Goal: Transaction & Acquisition: Purchase product/service

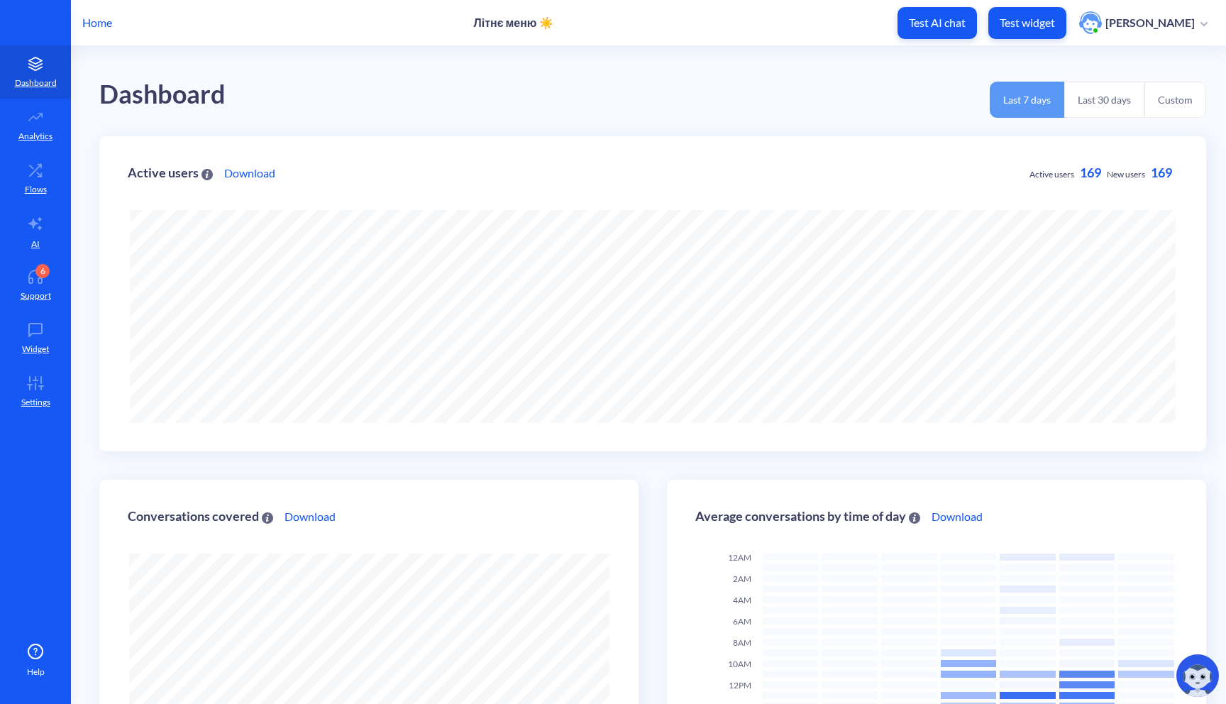
scroll to position [704, 1226]
click at [1042, 31] on button "Test widget" at bounding box center [1027, 23] width 78 height 32
click at [40, 171] on icon at bounding box center [35, 170] width 28 height 14
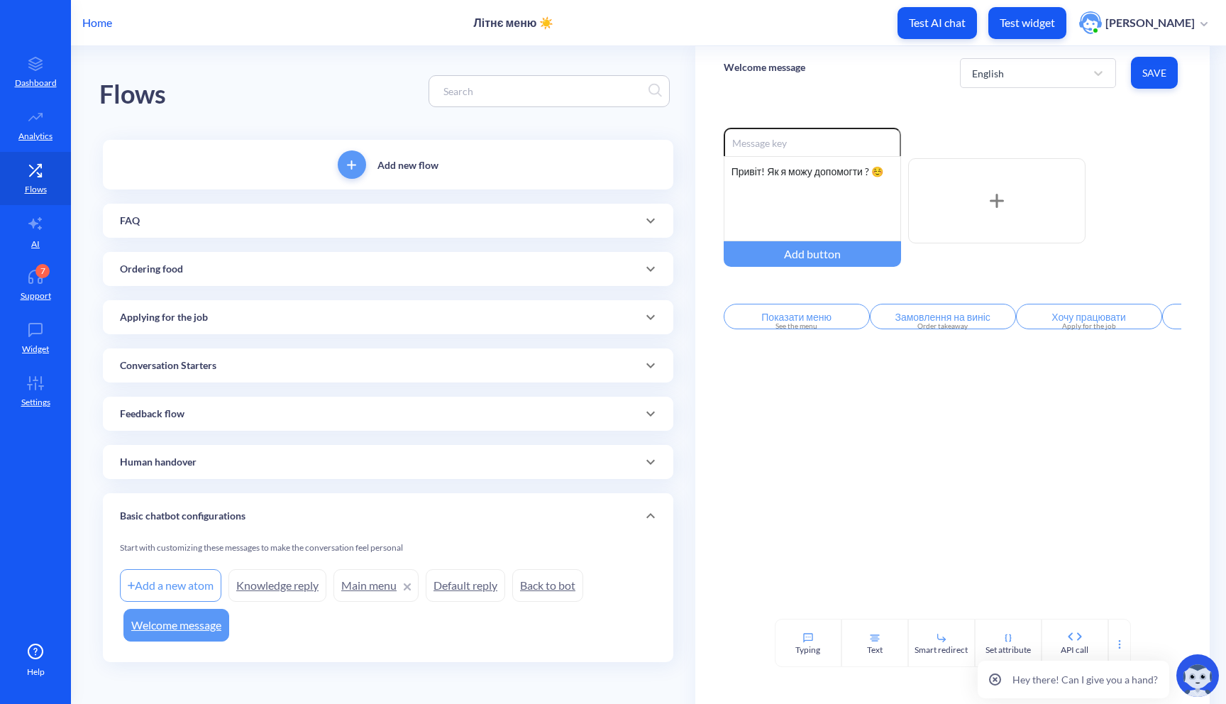
scroll to position [4, 0]
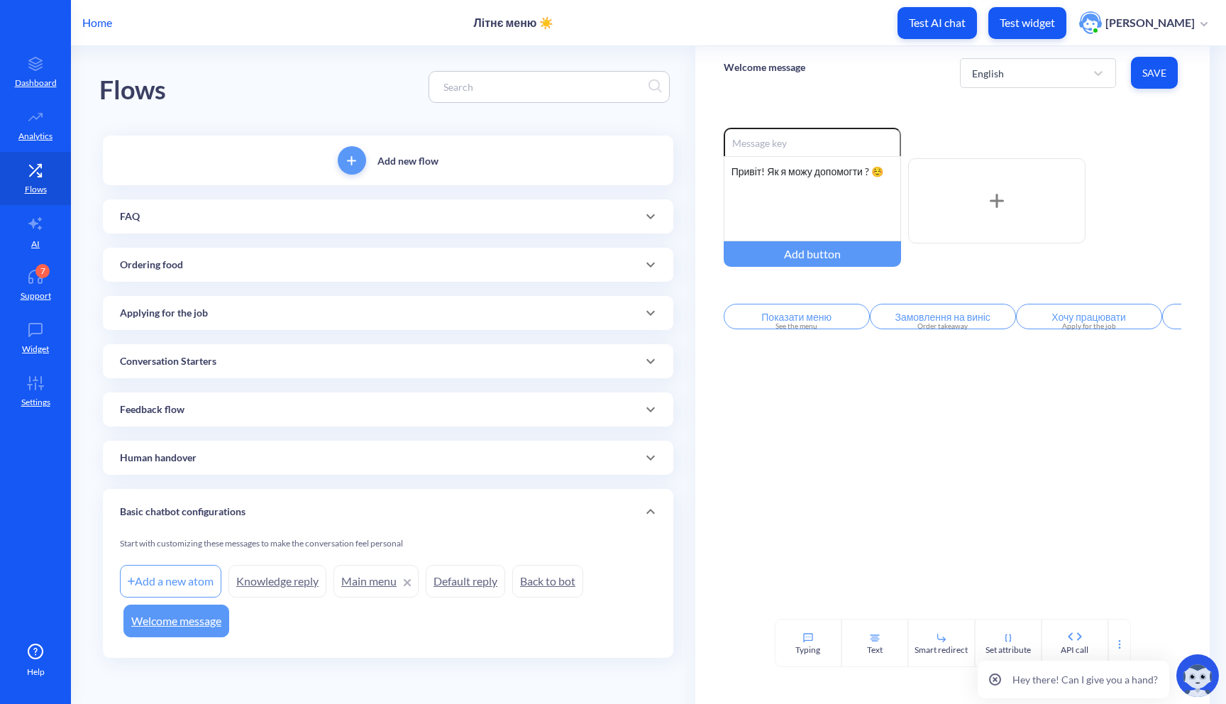
click at [304, 457] on div "Human handover" at bounding box center [388, 457] width 536 height 15
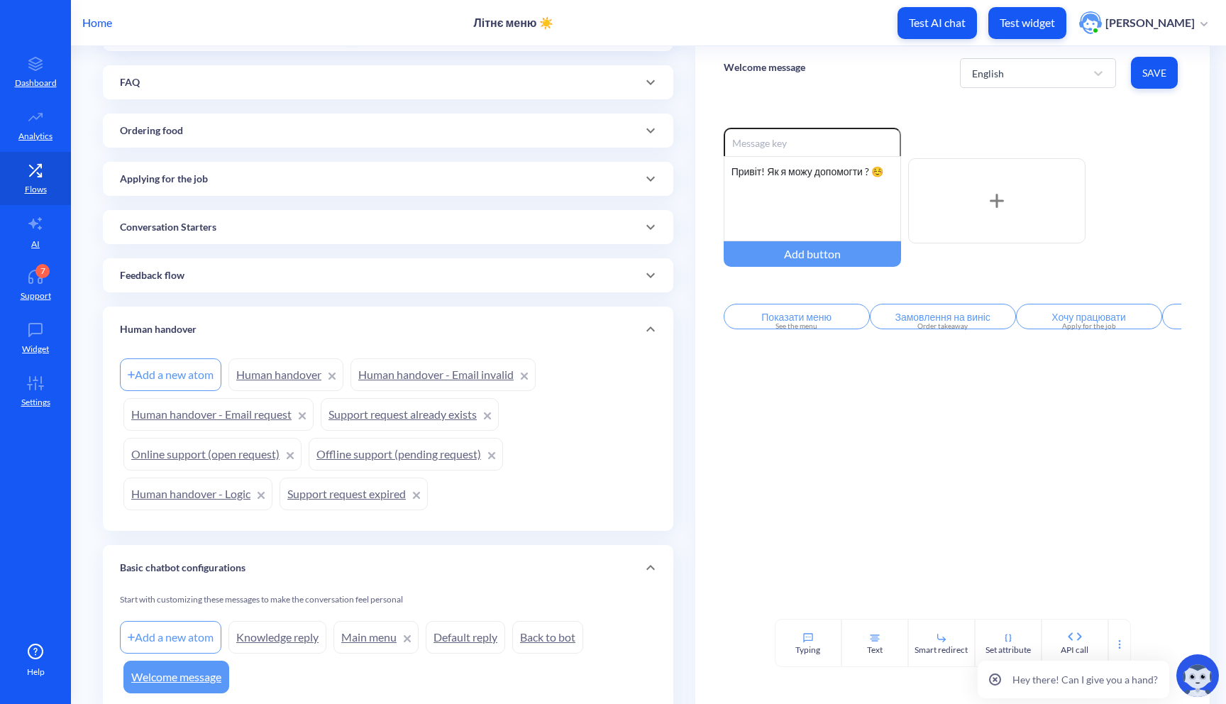
scroll to position [194, 0]
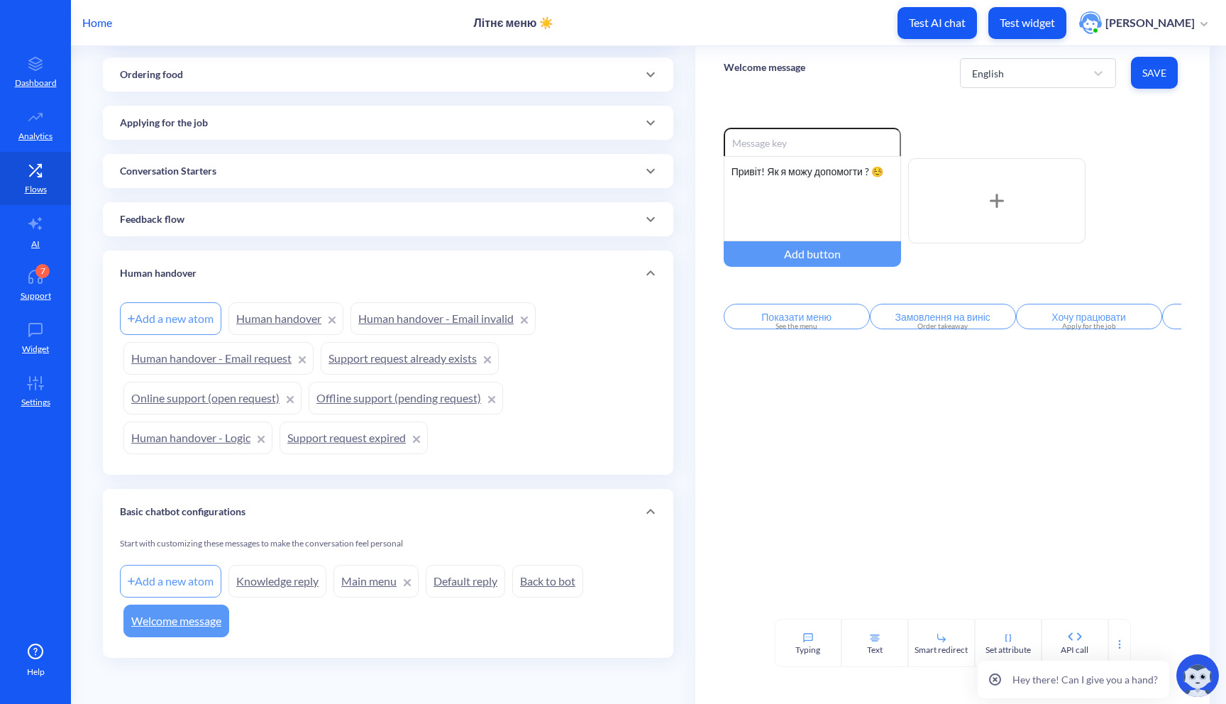
click at [274, 309] on link "Human handover" at bounding box center [285, 318] width 115 height 33
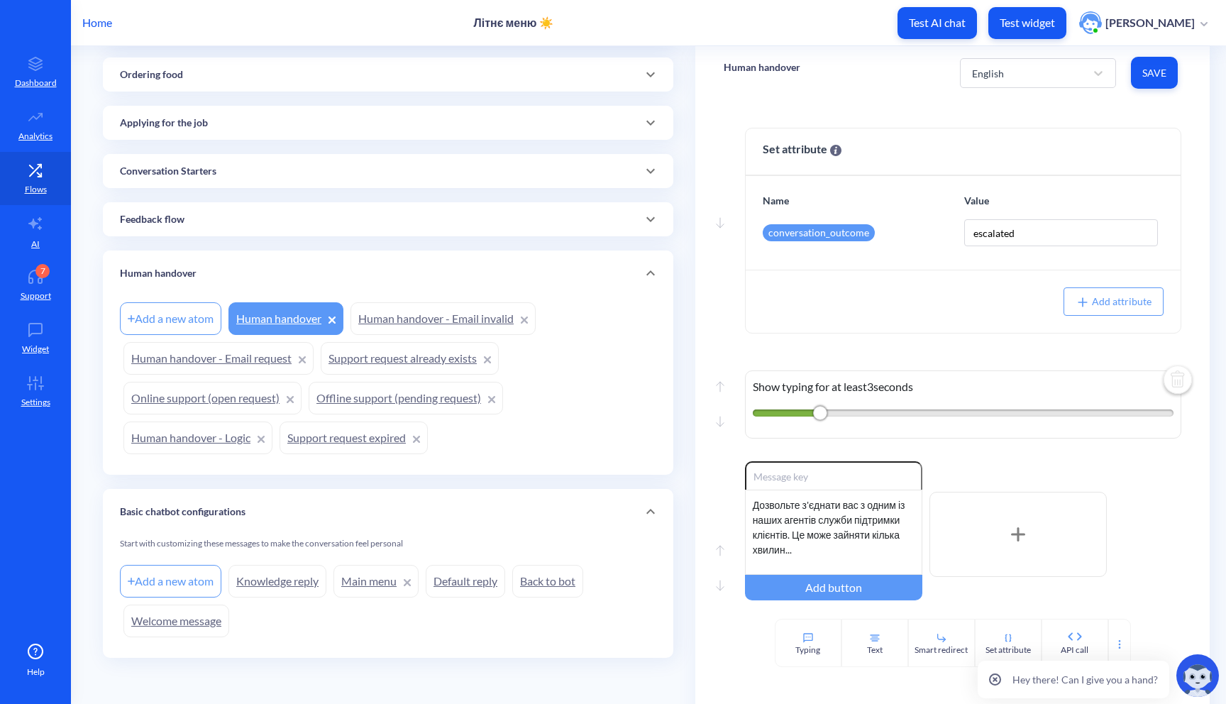
click at [201, 403] on link "Online support (open request)" at bounding box center [212, 398] width 178 height 33
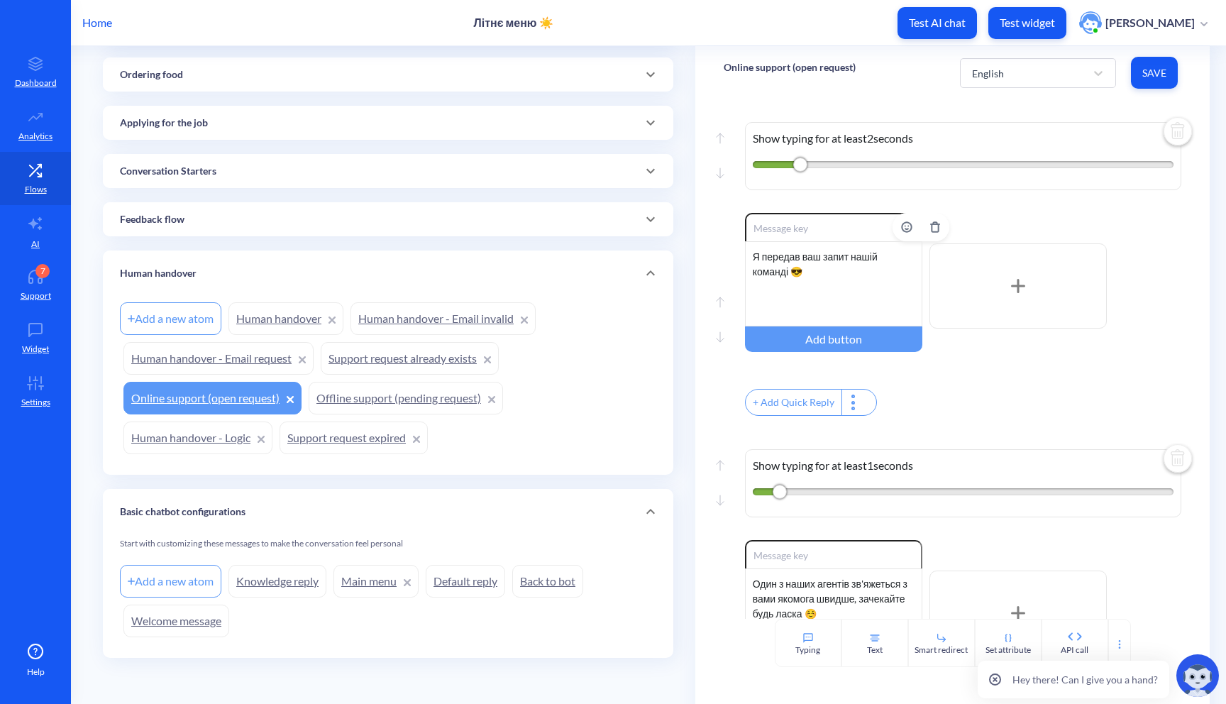
scroll to position [394, 0]
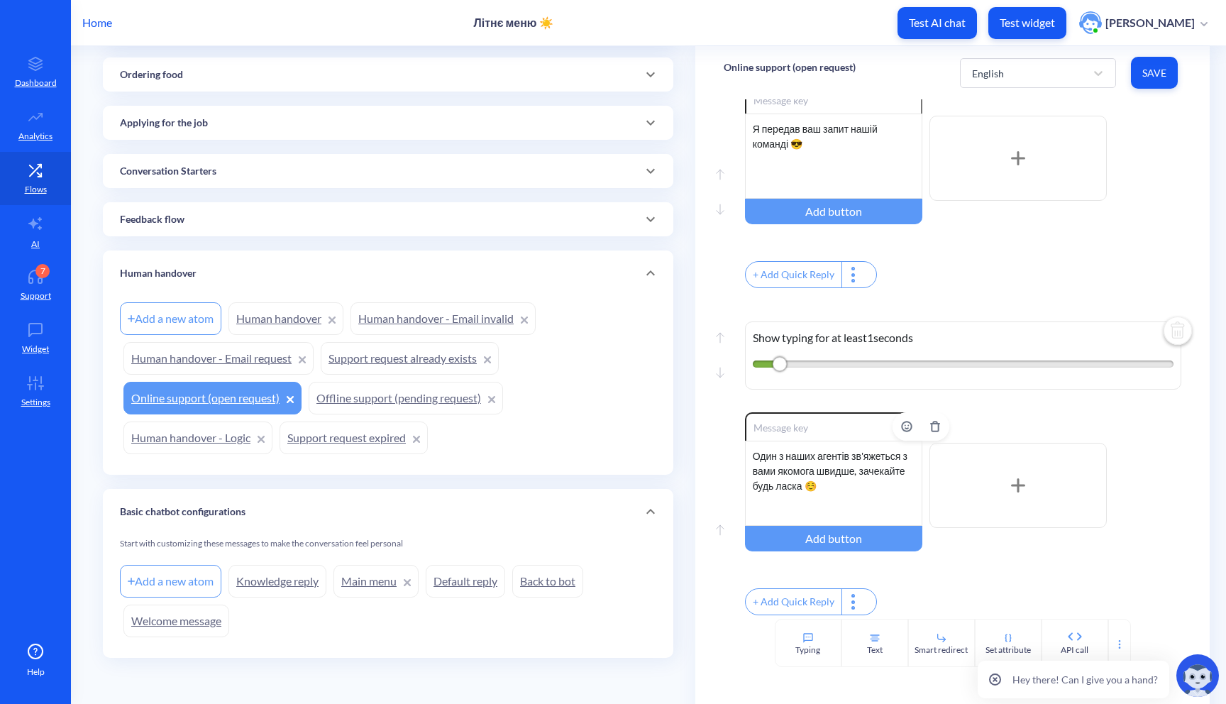
click at [796, 477] on div "Один з наших агентів зв'яжеться з вами якомога швидше, зачекайте будь ласка ☺️" at bounding box center [833, 483] width 177 height 85
click at [1152, 73] on span "Save" at bounding box center [1154, 73] width 24 height 14
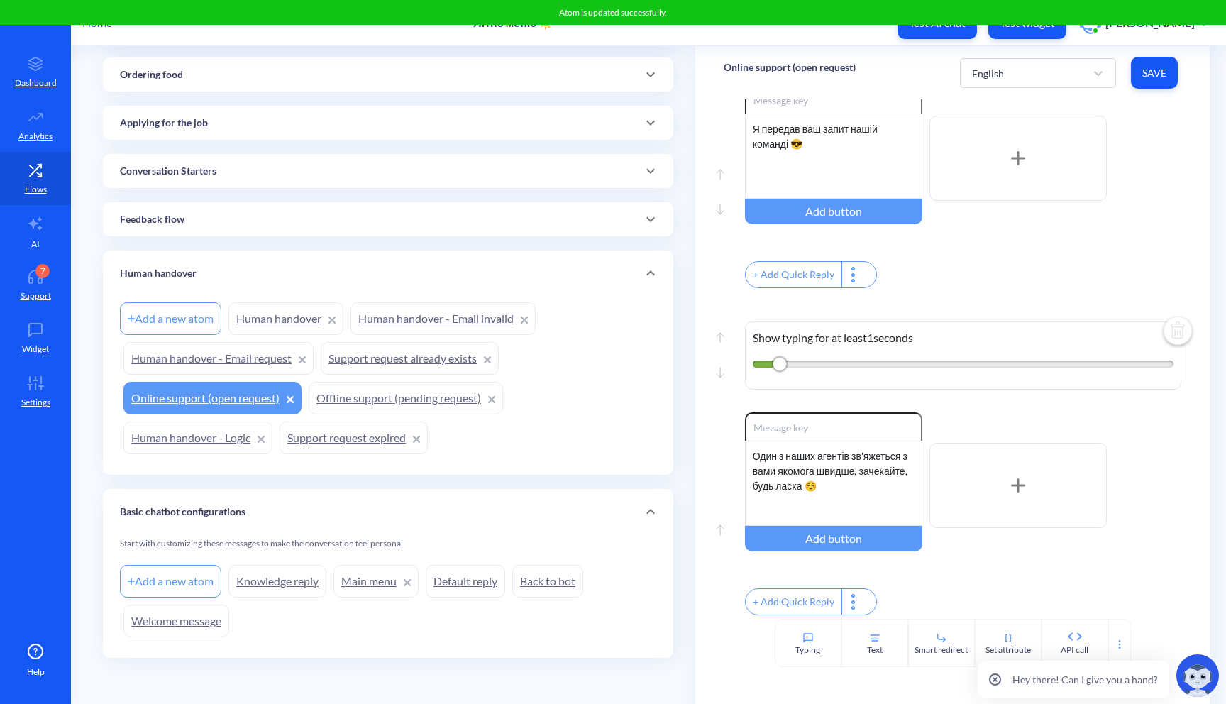
click at [348, 403] on link "Offline support (pending request)" at bounding box center [406, 398] width 194 height 33
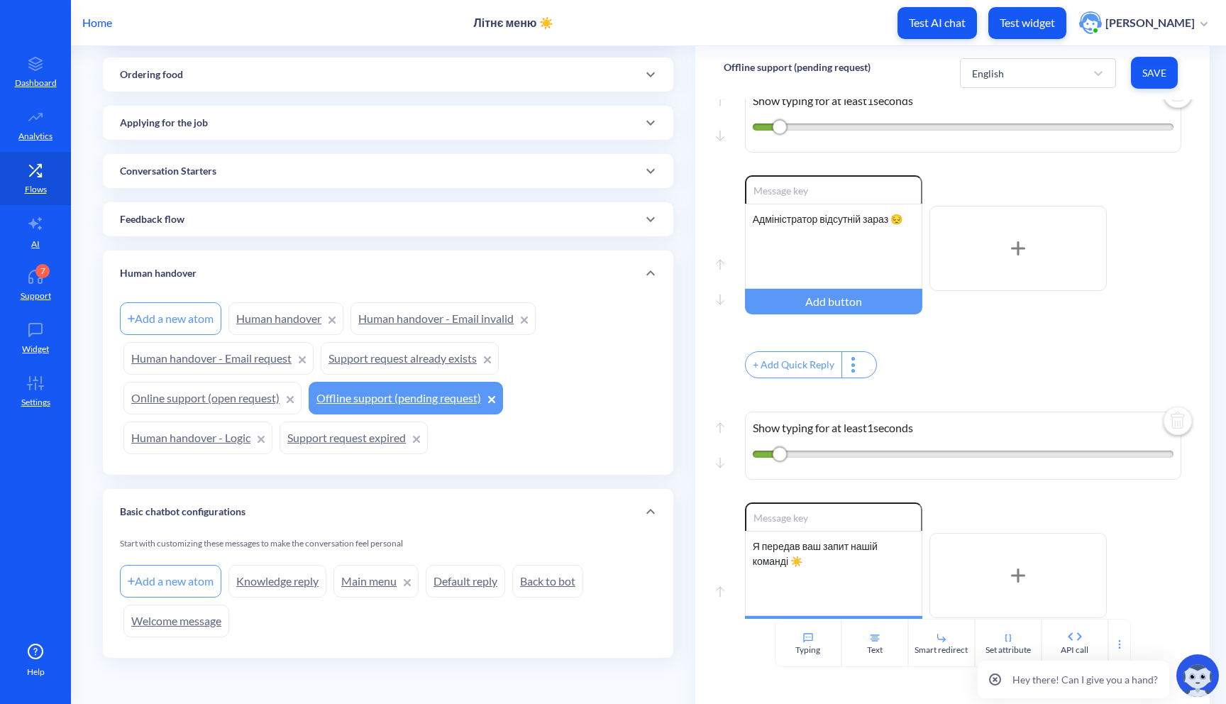
scroll to position [311, 0]
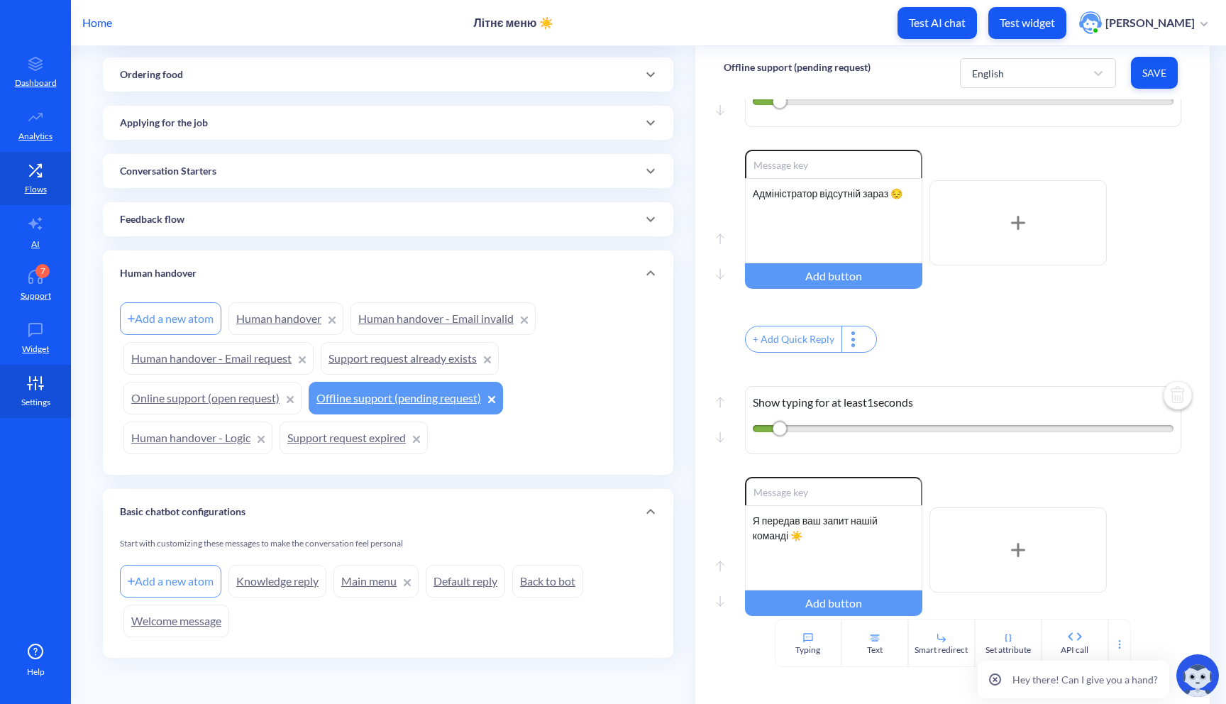
click at [36, 385] on icon at bounding box center [35, 383] width 28 height 14
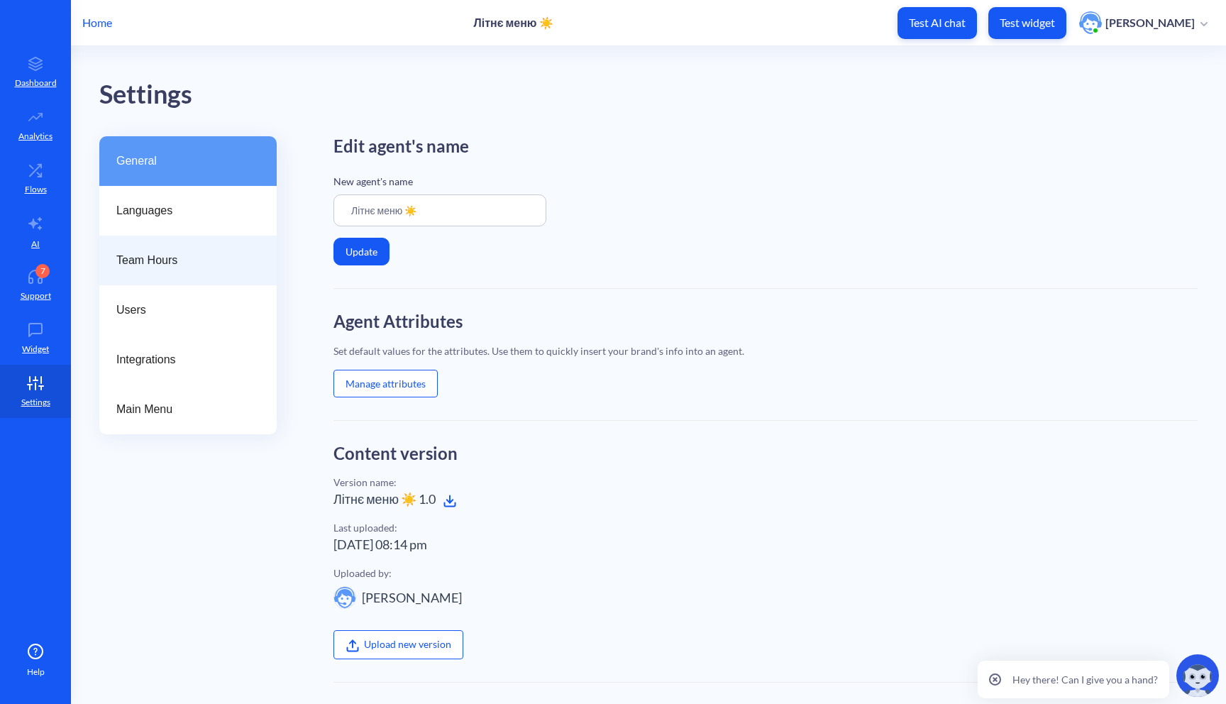
click at [194, 267] on span "Team Hours" at bounding box center [182, 260] width 132 height 17
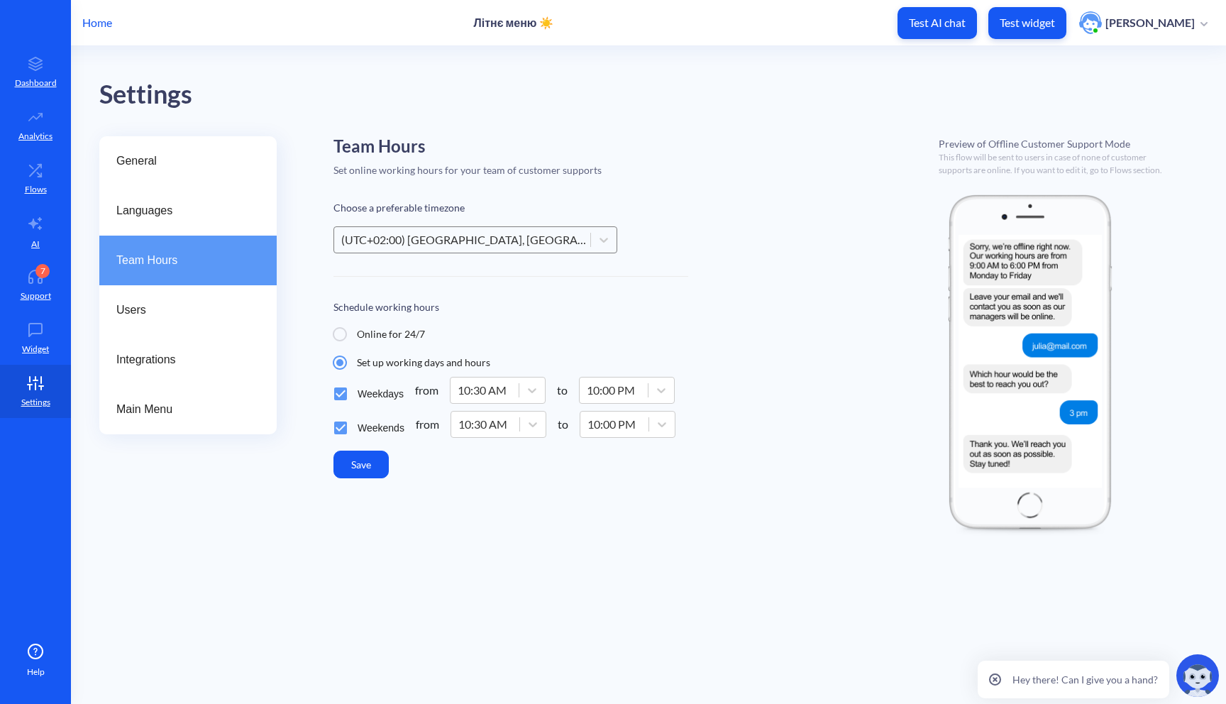
click at [375, 465] on button "Save" at bounding box center [360, 464] width 55 height 28
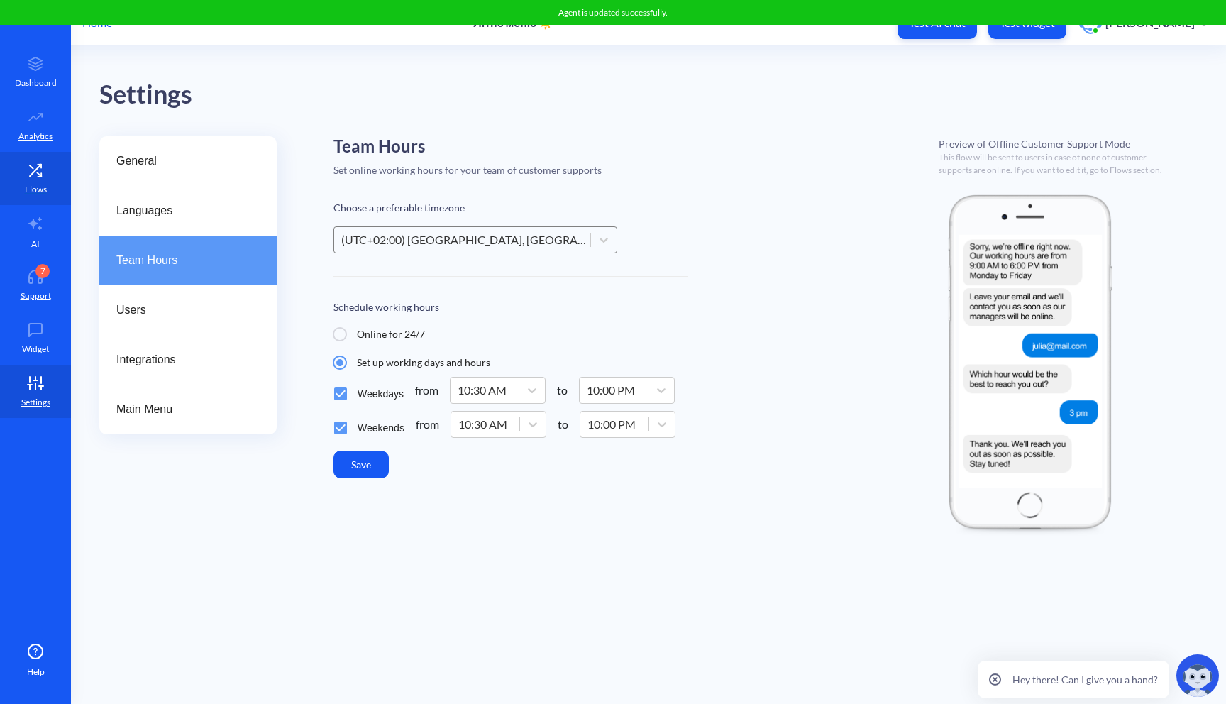
click at [39, 190] on p "Flows" at bounding box center [36, 189] width 22 height 13
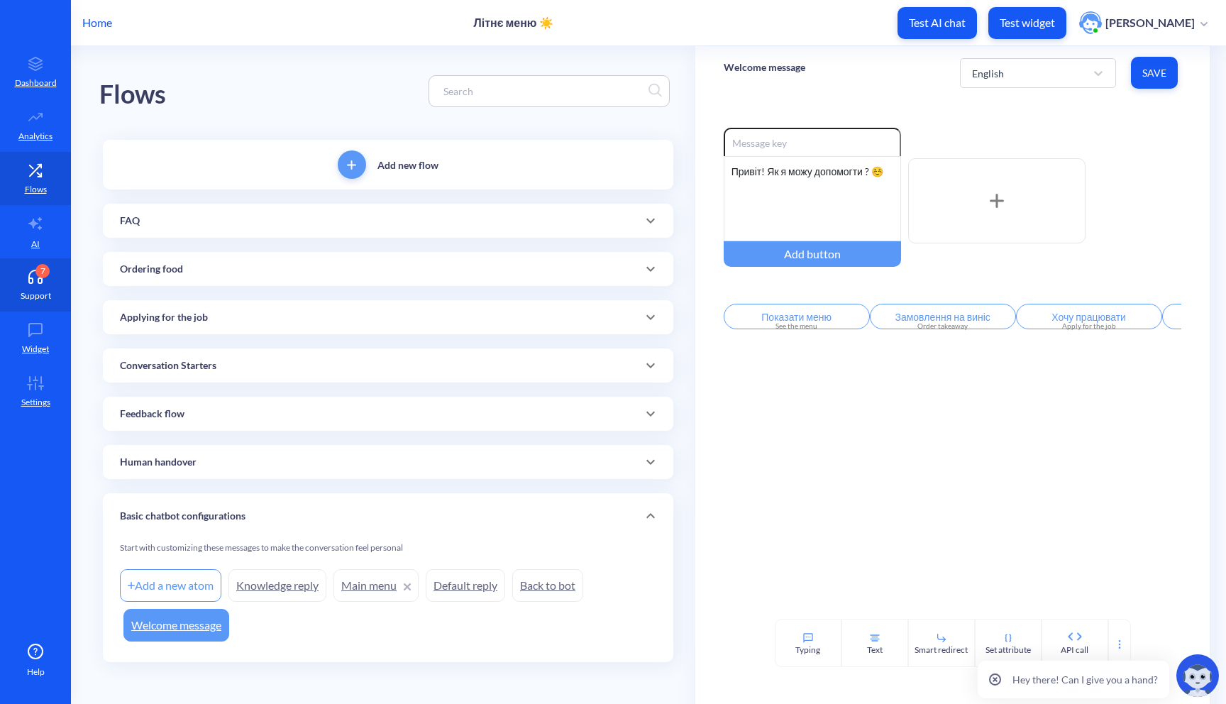
click at [48, 272] on div "7" at bounding box center [42, 271] width 14 height 14
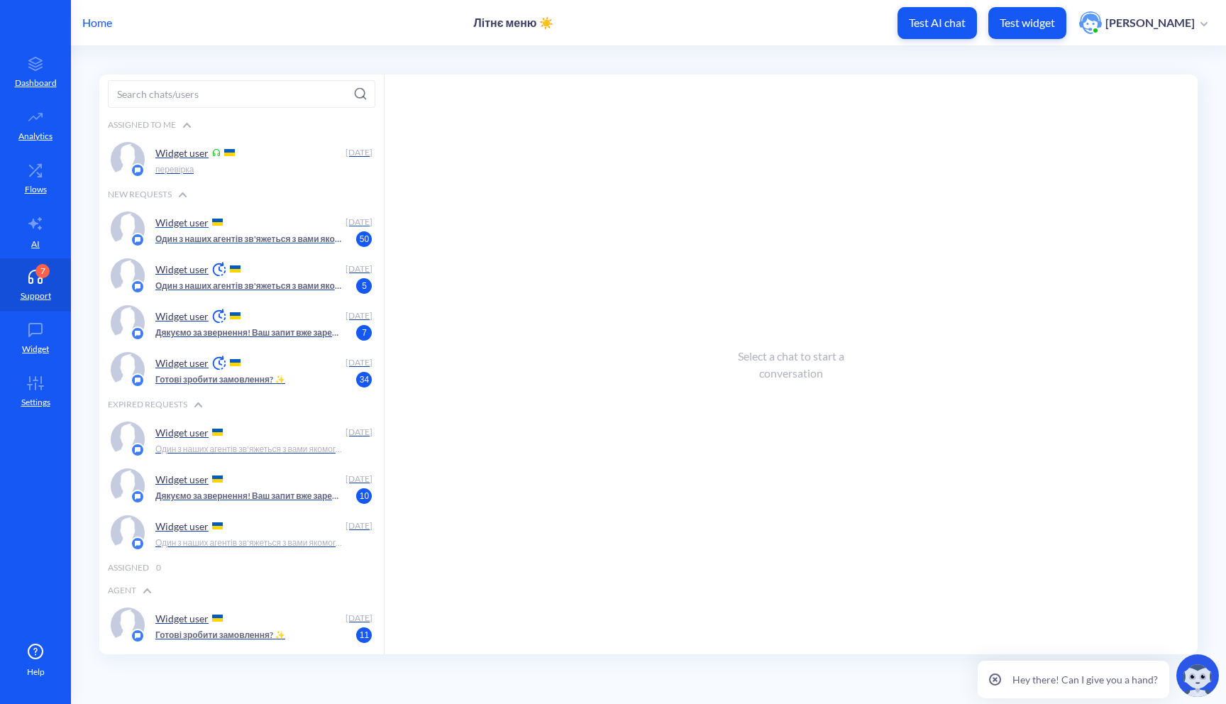
click at [243, 240] on p "Один з наших агентів зв'яжеться з вами якомога швидше, зачекайте будь ласка ☺️" at bounding box center [249, 239] width 188 height 13
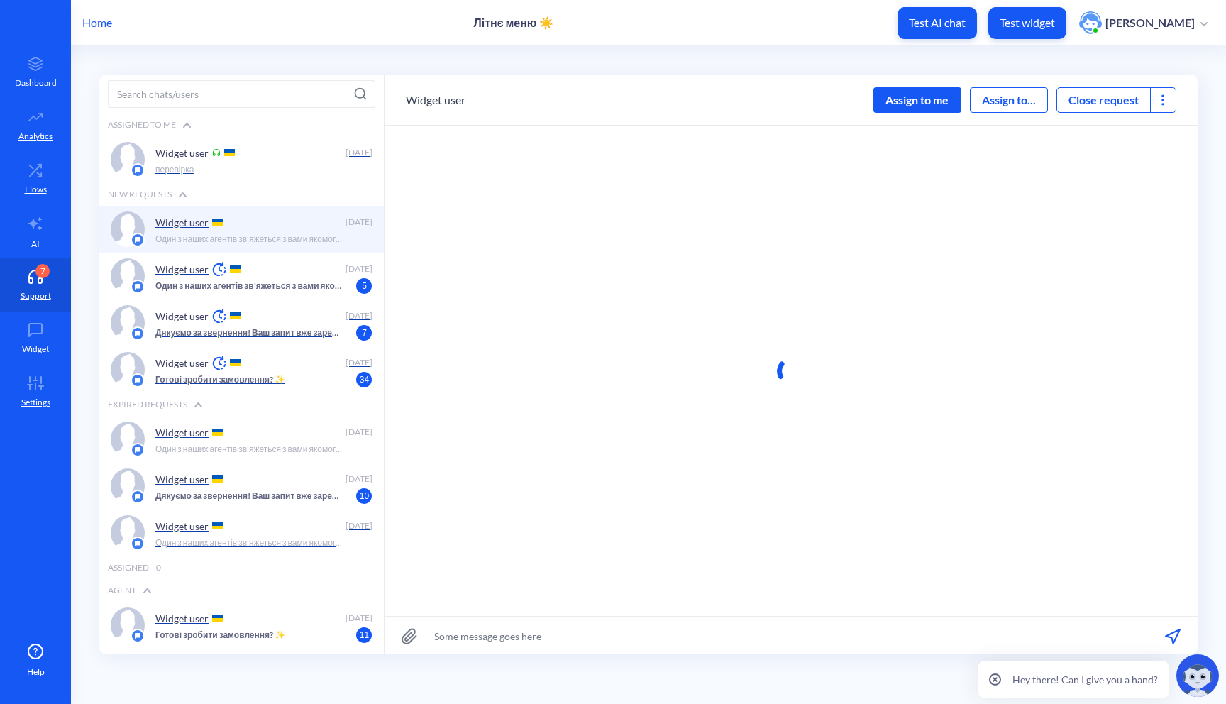
scroll to position [1, 0]
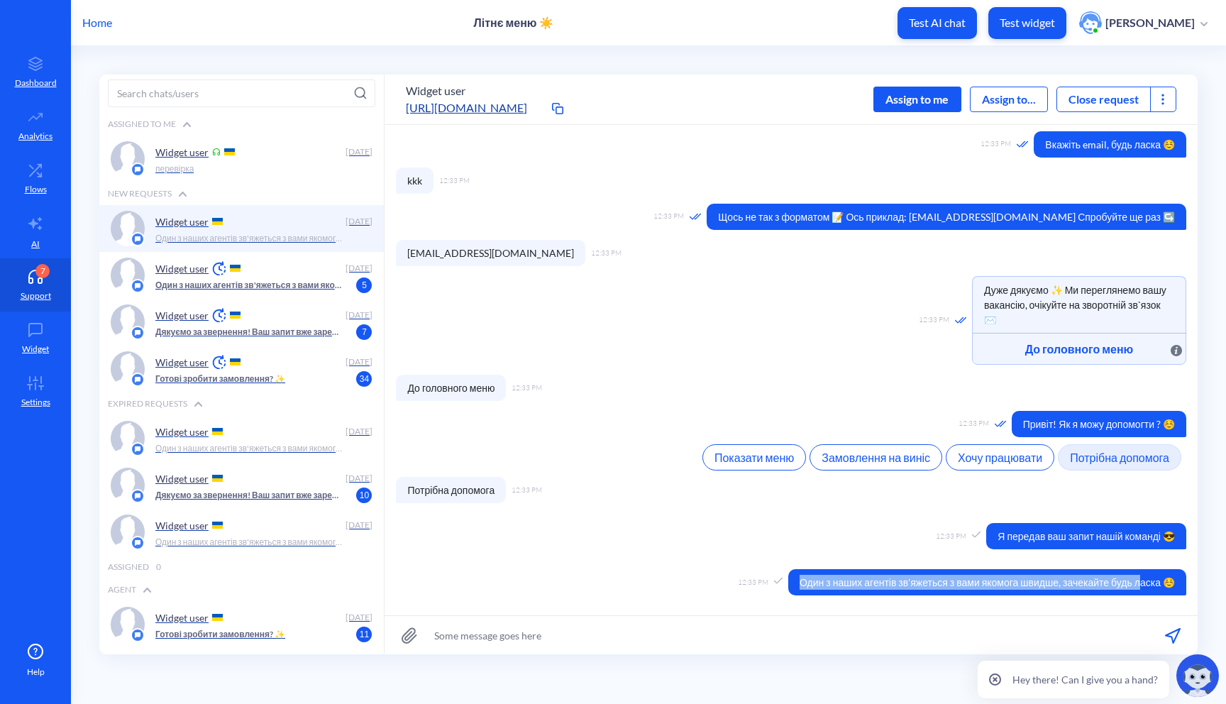
drag, startPoint x: 787, startPoint y: 584, endPoint x: 1136, endPoint y: 584, distance: 349.0
click at [1135, 582] on span "Один з наших агентів зв'яжеться з вами якомога швидше, зачекайте будь ласка ☺️" at bounding box center [987, 582] width 398 height 26
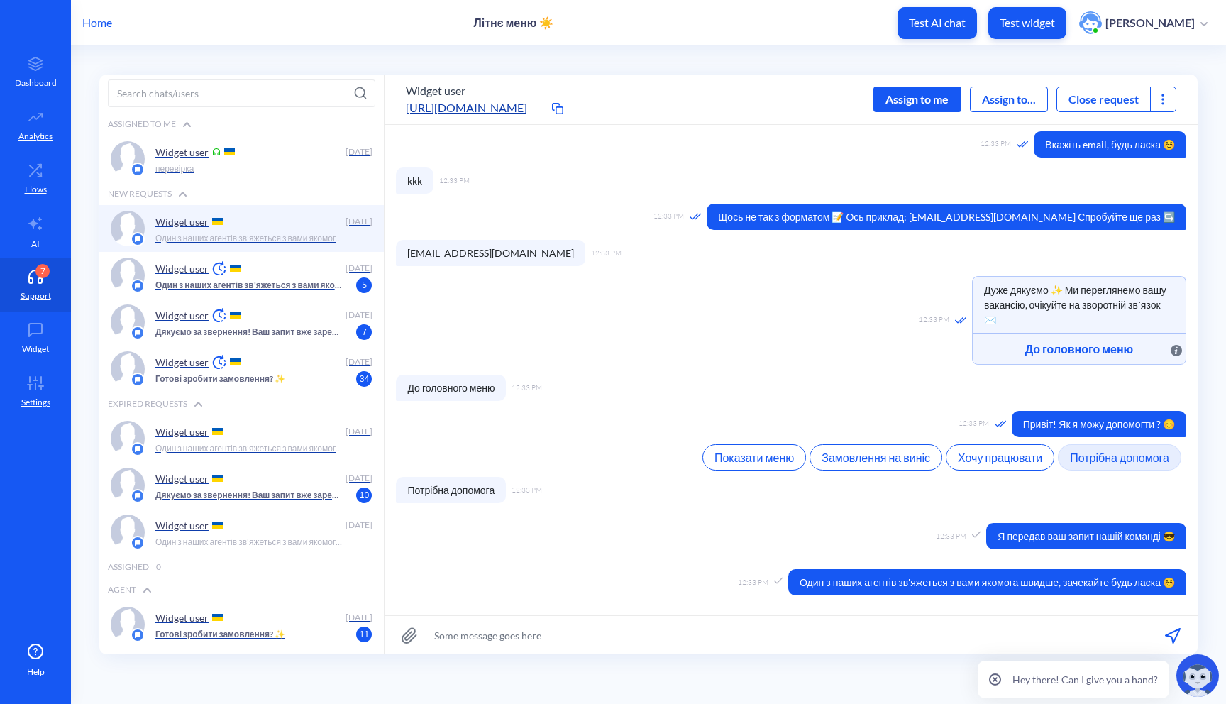
click at [1124, 582] on span "Один з наших агентів зв'яжеться з вами якомога швидше, зачекайте будь ласка ☺️" at bounding box center [987, 582] width 398 height 26
click at [754, 638] on input at bounding box center [790, 635] width 813 height 38
type input "d"
click at [19, 187] on link "Flows" at bounding box center [35, 178] width 71 height 53
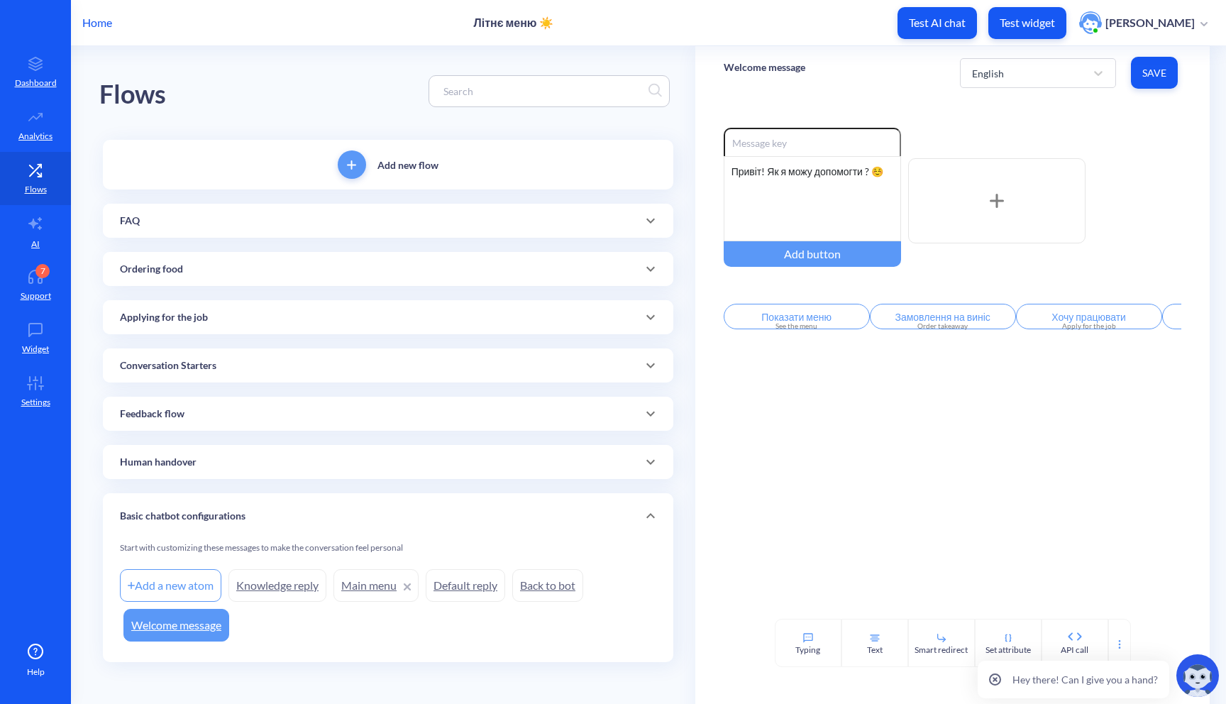
scroll to position [4, 0]
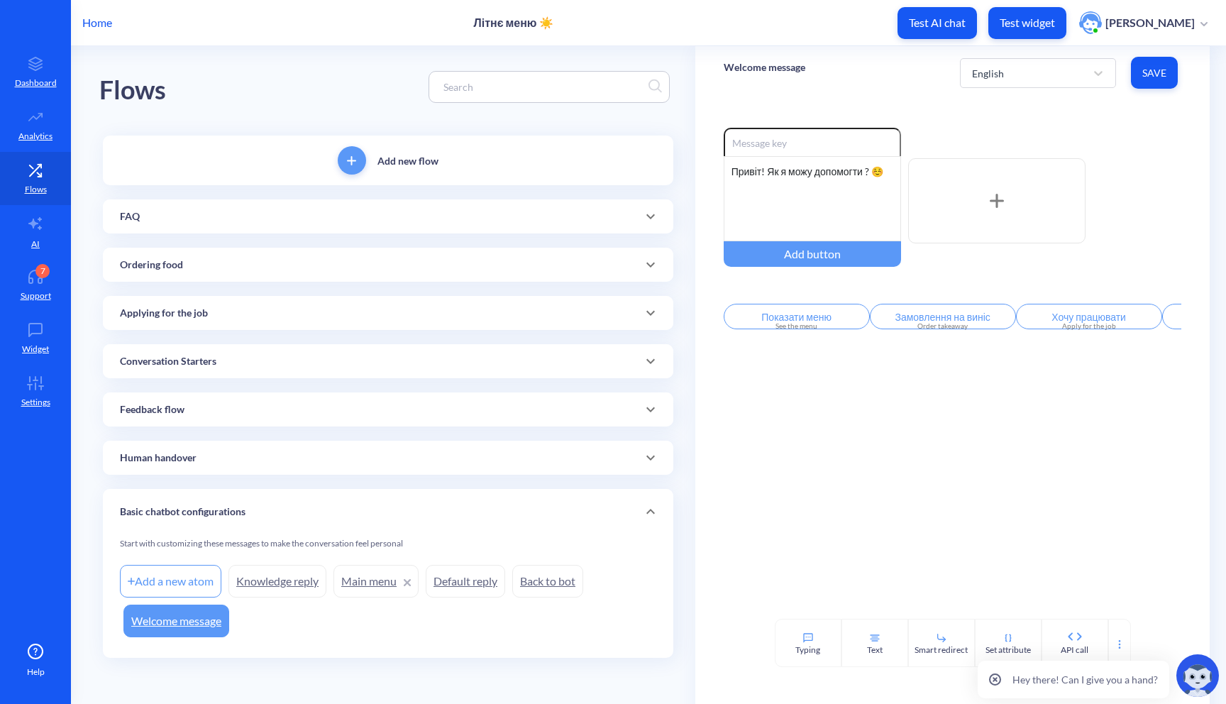
click at [265, 409] on div "Feedback flow" at bounding box center [388, 409] width 536 height 15
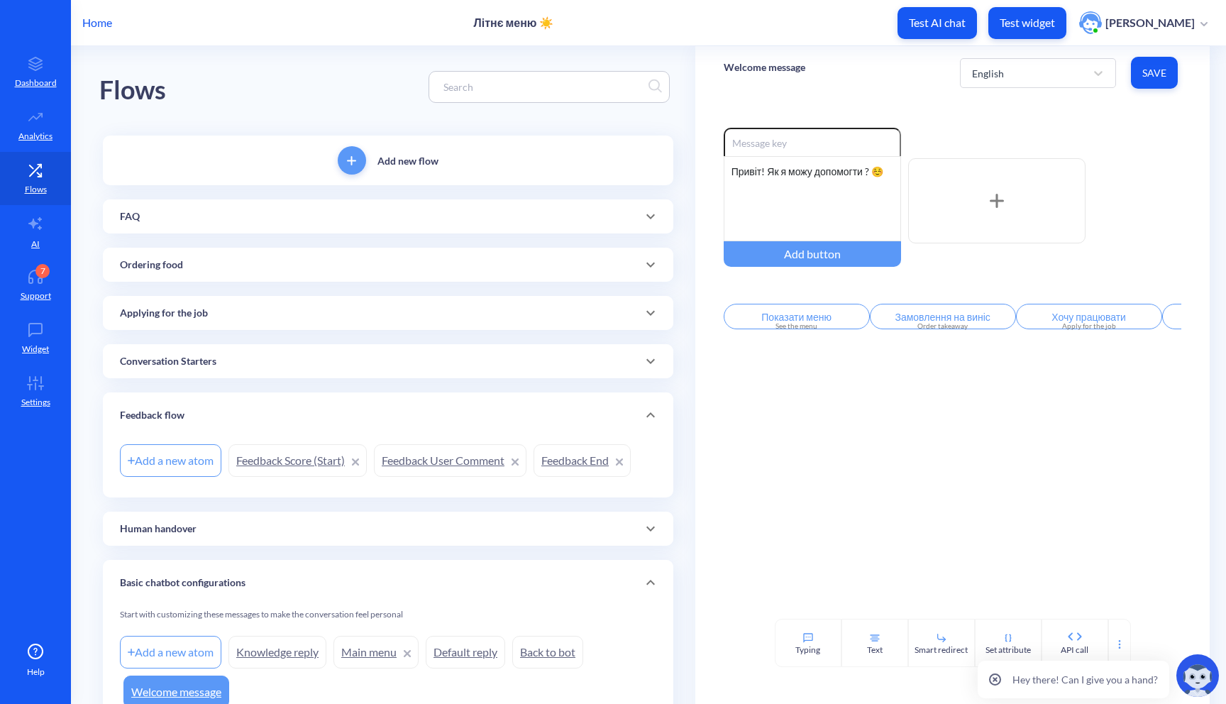
click at [231, 524] on div "Human handover" at bounding box center [388, 528] width 536 height 15
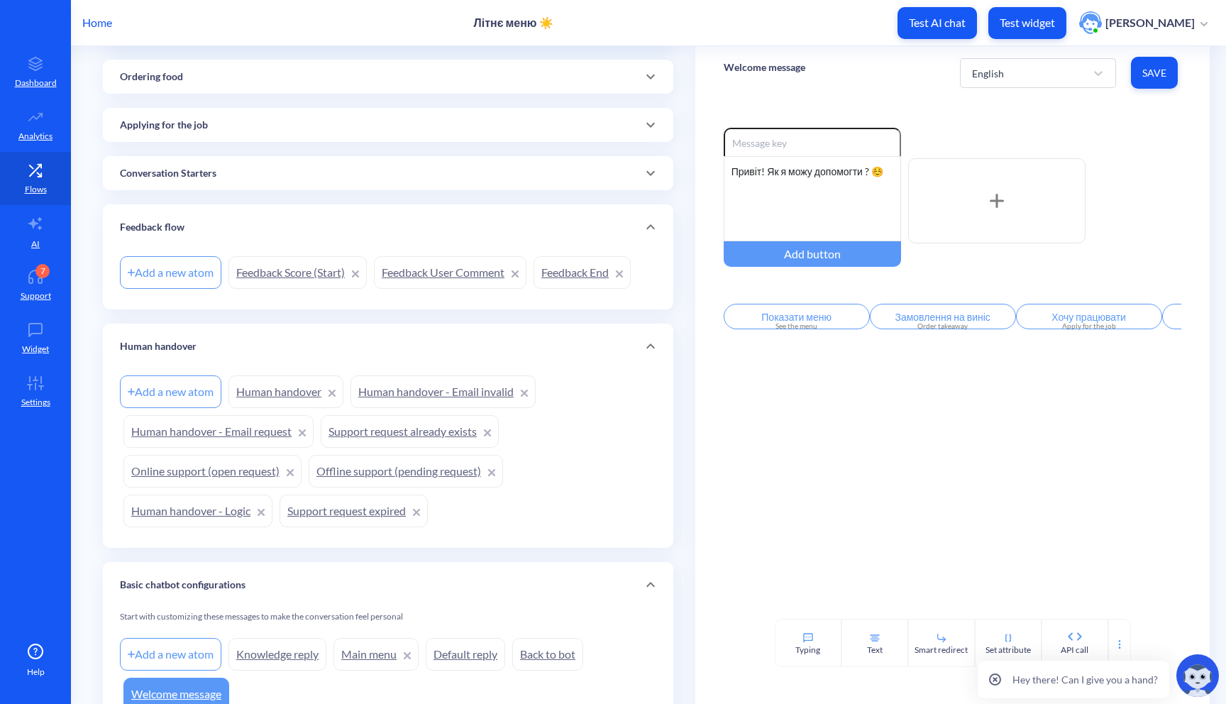
scroll to position [209, 0]
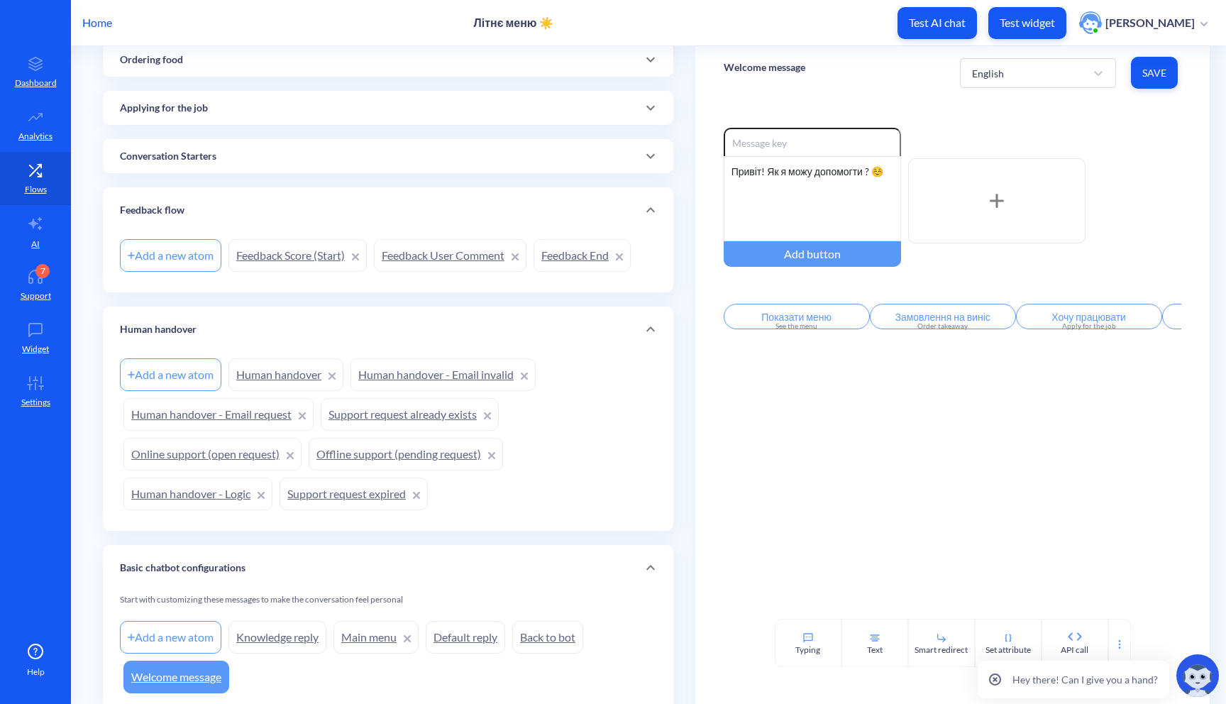
click at [648, 323] on icon at bounding box center [650, 329] width 17 height 17
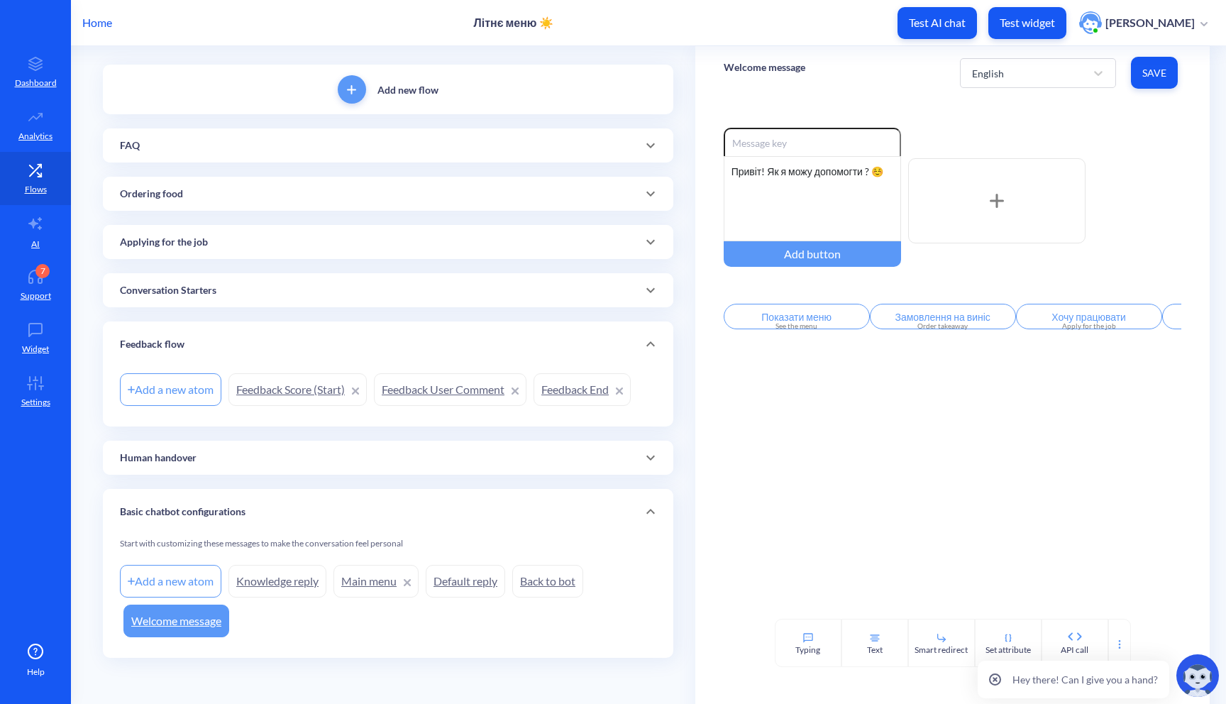
scroll to position [75, 0]
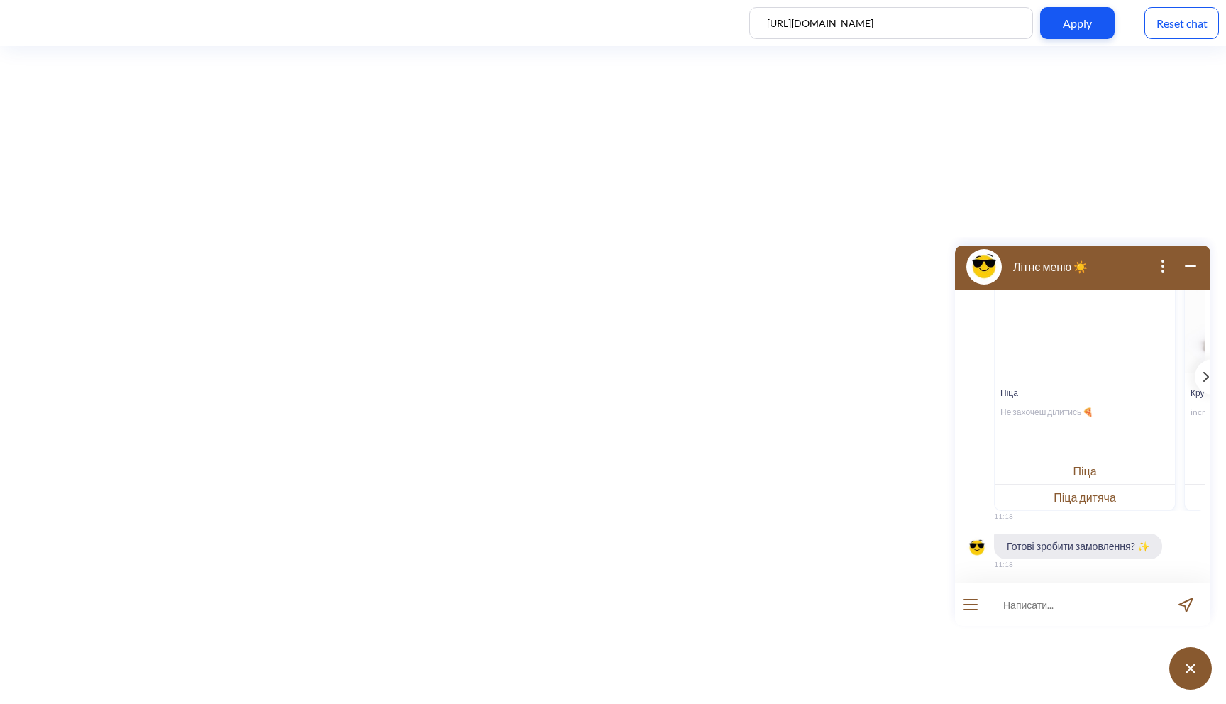
scroll to position [668, 0]
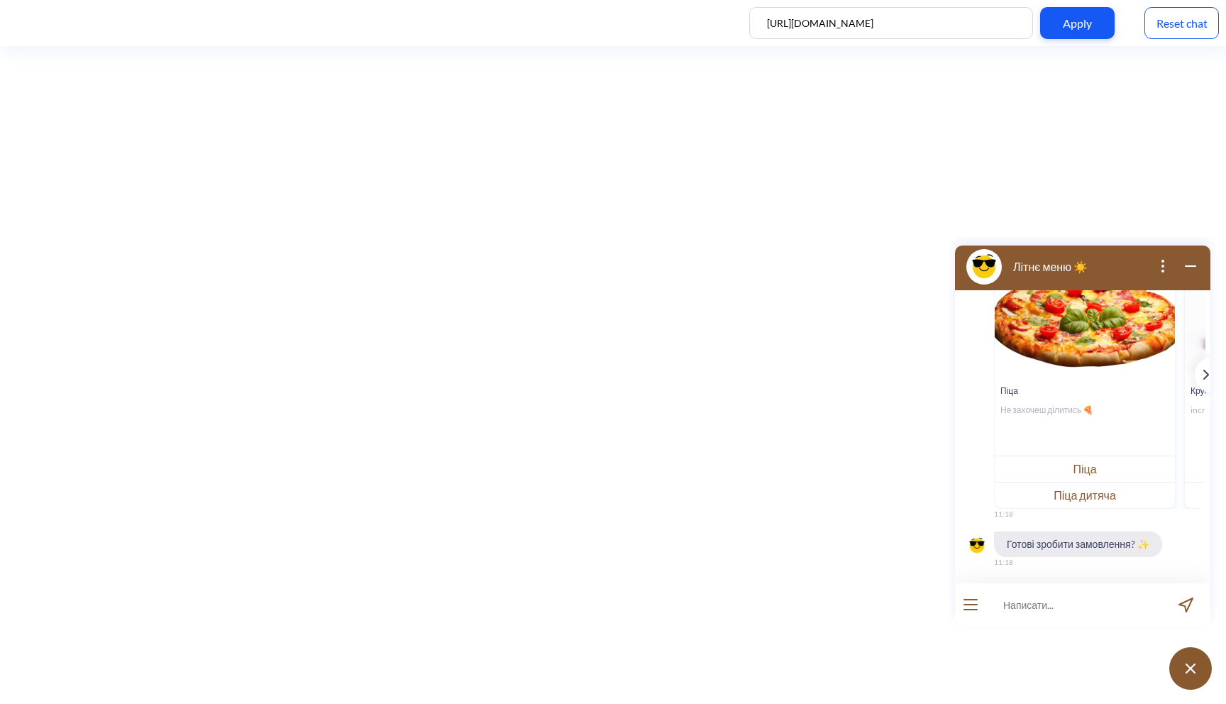
click at [1176, 34] on div "Reset chat" at bounding box center [1181, 23] width 74 height 32
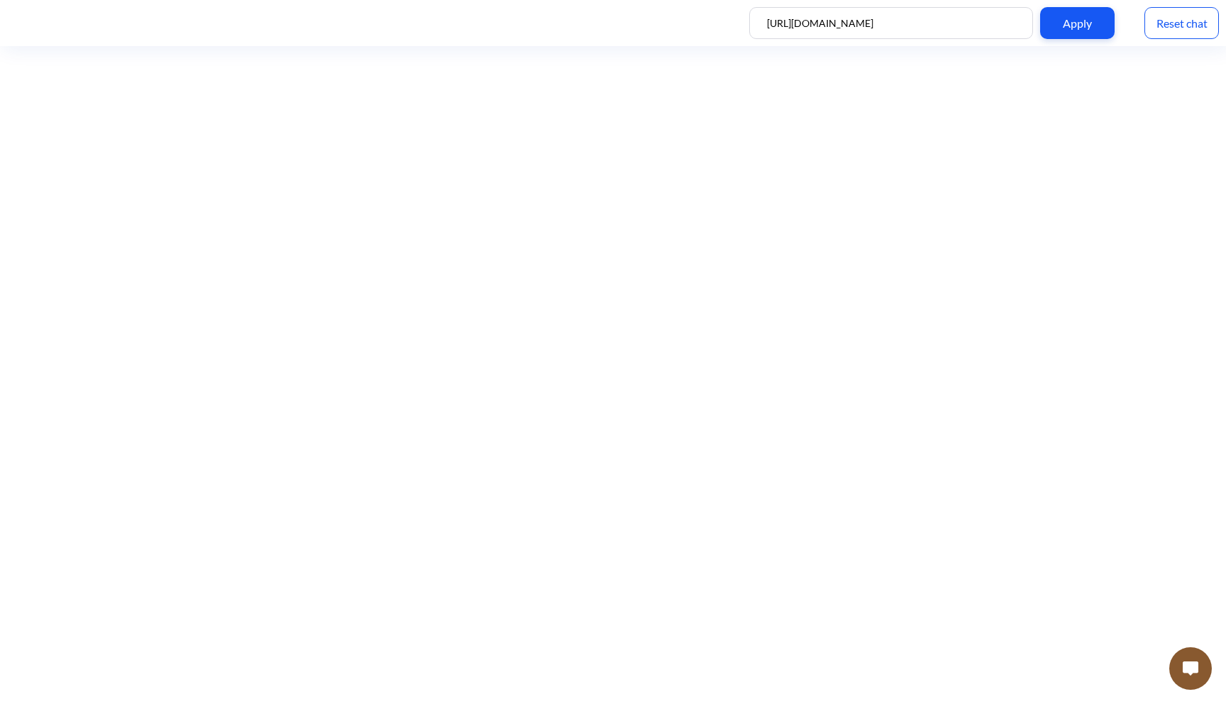
click at [1190, 679] on button at bounding box center [1190, 668] width 43 height 43
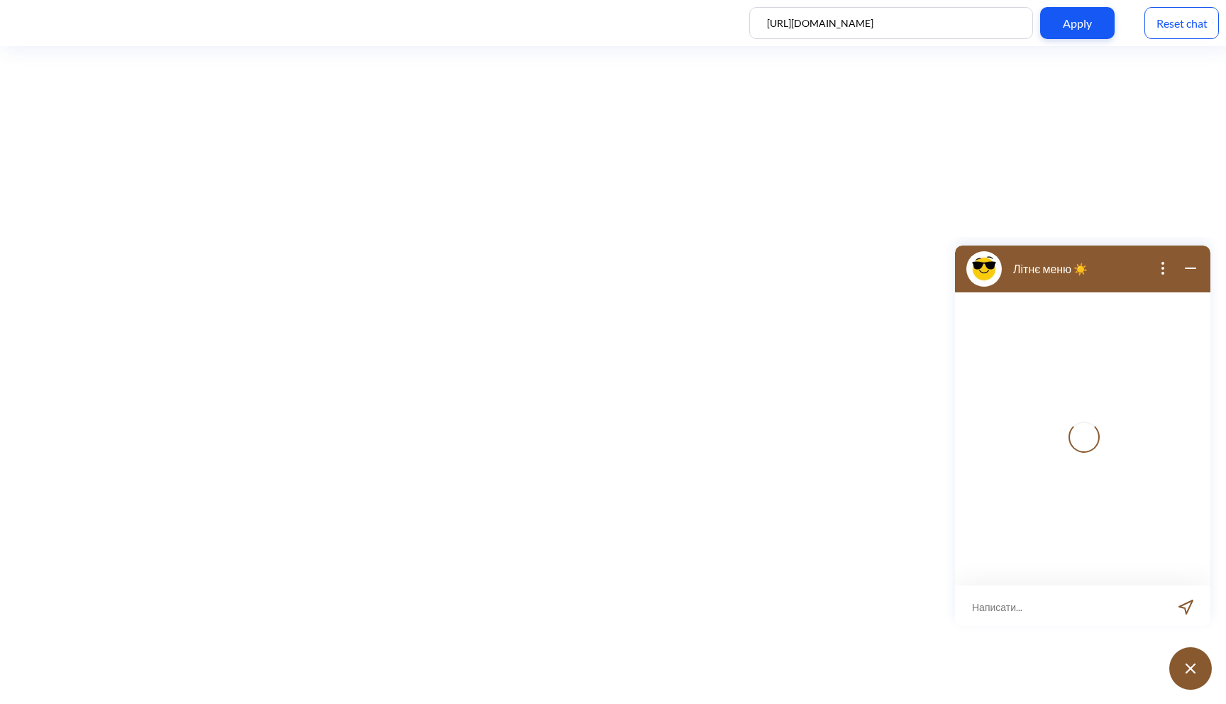
scroll to position [2, 0]
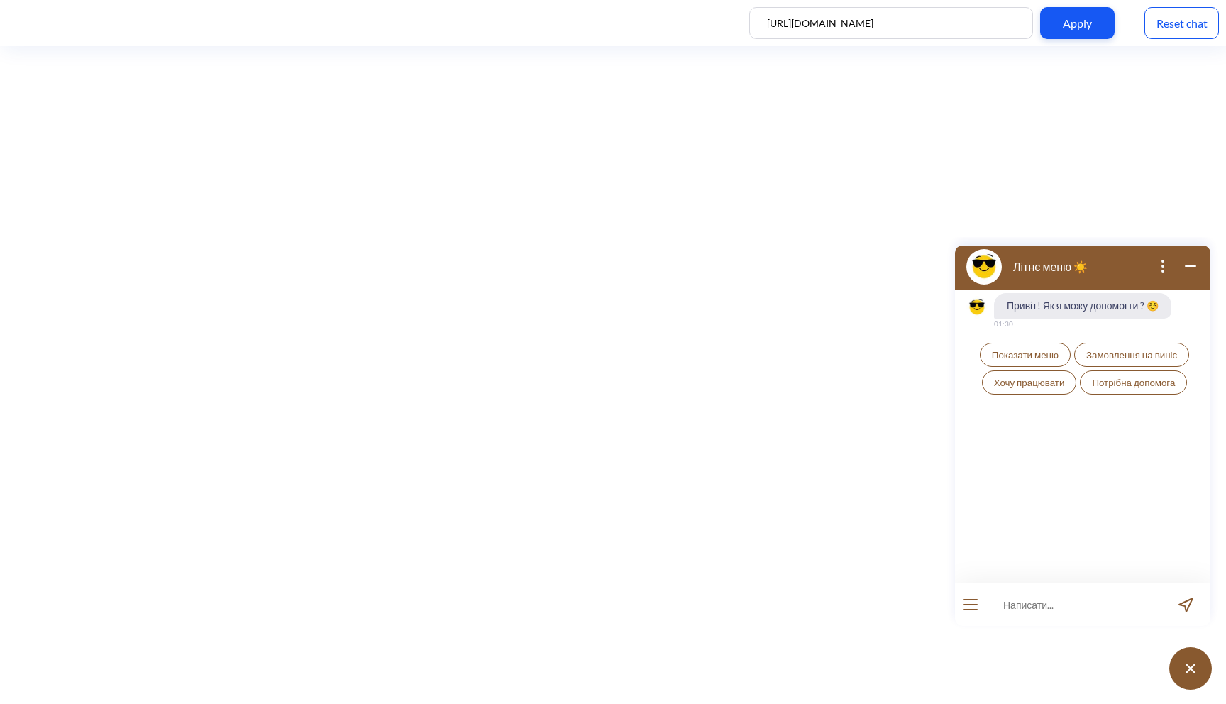
click at [1037, 358] on span "Показати меню" at bounding box center [1025, 354] width 67 height 11
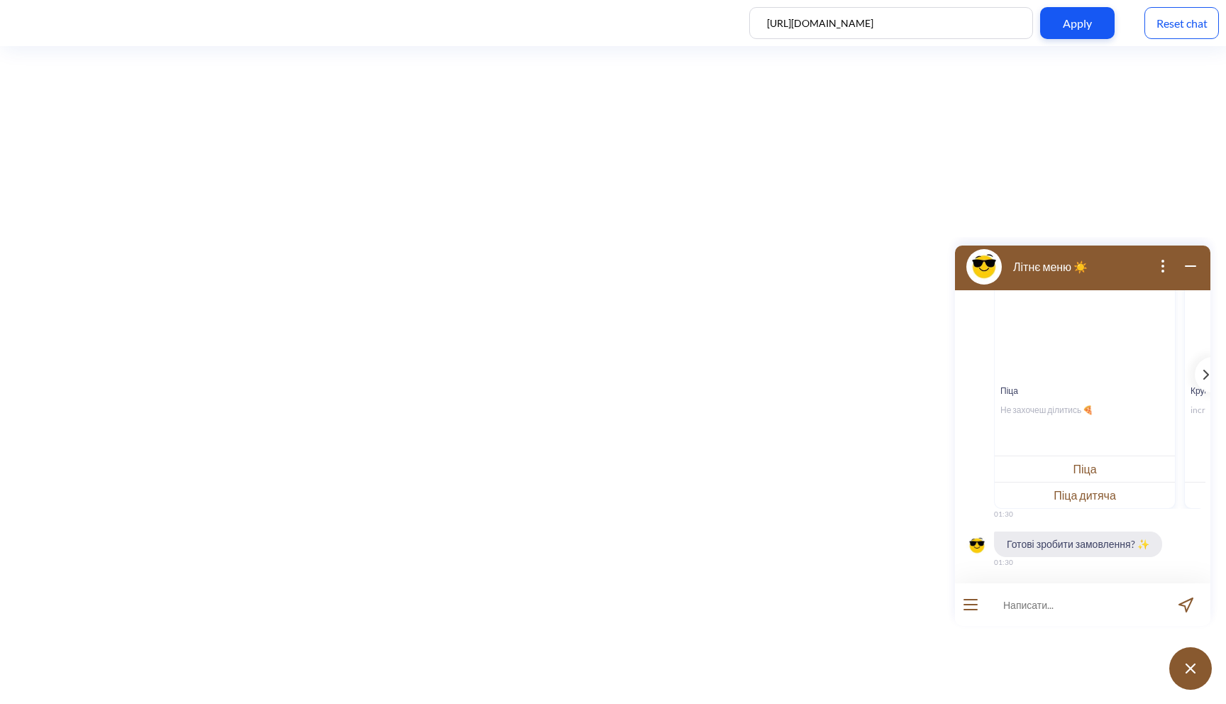
scroll to position [167, 0]
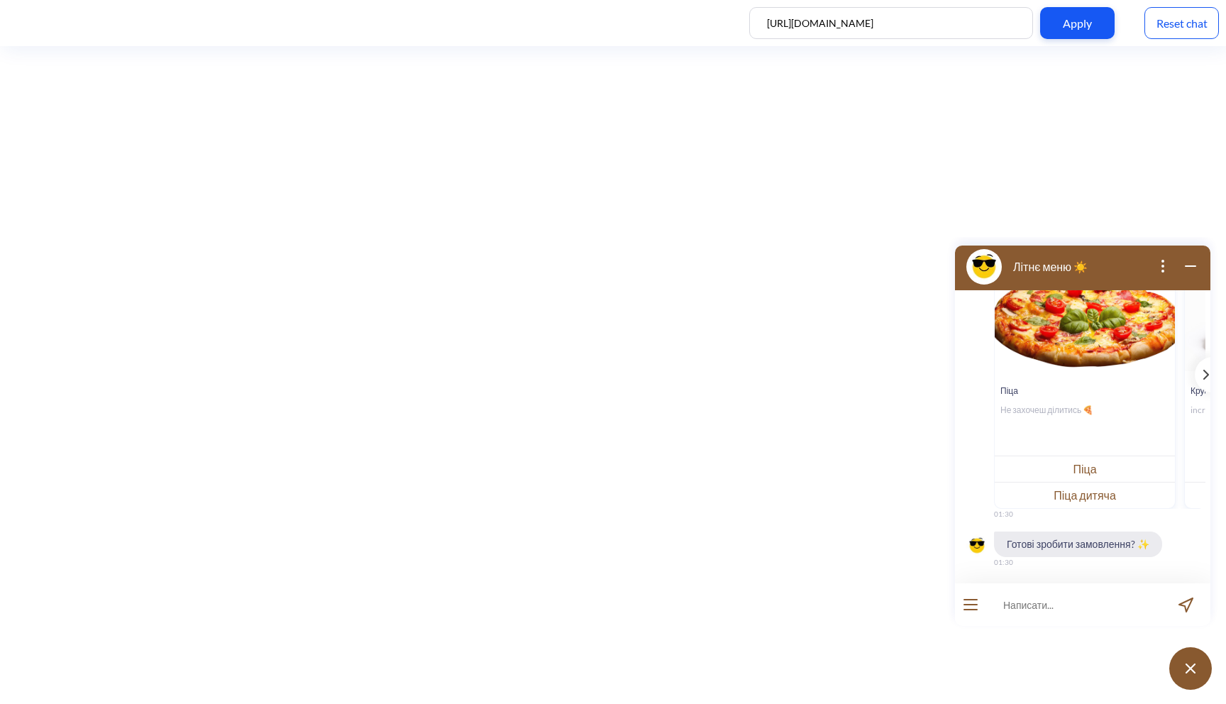
click at [974, 605] on button "open menu" at bounding box center [970, 604] width 14 height 11
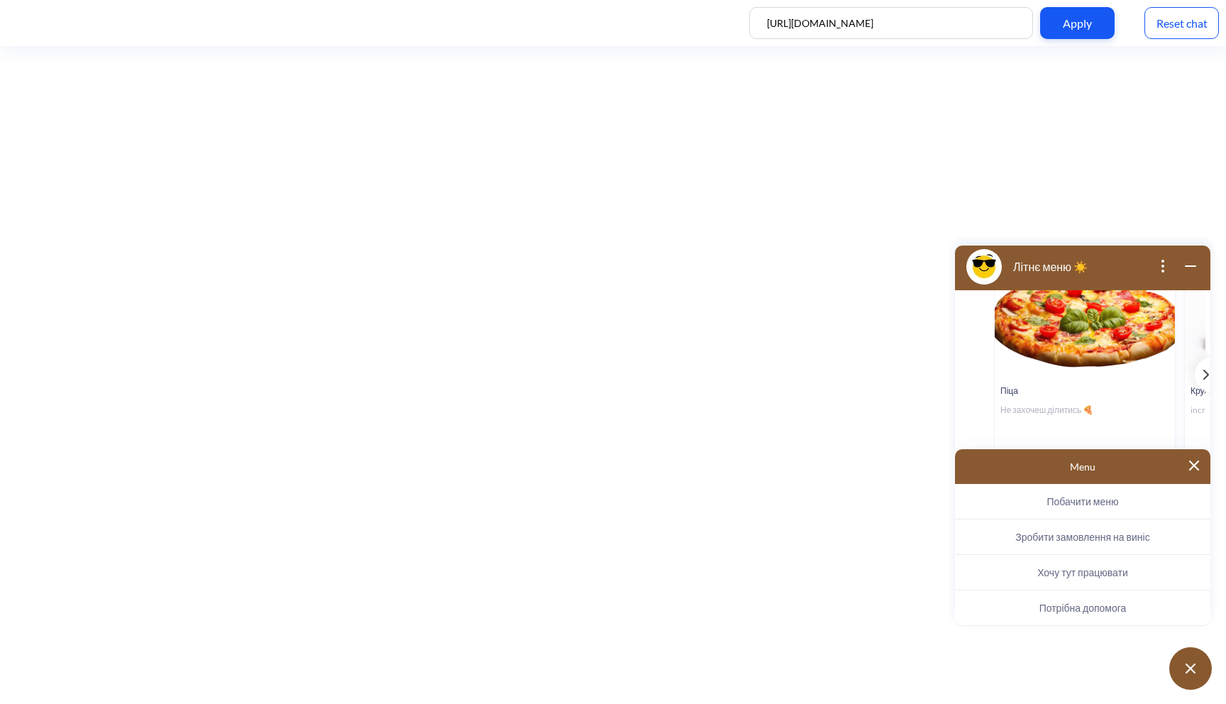
click at [1063, 496] on span "Побачити меню" at bounding box center [1082, 501] width 72 height 12
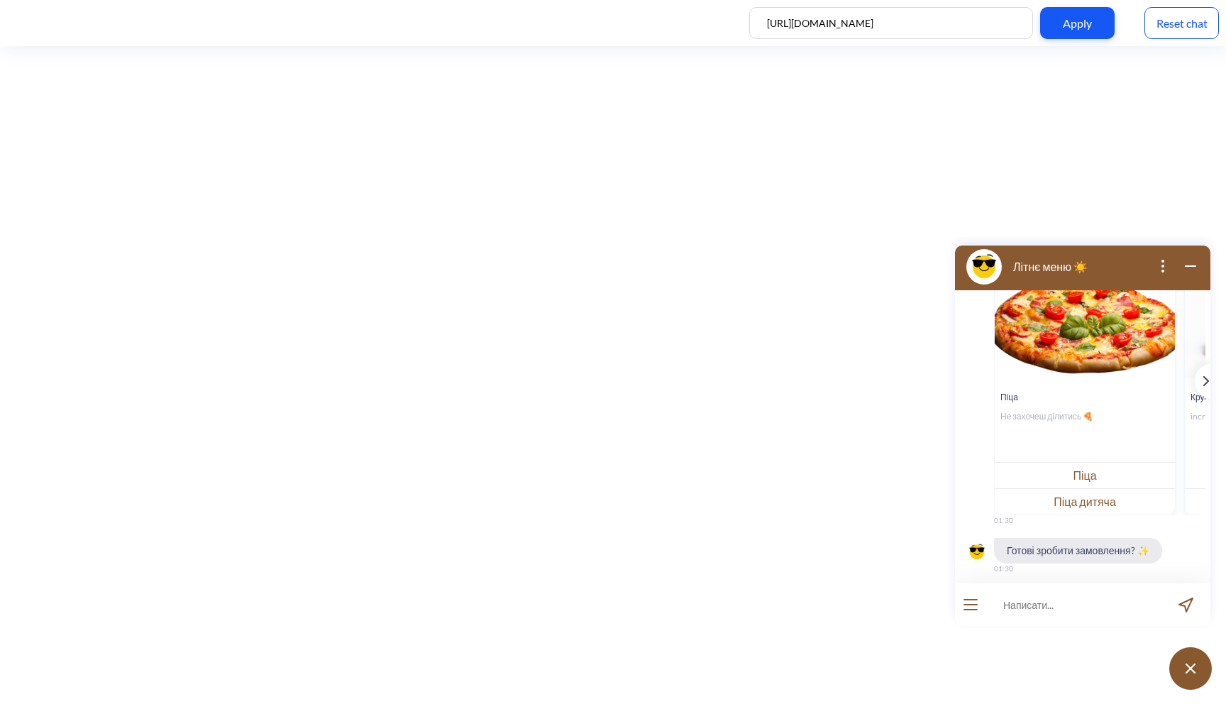
scroll to position [572, 0]
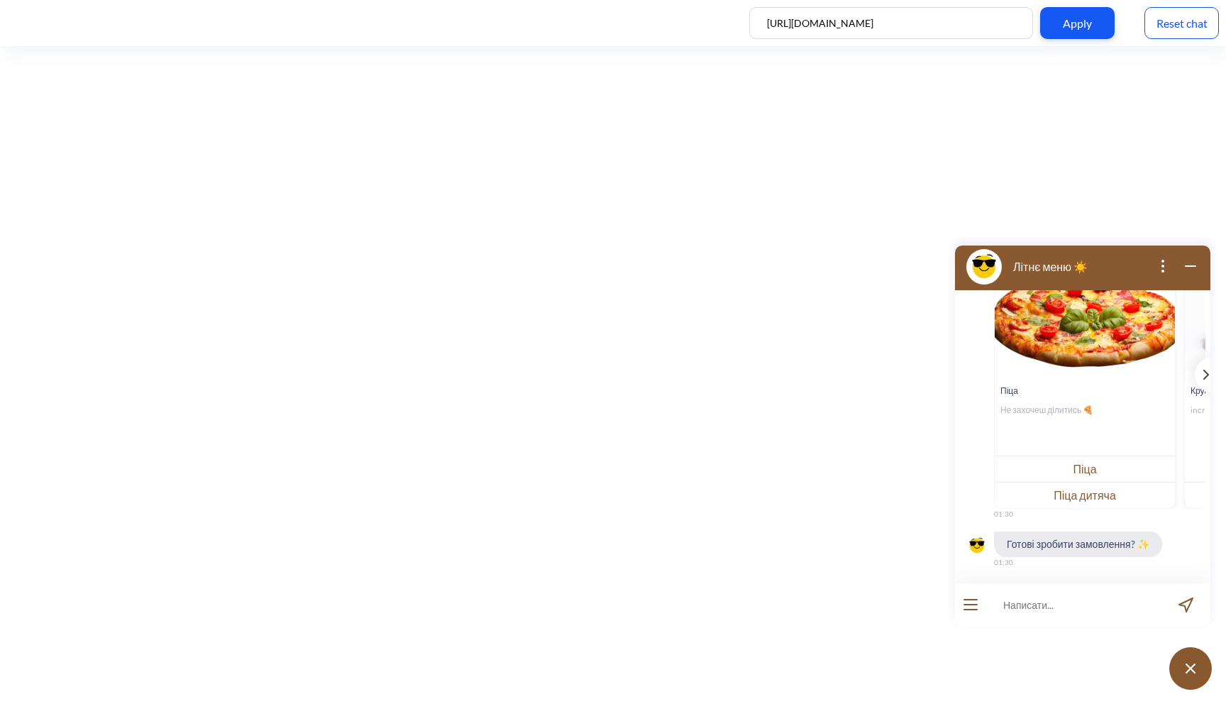
click at [1092, 469] on button "Піца" at bounding box center [1085, 468] width 180 height 26
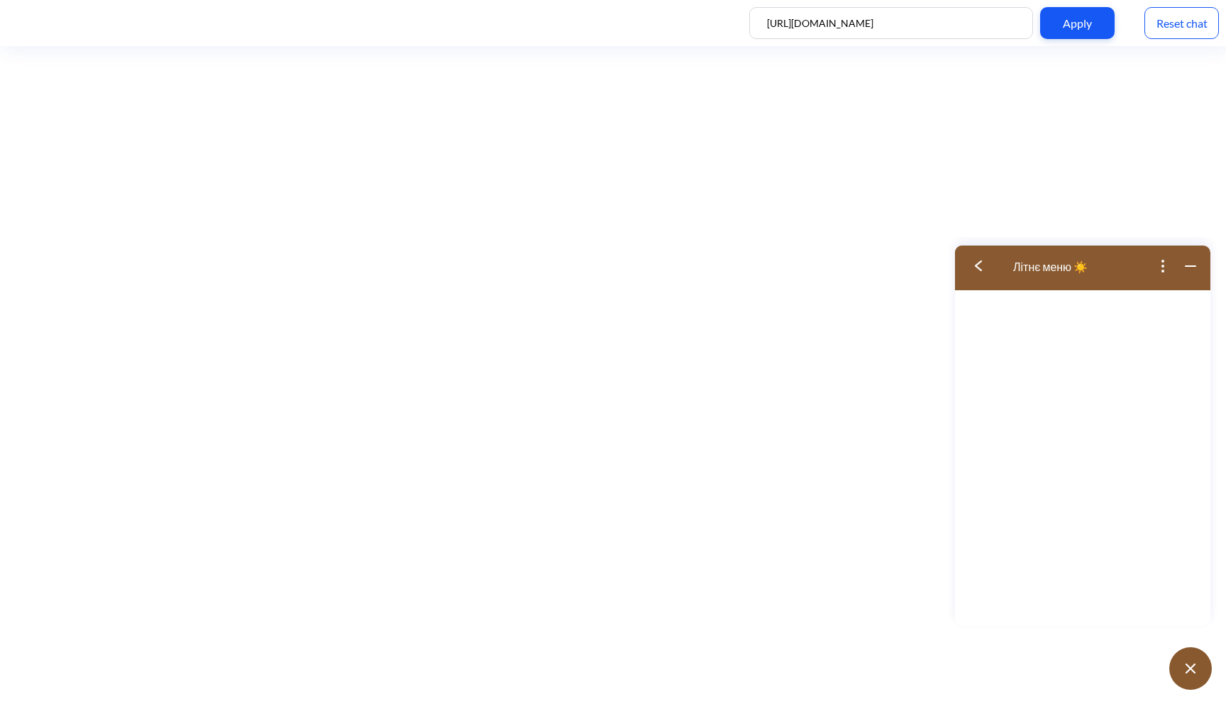
click at [976, 267] on img at bounding box center [978, 265] width 7 height 11
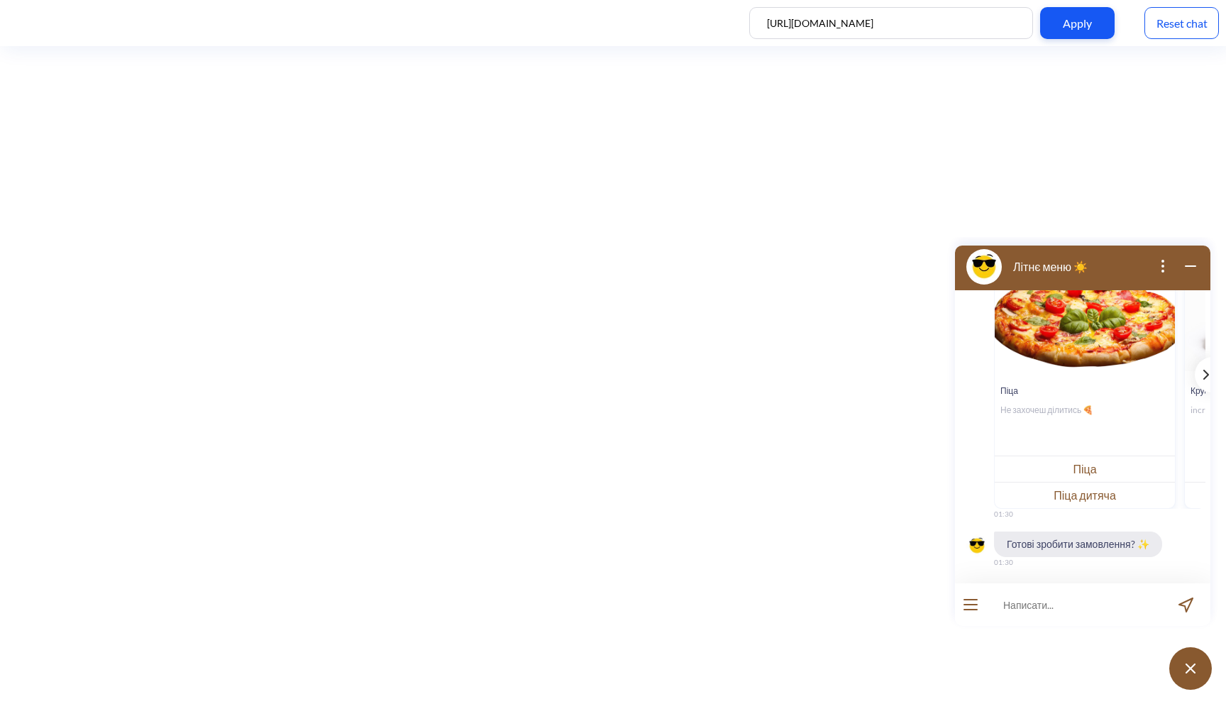
click at [1195, 376] on div "template message" at bounding box center [1204, 374] width 18 height 35
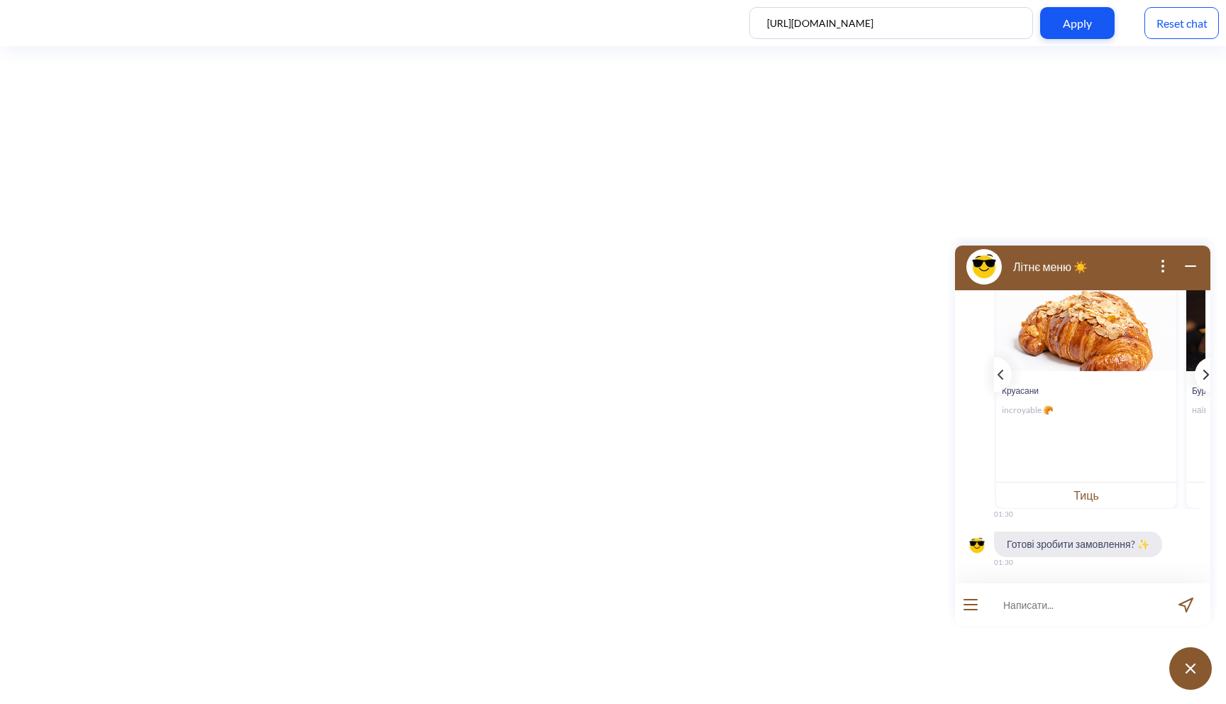
click at [1195, 376] on div "template message" at bounding box center [1204, 374] width 18 height 35
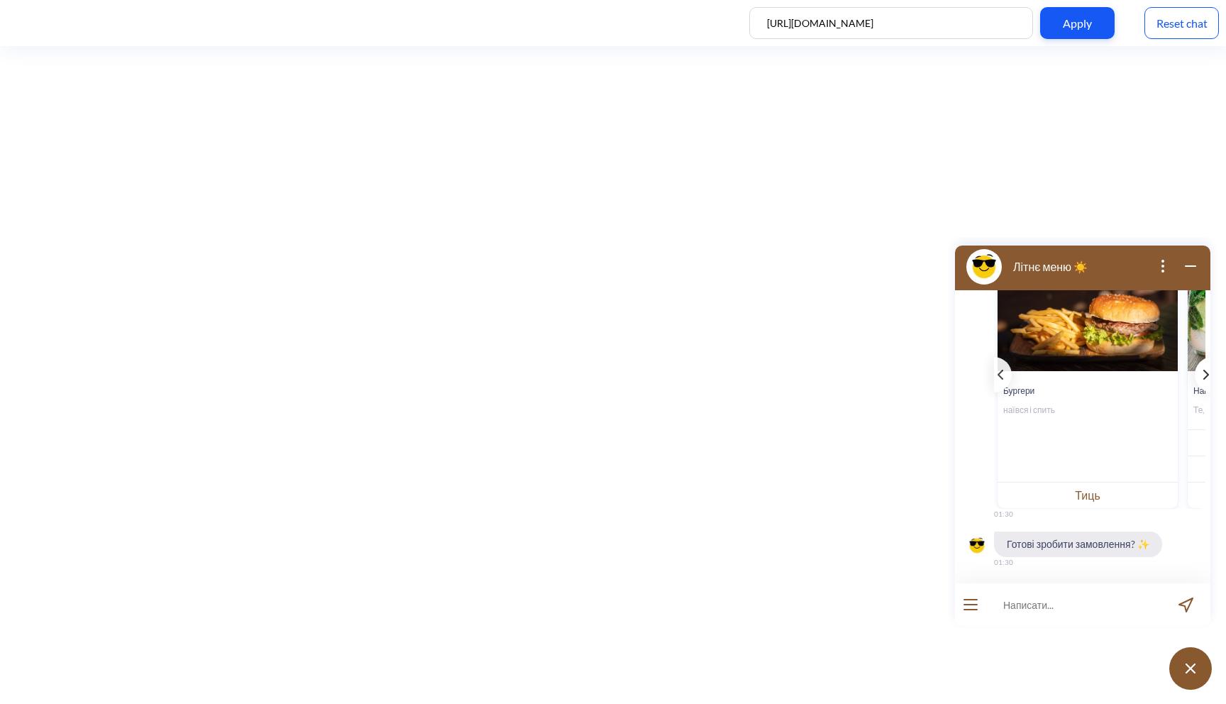
click at [1195, 376] on div "template message" at bounding box center [1204, 374] width 18 height 35
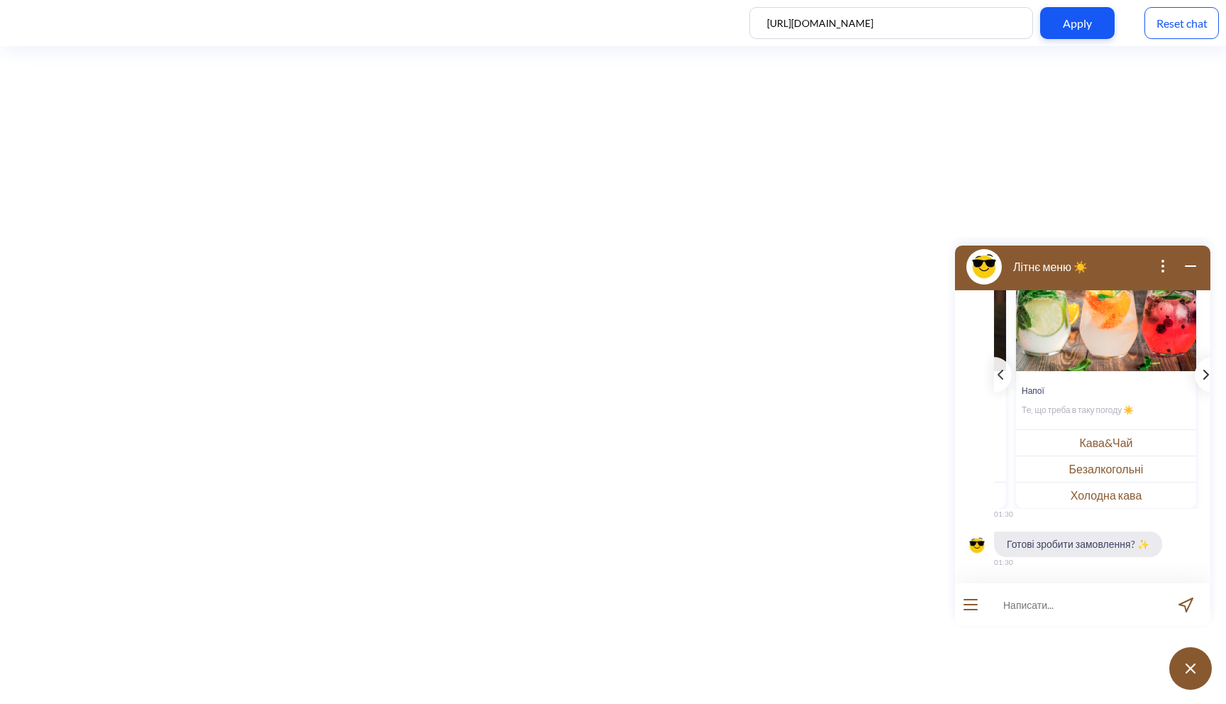
scroll to position [0, 558]
click at [1138, 438] on button "Кава&Чай" at bounding box center [1106, 442] width 180 height 26
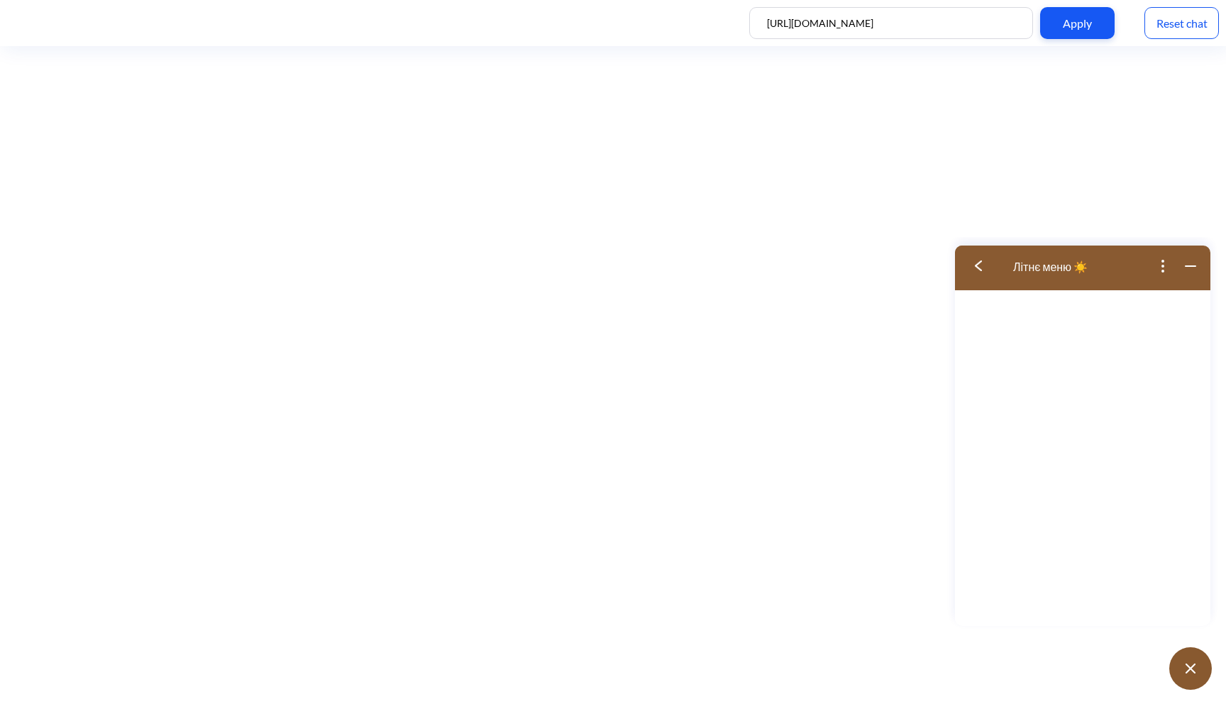
click at [980, 275] on button at bounding box center [983, 266] width 57 height 46
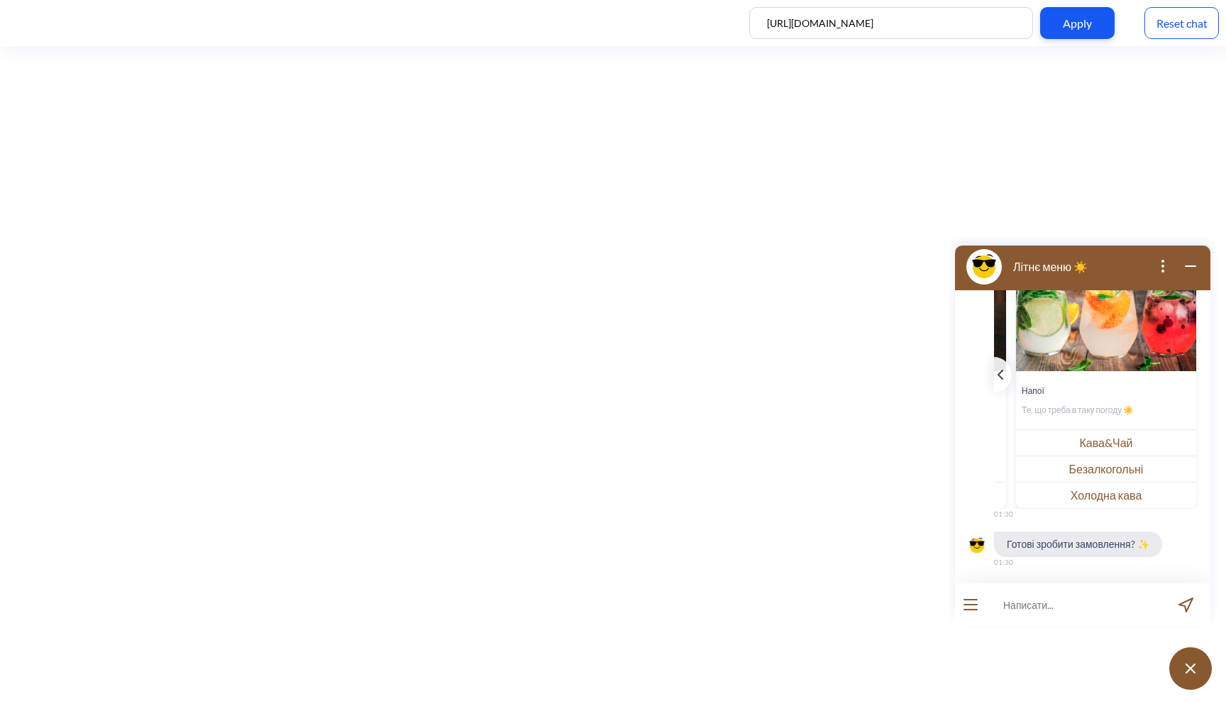
click at [1115, 470] on button "Безалкогольні" at bounding box center [1106, 468] width 180 height 26
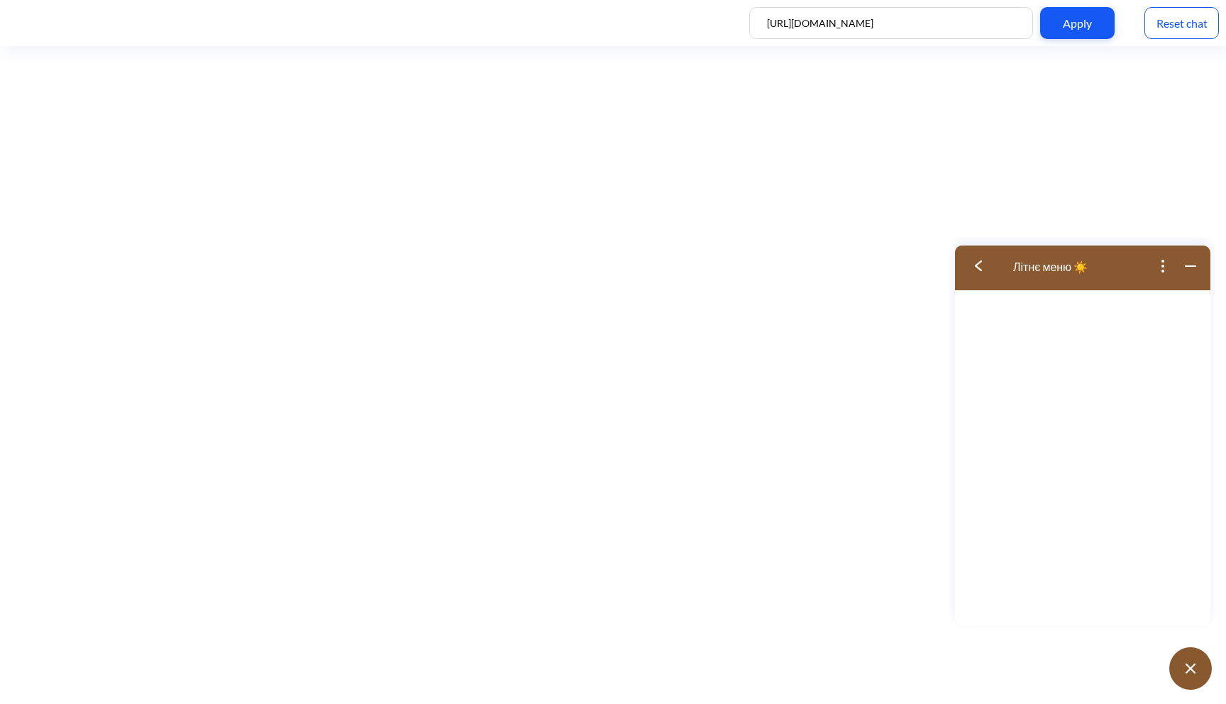
click at [979, 267] on img at bounding box center [978, 265] width 7 height 11
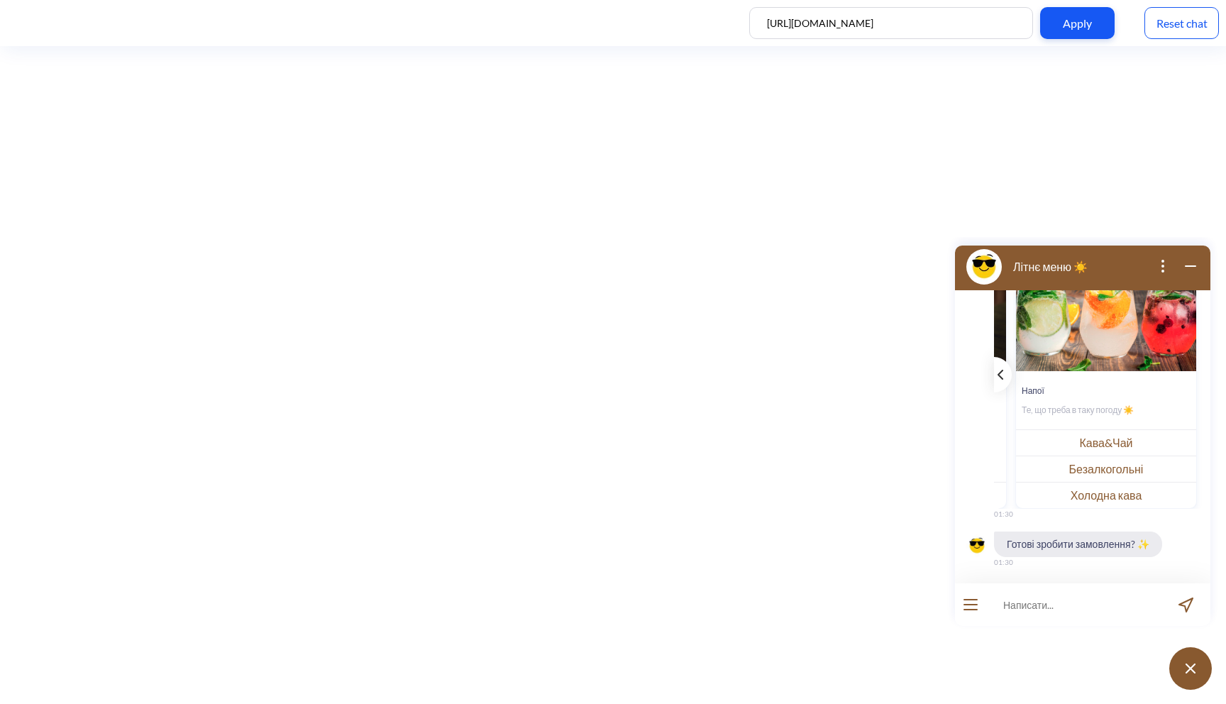
click at [997, 370] on div "template message" at bounding box center [1003, 374] width 18 height 35
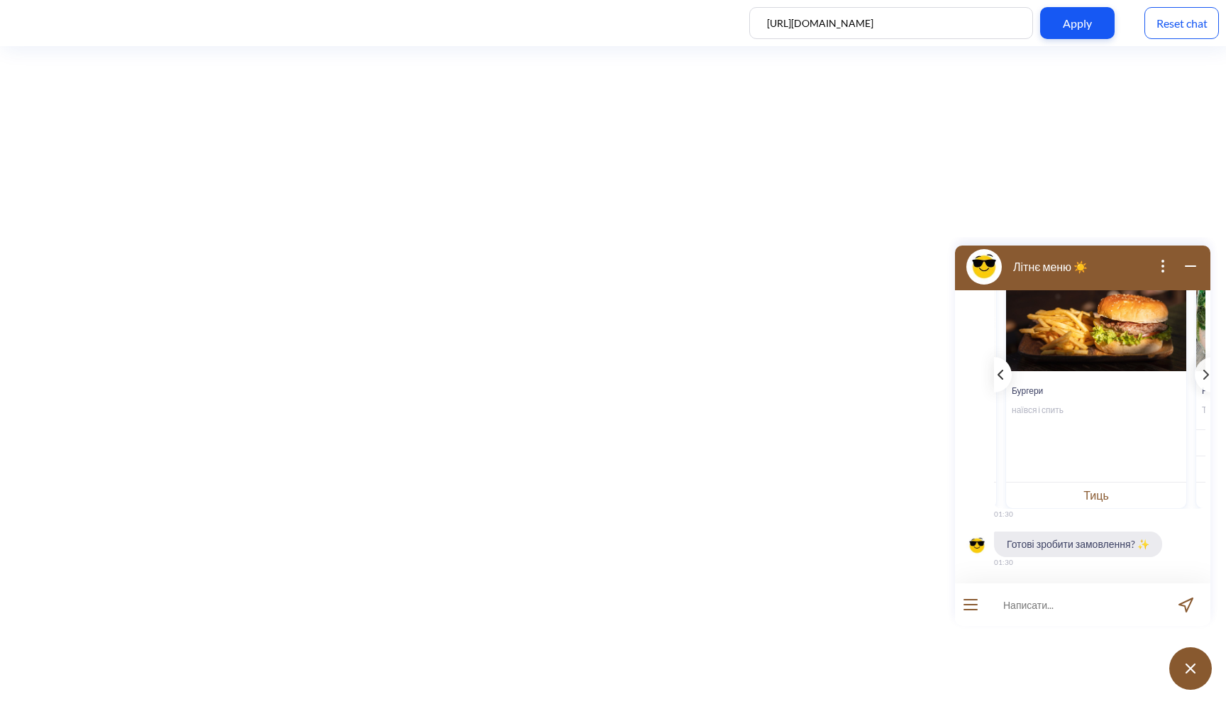
click at [997, 370] on icon "template message" at bounding box center [1000, 375] width 6 height 10
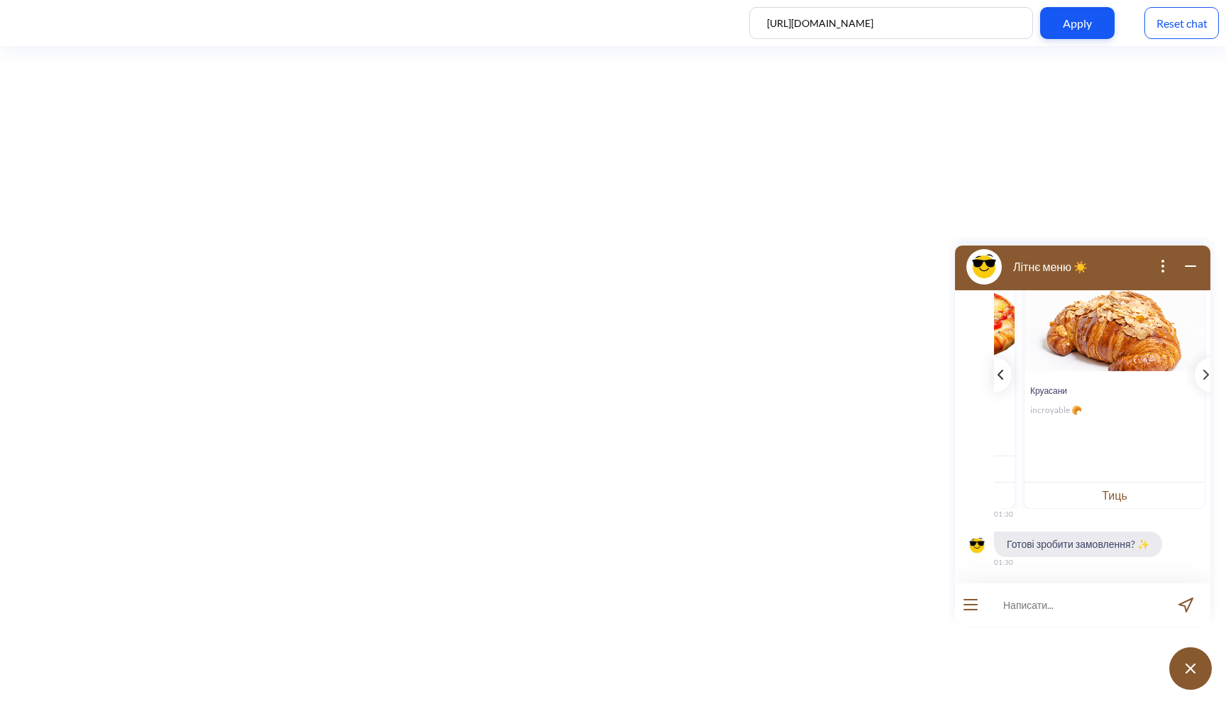
click at [997, 370] on icon "template message" at bounding box center [1000, 375] width 6 height 10
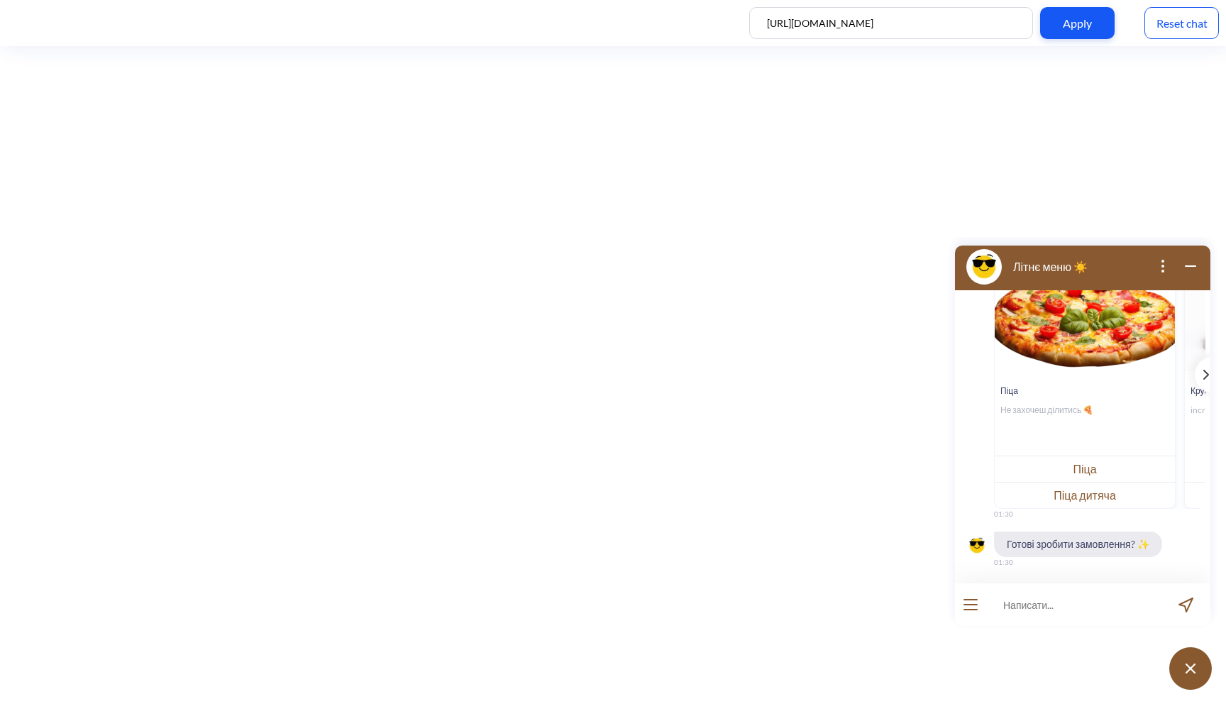
scroll to position [0, 0]
click at [997, 370] on div "image 1758282405494-pngimg.com-pizza_PNG43989.png" at bounding box center [1085, 321] width 180 height 99
click at [1089, 462] on button "Піца" at bounding box center [1085, 468] width 180 height 26
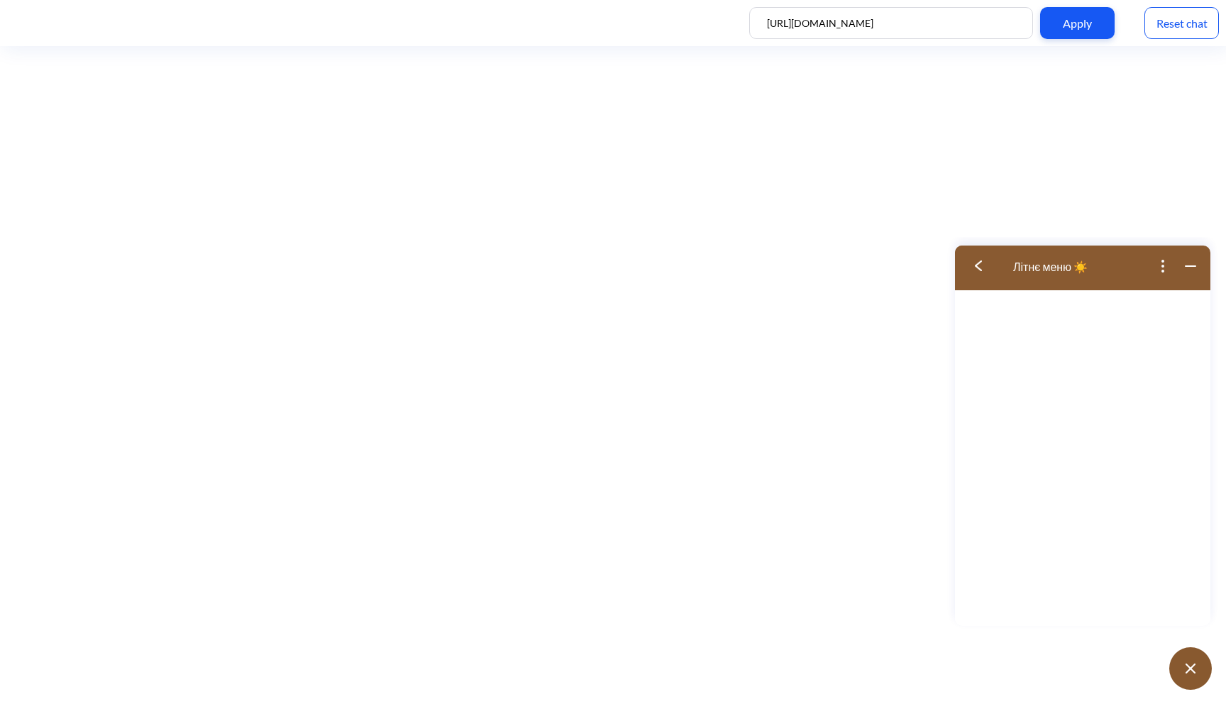
click at [977, 262] on img at bounding box center [978, 265] width 7 height 11
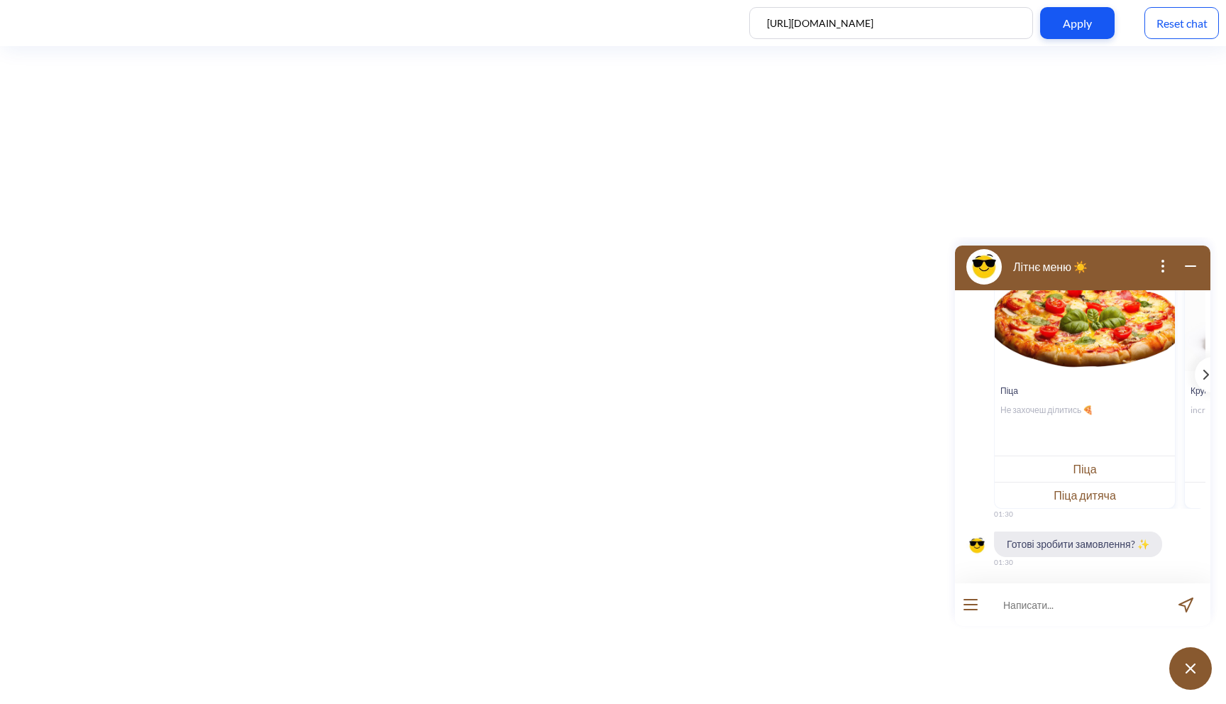
click at [1012, 588] on input at bounding box center [1073, 604] width 175 height 43
type input "П"
type input "і"
type input "Піца цезар 1 шт"
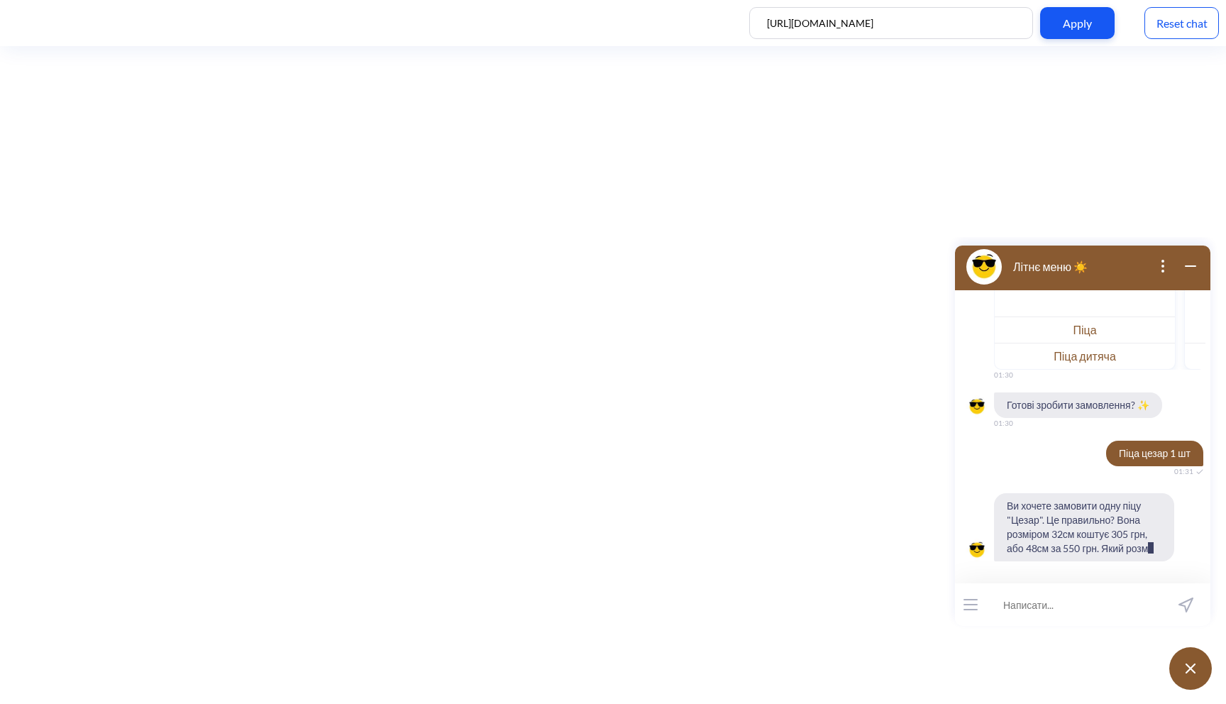
scroll to position [725, 0]
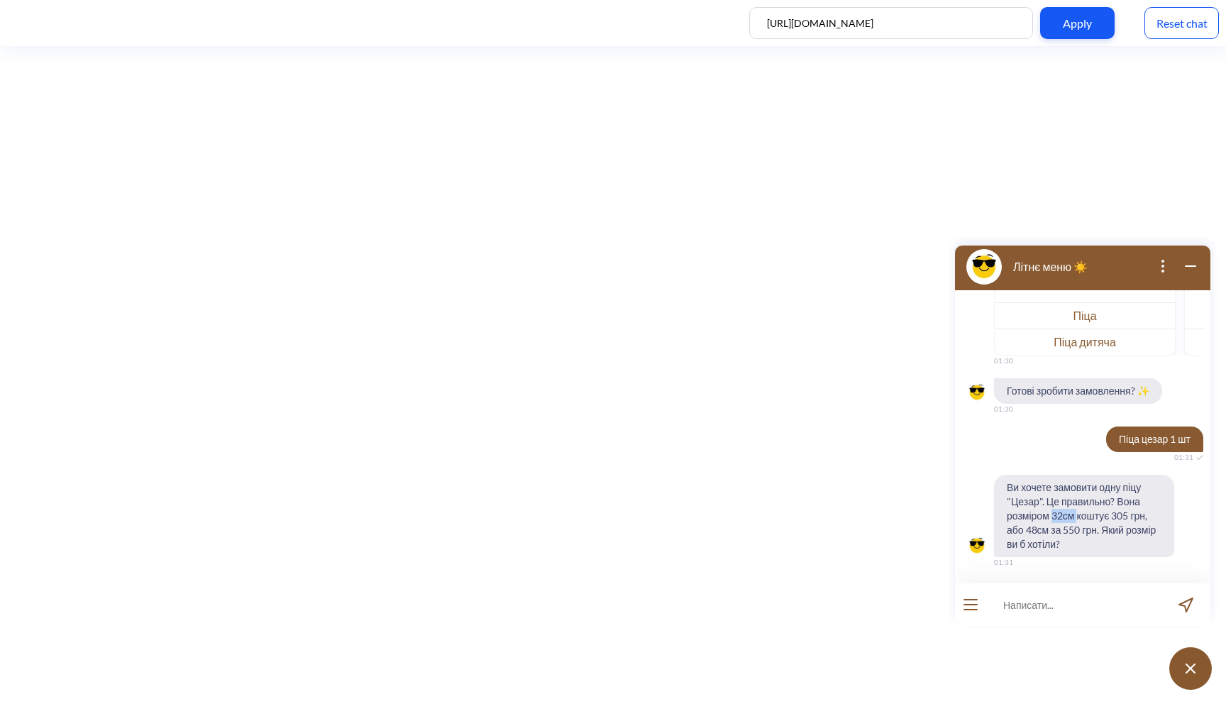
drag, startPoint x: 1050, startPoint y: 514, endPoint x: 1075, endPoint y: 514, distance: 24.8
click at [1075, 514] on span "Ви хочете замовити одну піцу "Цезар". Це правильно? Вона розміром 32см коштує 3…" at bounding box center [1084, 516] width 180 height 82
click at [1046, 526] on span "Ви хочете замовити одну піцу "Цезар". Це правильно? Вона розміром 32см коштує 3…" at bounding box center [1084, 516] width 180 height 82
click at [1036, 531] on span "Ви хочете замовити одну піцу "Цезар". Це правильно? Вона розміром 32см коштує 3…" at bounding box center [1084, 516] width 180 height 82
click at [1031, 596] on input at bounding box center [1073, 604] width 175 height 43
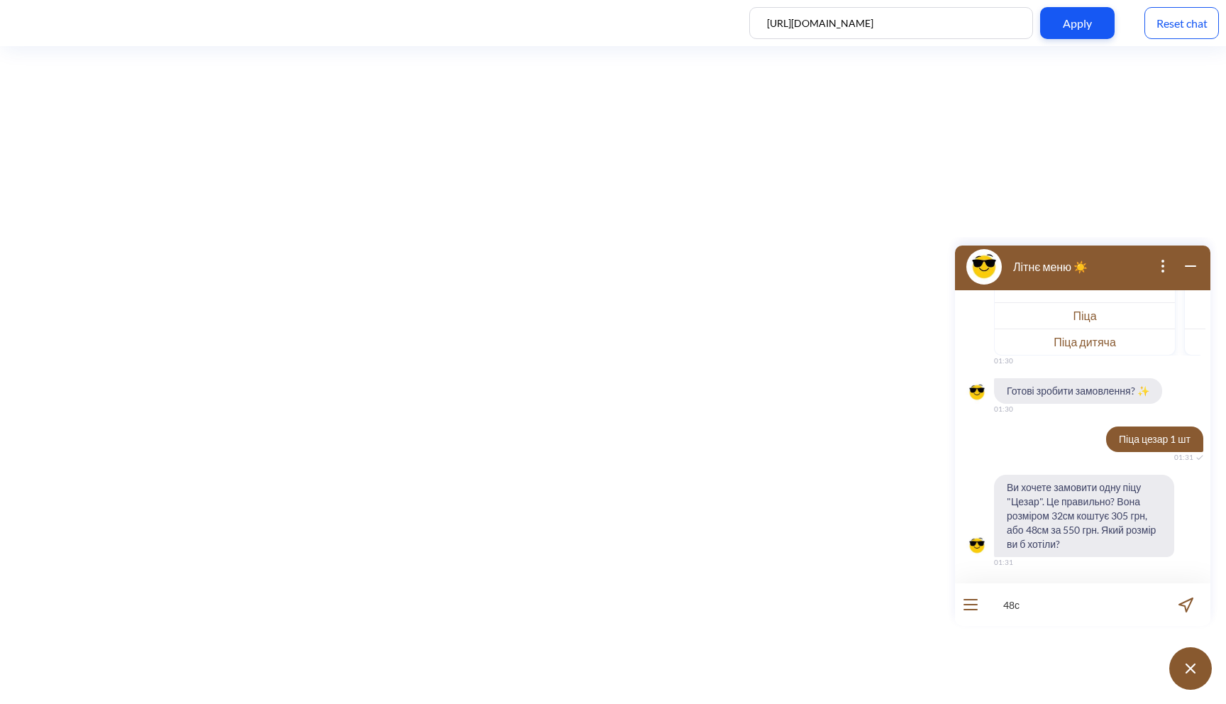
type input "48см"
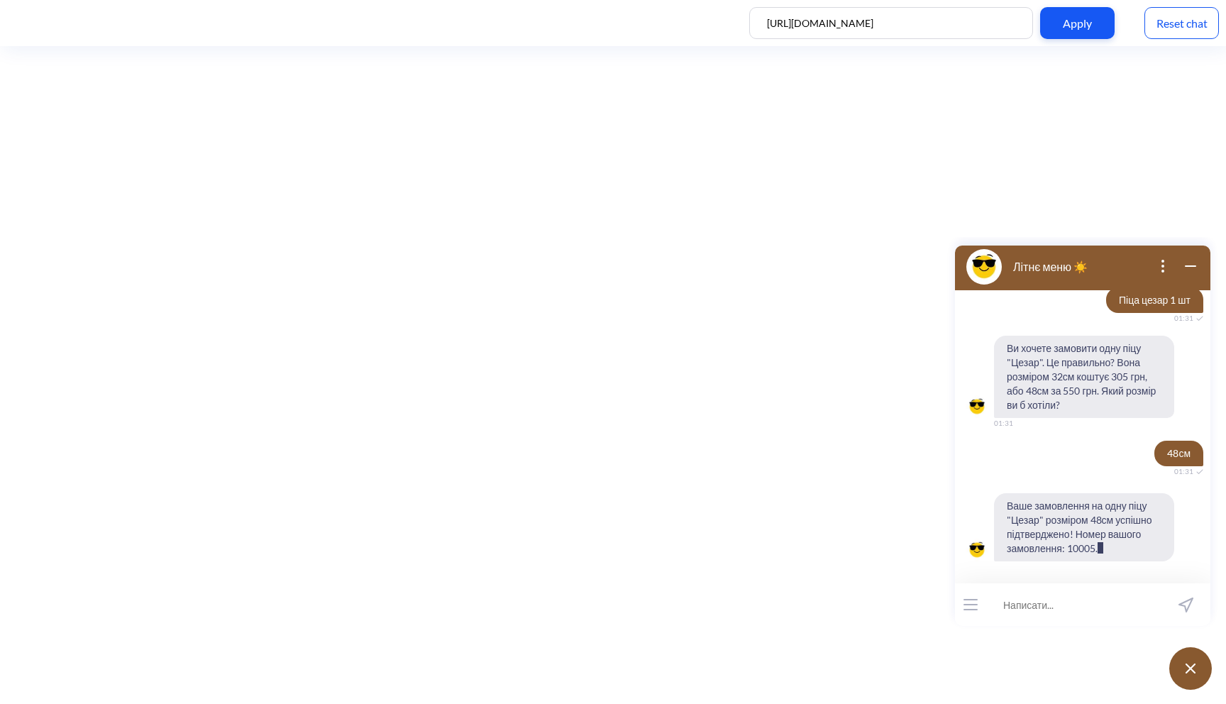
scroll to position [892, 0]
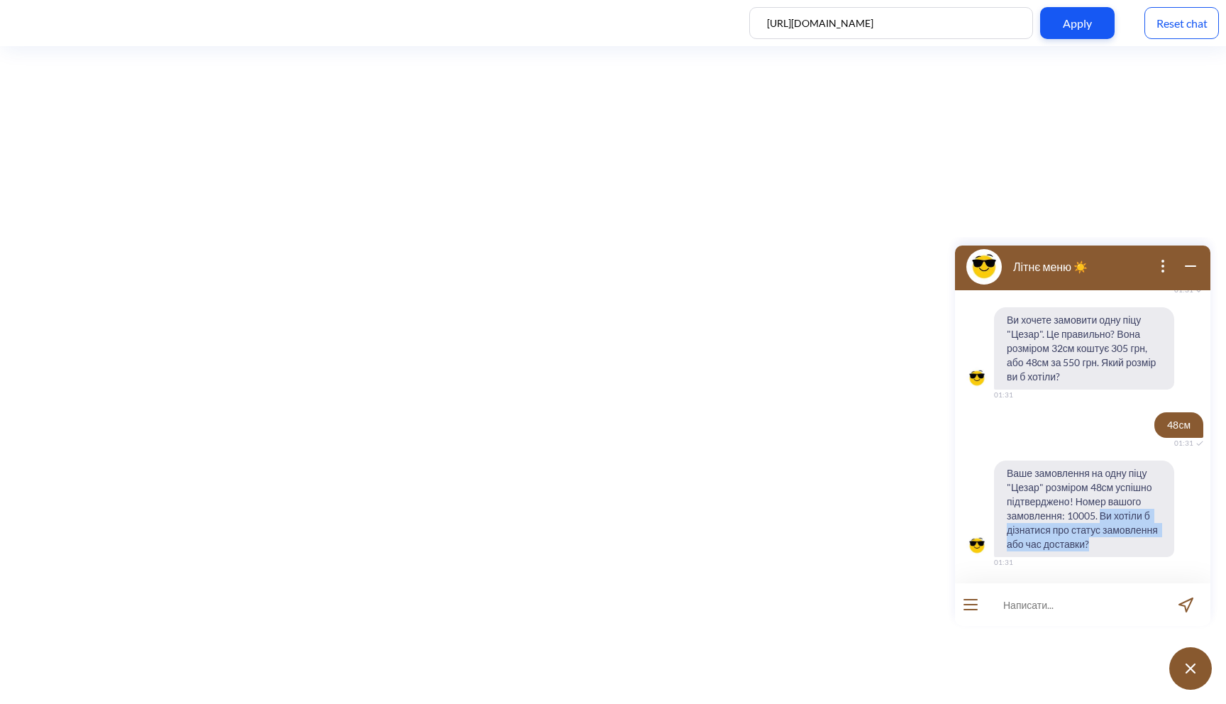
drag, startPoint x: 1100, startPoint y: 541, endPoint x: 1099, endPoint y: 516, distance: 25.5
click at [1100, 516] on span "Ваше замовлення на одну піцу "Цезар" розміром 48см успішно підтверджено! Номер …" at bounding box center [1084, 508] width 180 height 96
click at [1032, 598] on input at bounding box center [1073, 604] width 175 height 43
type input "так"
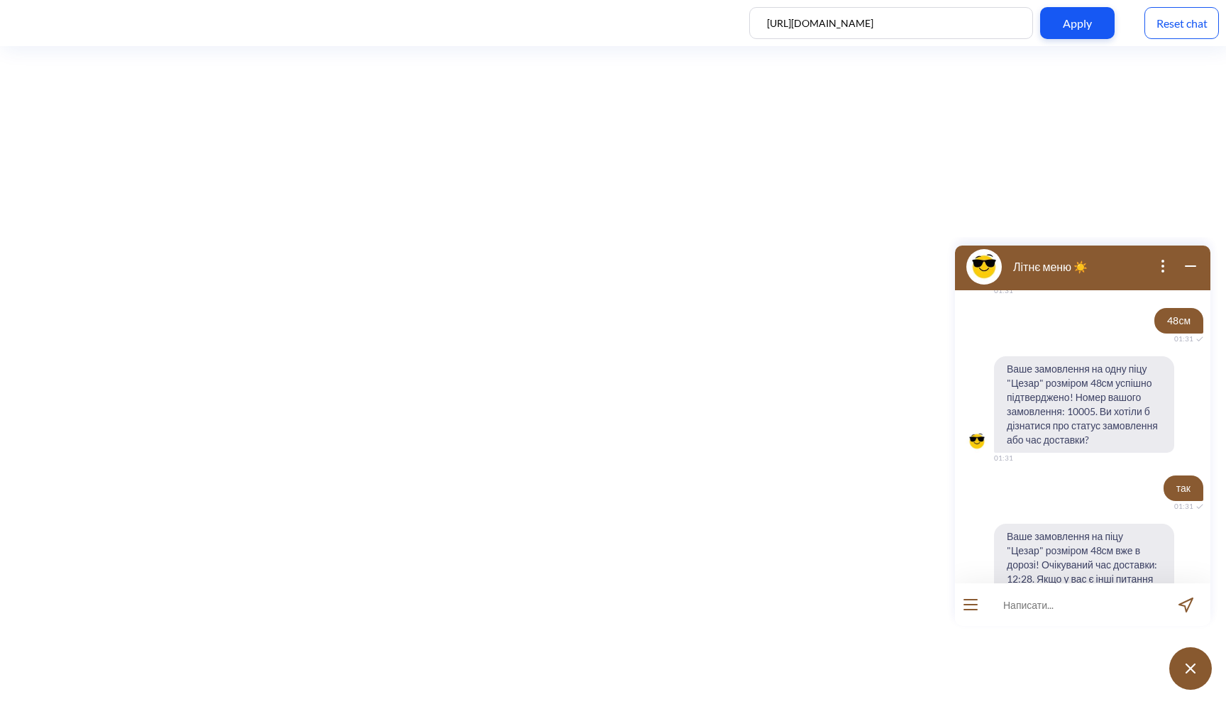
scroll to position [995, 0]
drag, startPoint x: 1097, startPoint y: 416, endPoint x: 1071, endPoint y: 412, distance: 25.9
click at [1071, 412] on span "Ваше замовлення на одну піцу "Цезар" розміром 48см успішно підтверджено! Номер …" at bounding box center [1084, 406] width 180 height 96
click at [1082, 404] on span "Ваше замовлення на одну піцу "Цезар" розміром 48см успішно підтверджено! Номер …" at bounding box center [1084, 406] width 180 height 96
click at [1086, 384] on span "Ваше замовлення на одну піцу "Цезар" розміром 48см успішно підтверджено! Номер …" at bounding box center [1084, 406] width 180 height 96
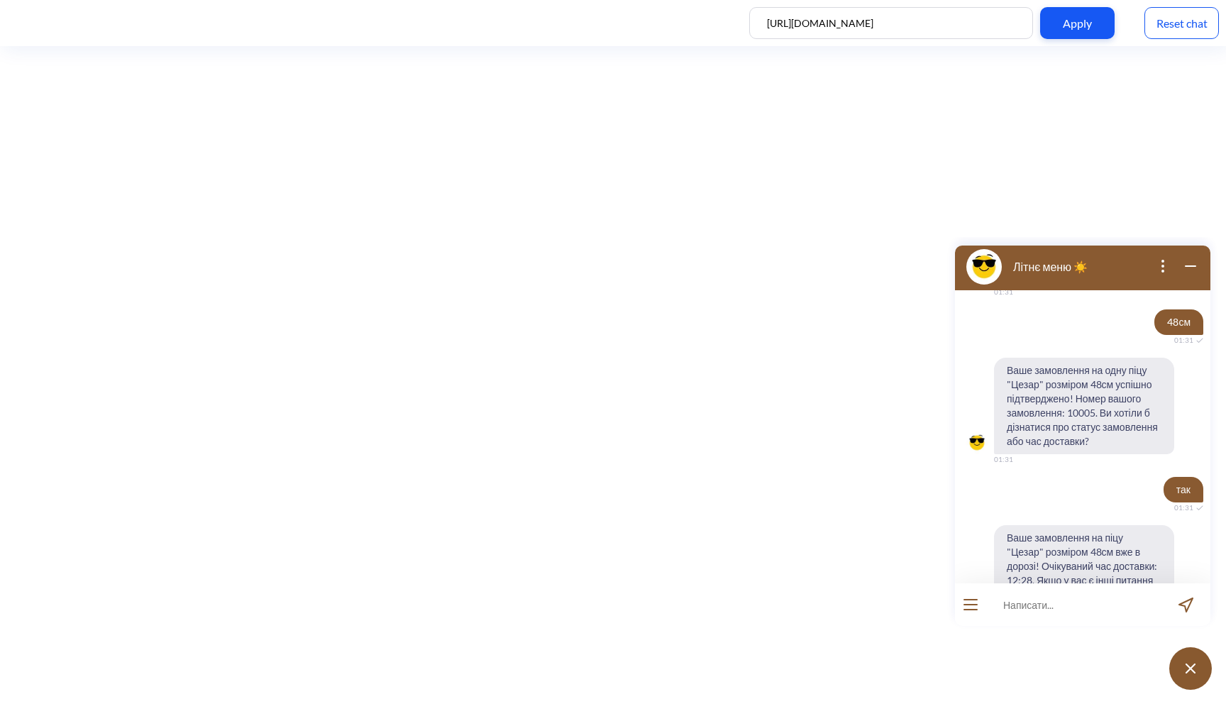
scroll to position [1060, 0]
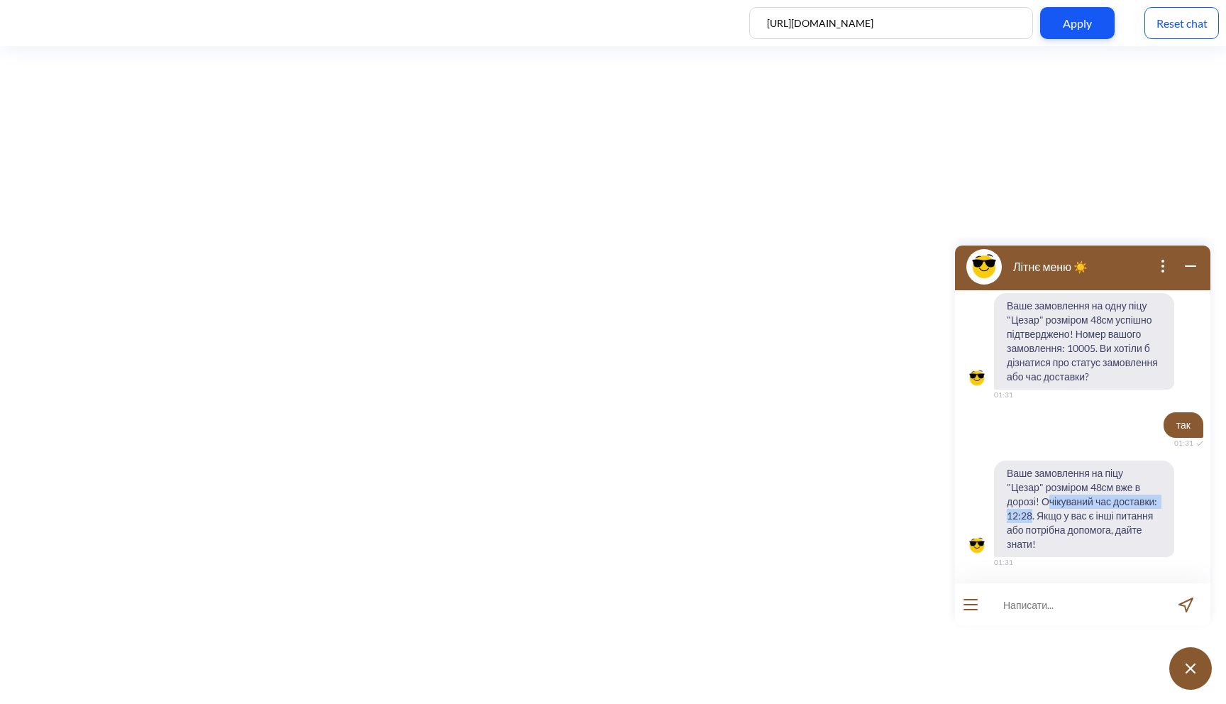
drag, startPoint x: 1048, startPoint y: 498, endPoint x: 1080, endPoint y: 510, distance: 33.5
click at [1080, 510] on span "Ваше замовлення на піцу "Цезар" розміром 48см вже в дорозі! Очікуваний час дост…" at bounding box center [1084, 508] width 180 height 96
click at [1043, 506] on span "Ваше замовлення на піцу "Цезар" розміром 48см вже в дорозі! Очікуваний час дост…" at bounding box center [1084, 508] width 180 height 96
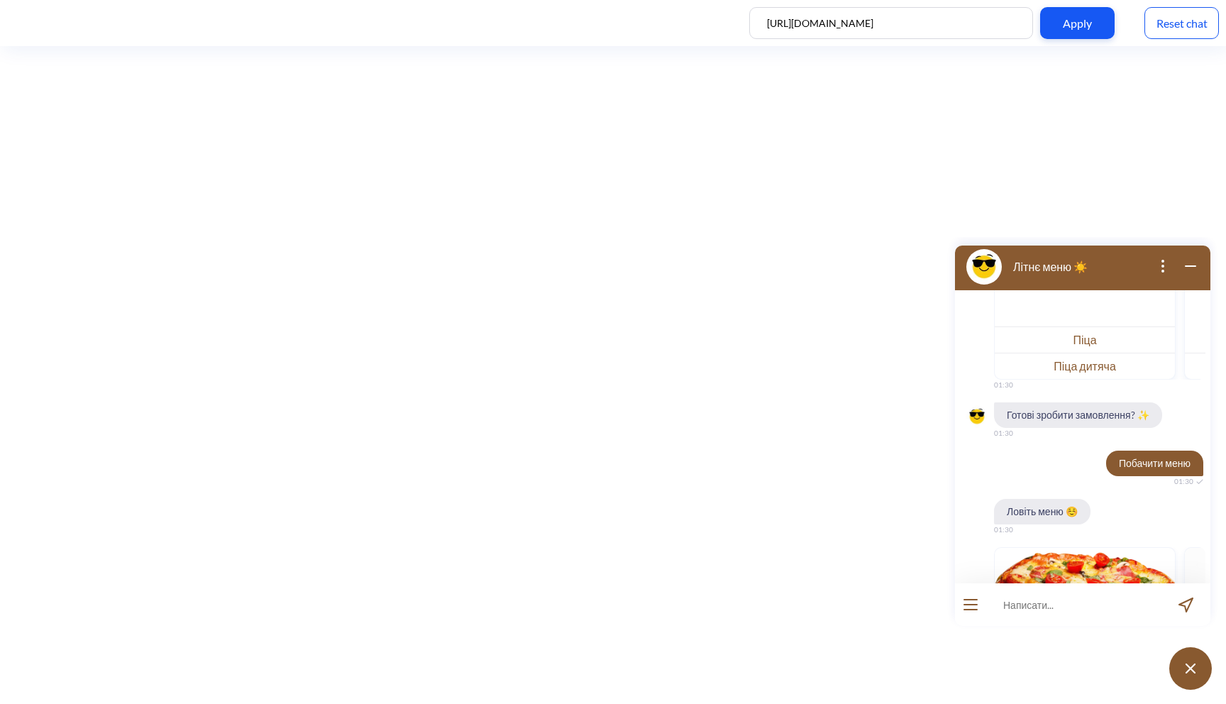
scroll to position [0, 0]
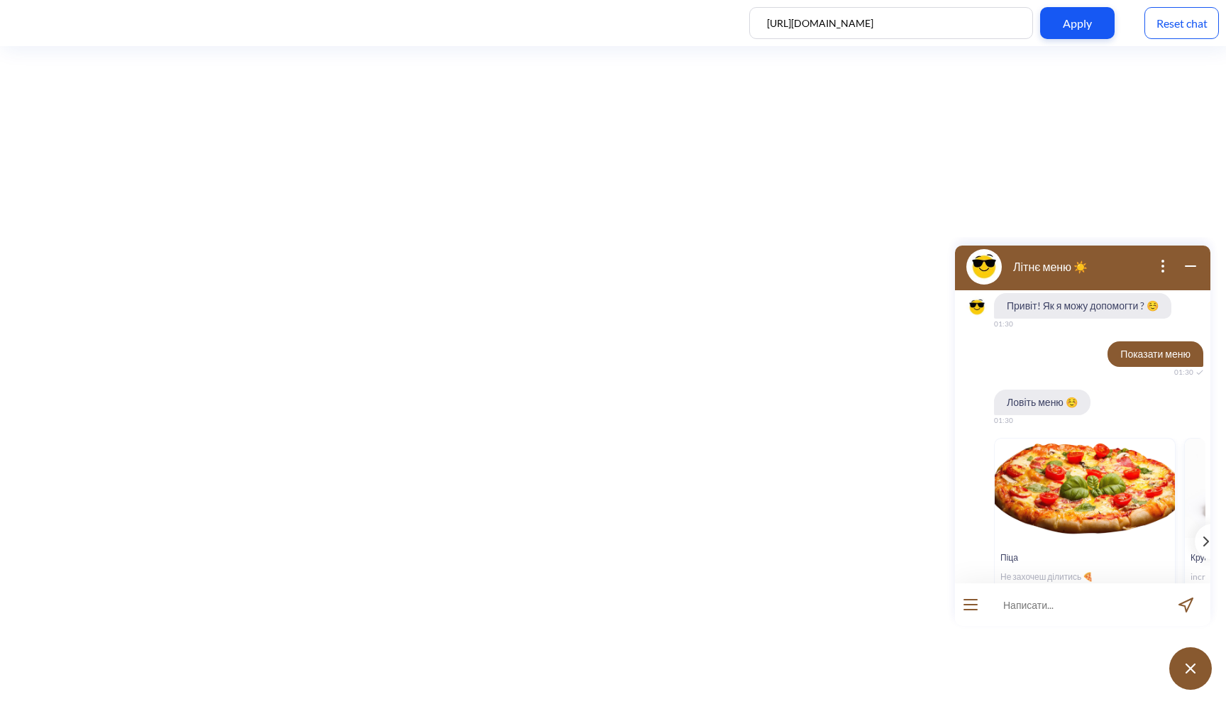
click at [973, 605] on button "open menu" at bounding box center [970, 604] width 14 height 11
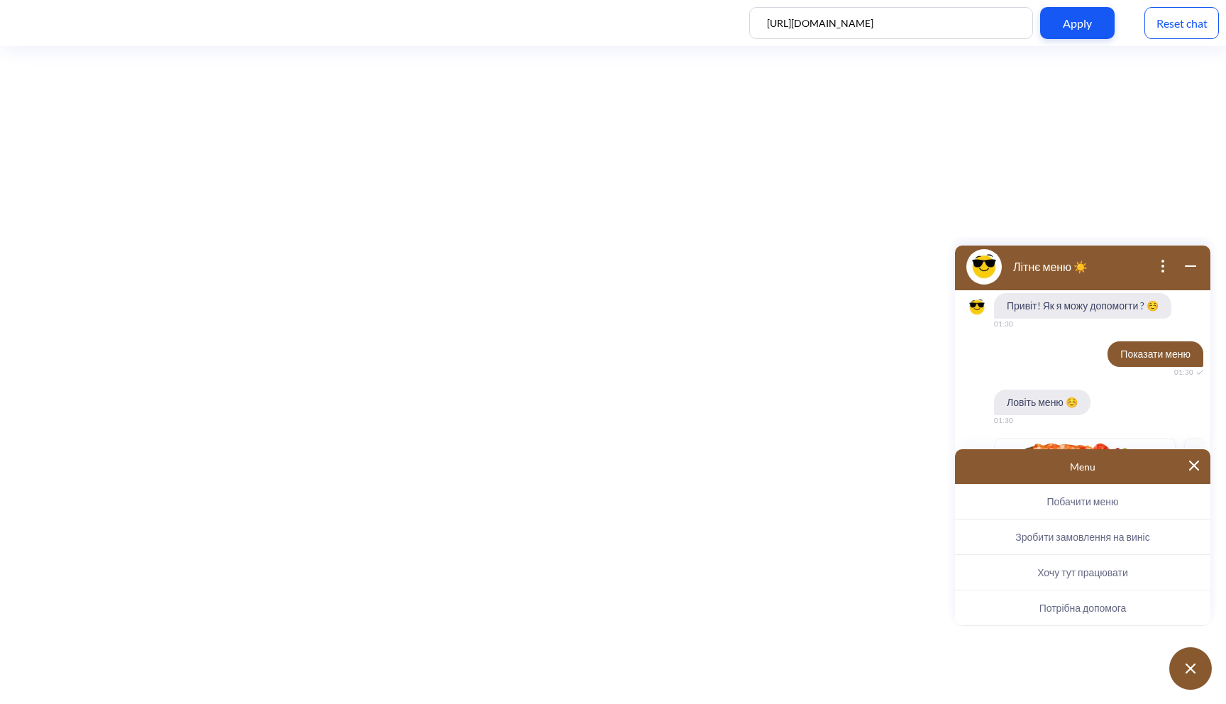
click at [1121, 543] on button "Зробити замовлення на виніс" at bounding box center [1082, 536] width 255 height 35
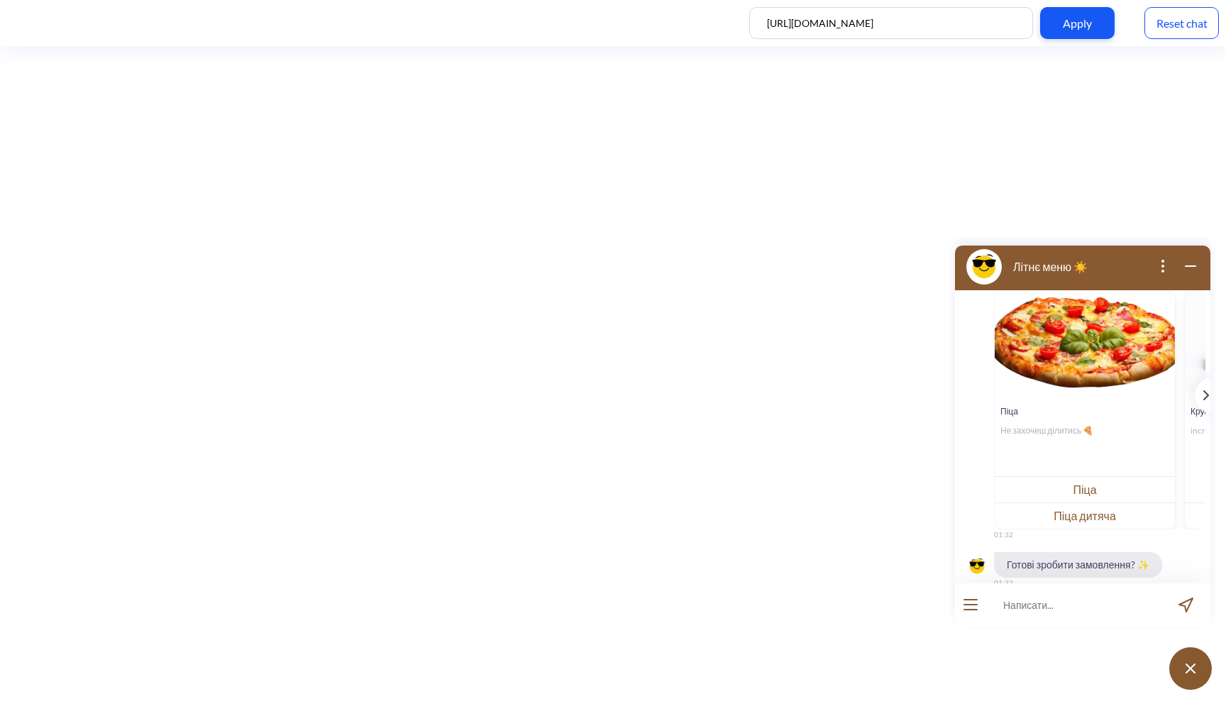
scroll to position [1512, 0]
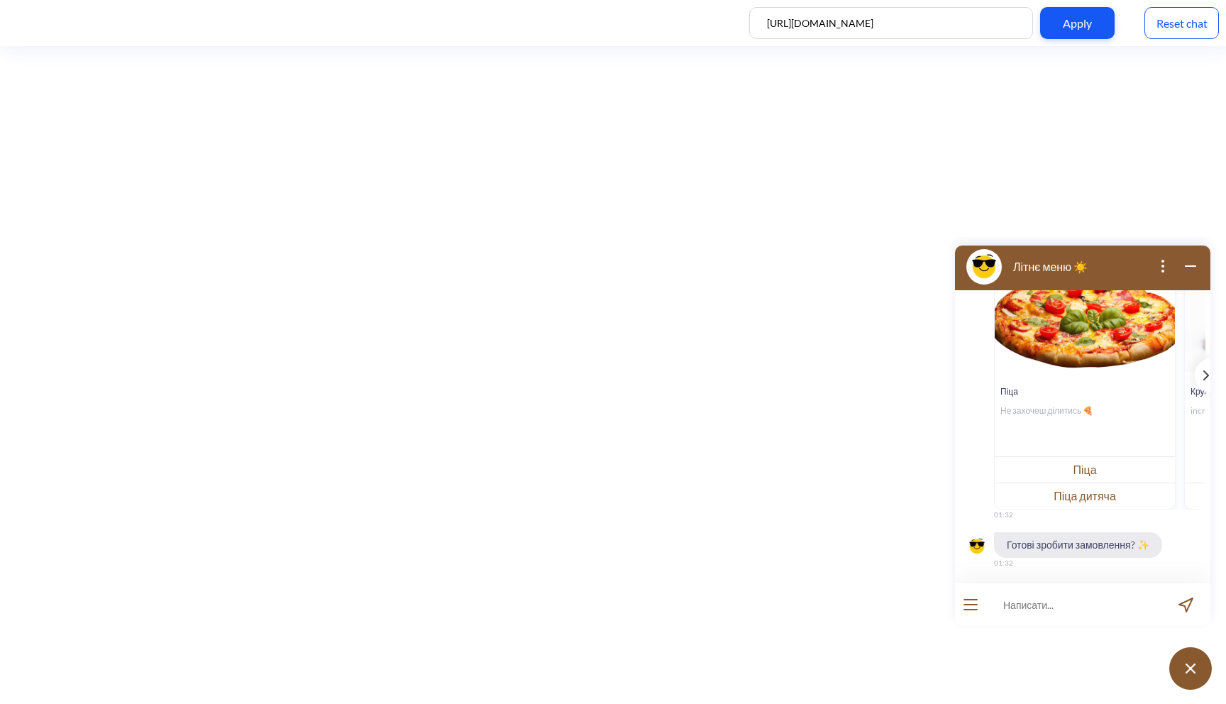
click at [970, 602] on button "open menu" at bounding box center [970, 604] width 14 height 11
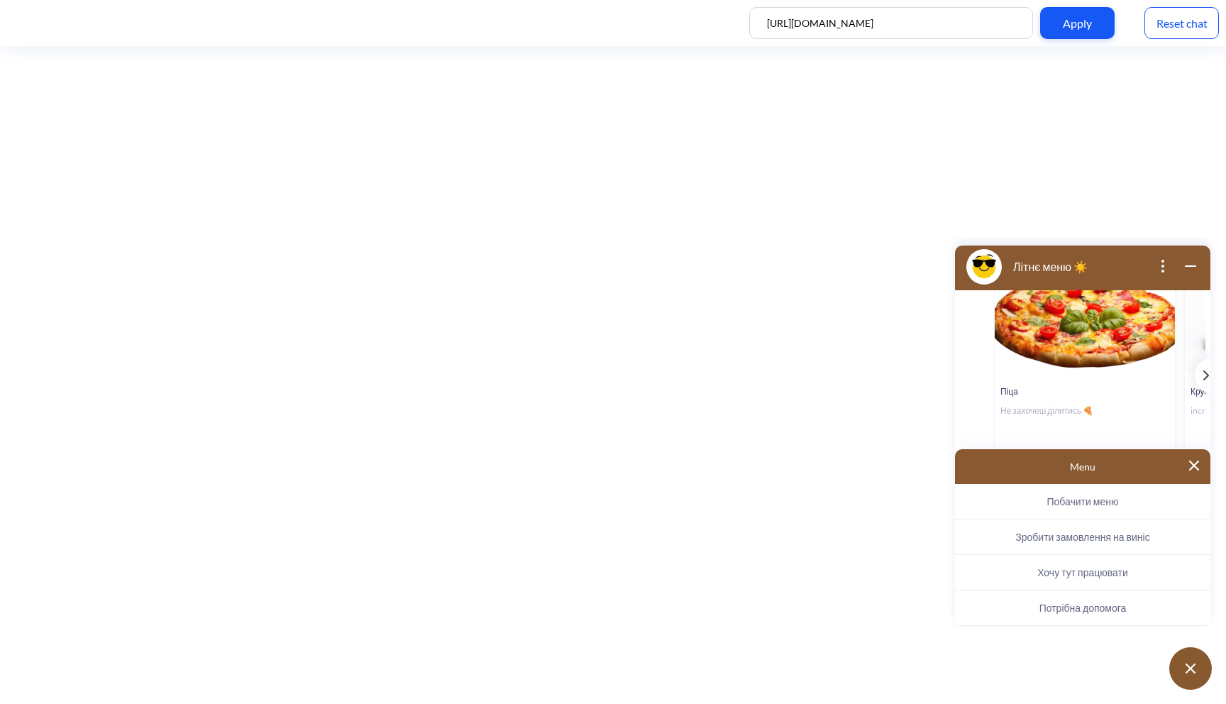
click at [1063, 570] on span "Хочу тут працювати" at bounding box center [1082, 572] width 91 height 12
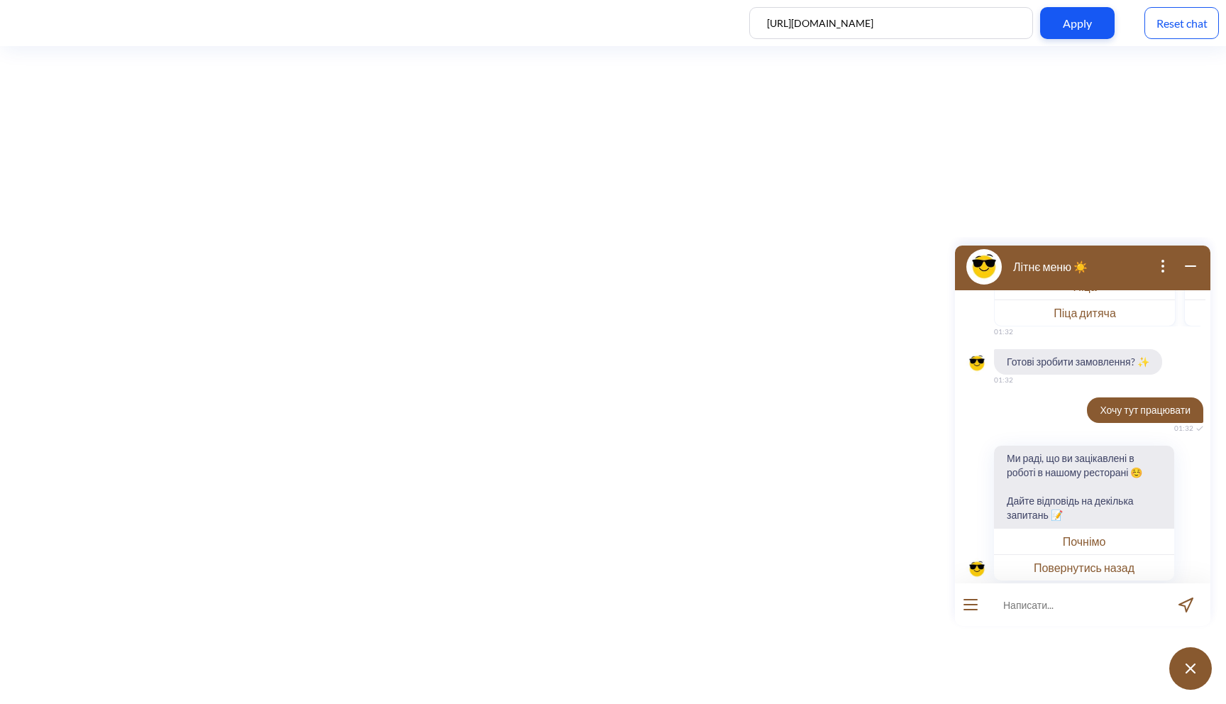
scroll to position [1717, 0]
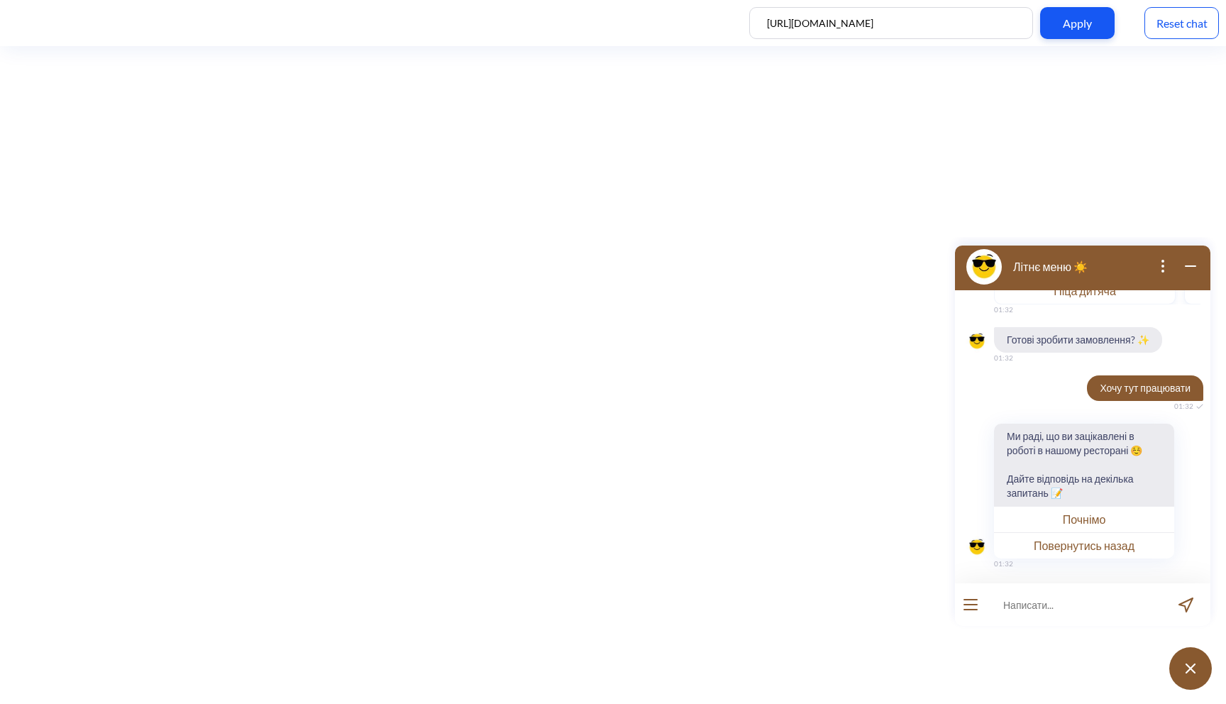
click at [1096, 514] on button "Почнімо" at bounding box center [1084, 519] width 180 height 26
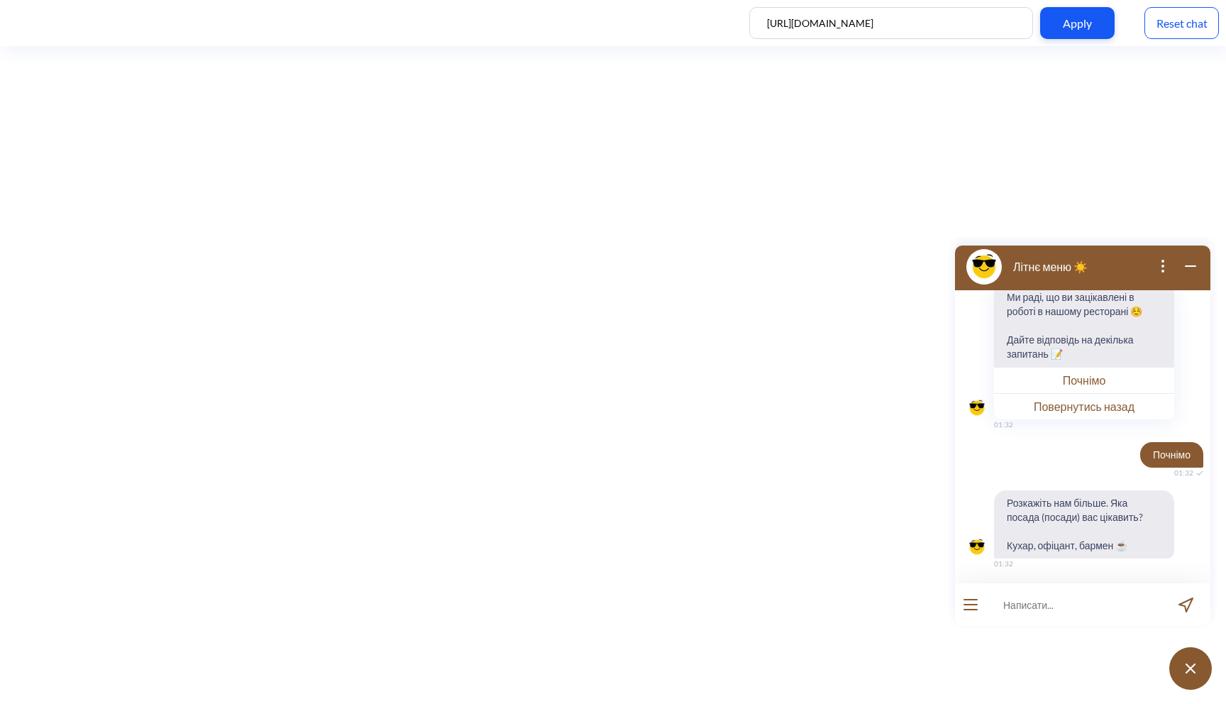
scroll to position [1856, 0]
click at [1046, 603] on input at bounding box center [1073, 604] width 175 height 43
type input "кухар"
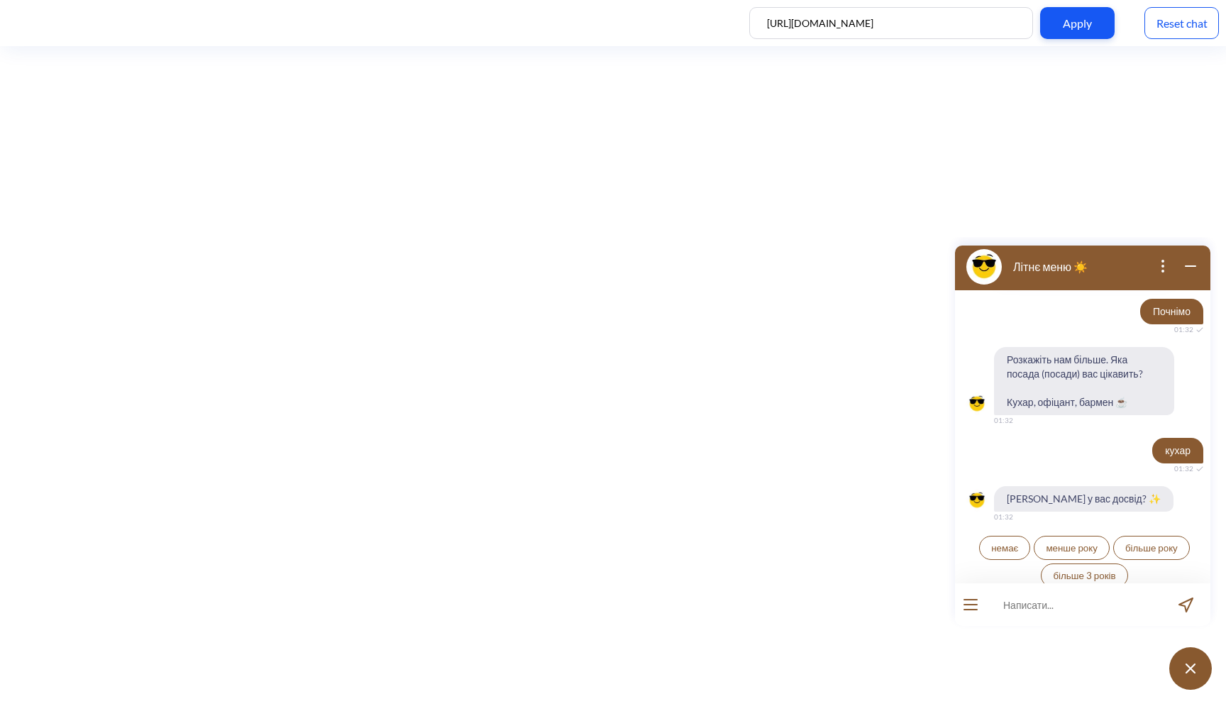
scroll to position [2008, 0]
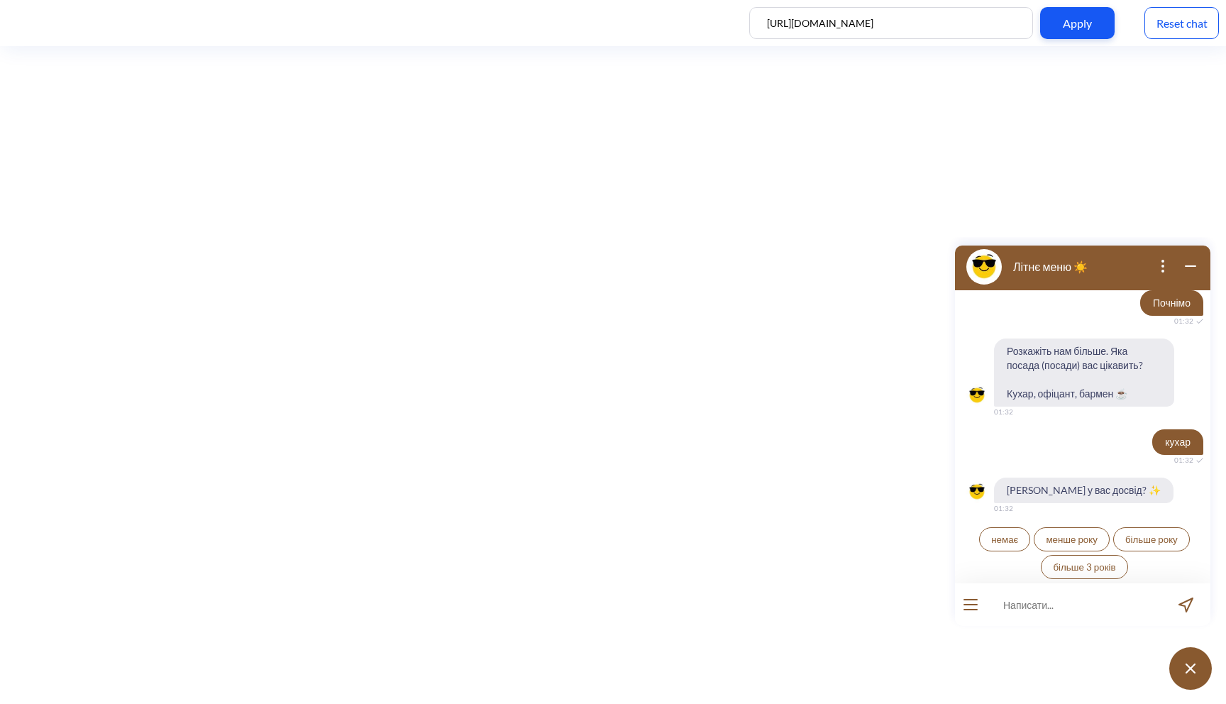
click at [1128, 536] on span "більше року" at bounding box center [1151, 538] width 52 height 11
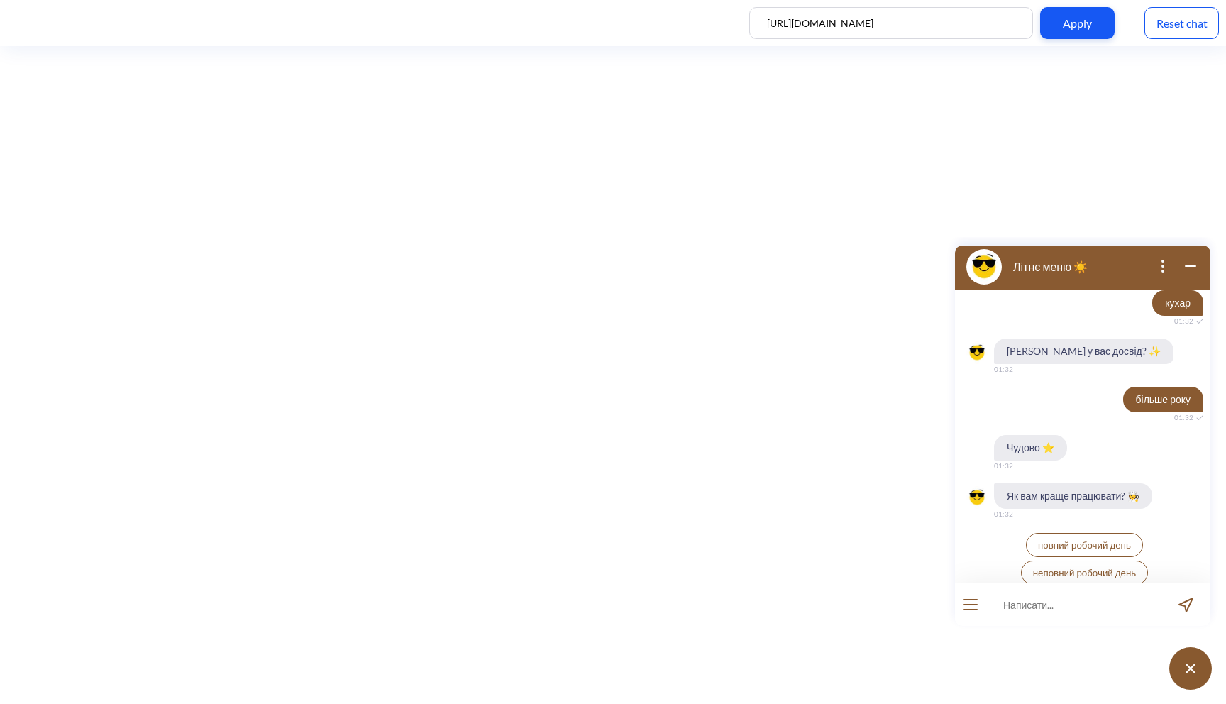
scroll to position [2153, 0]
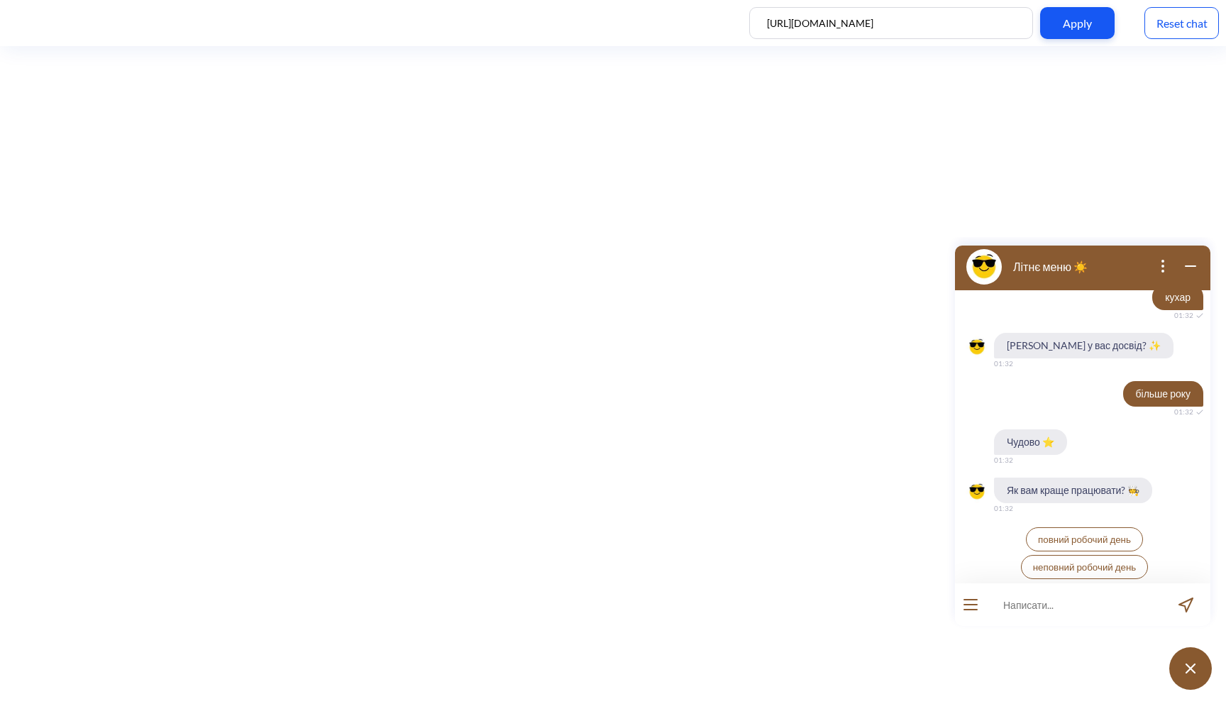
click at [1056, 536] on span "повний робочий день" at bounding box center [1084, 538] width 93 height 11
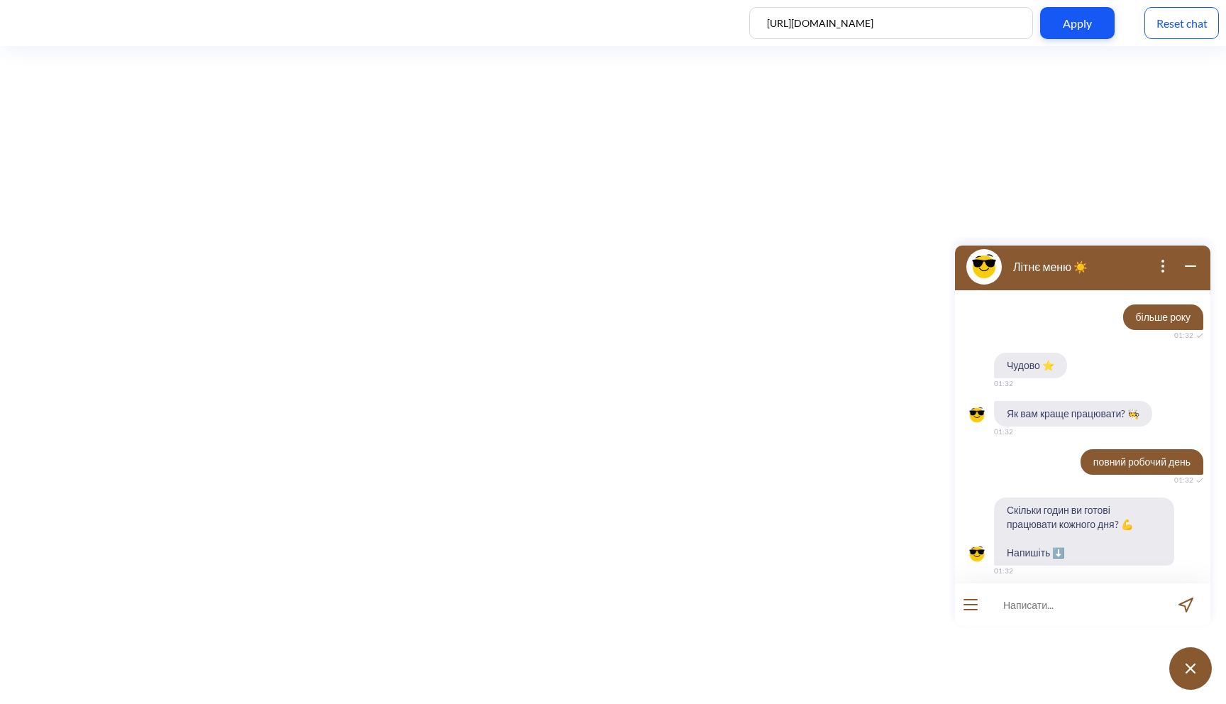
scroll to position [2237, 0]
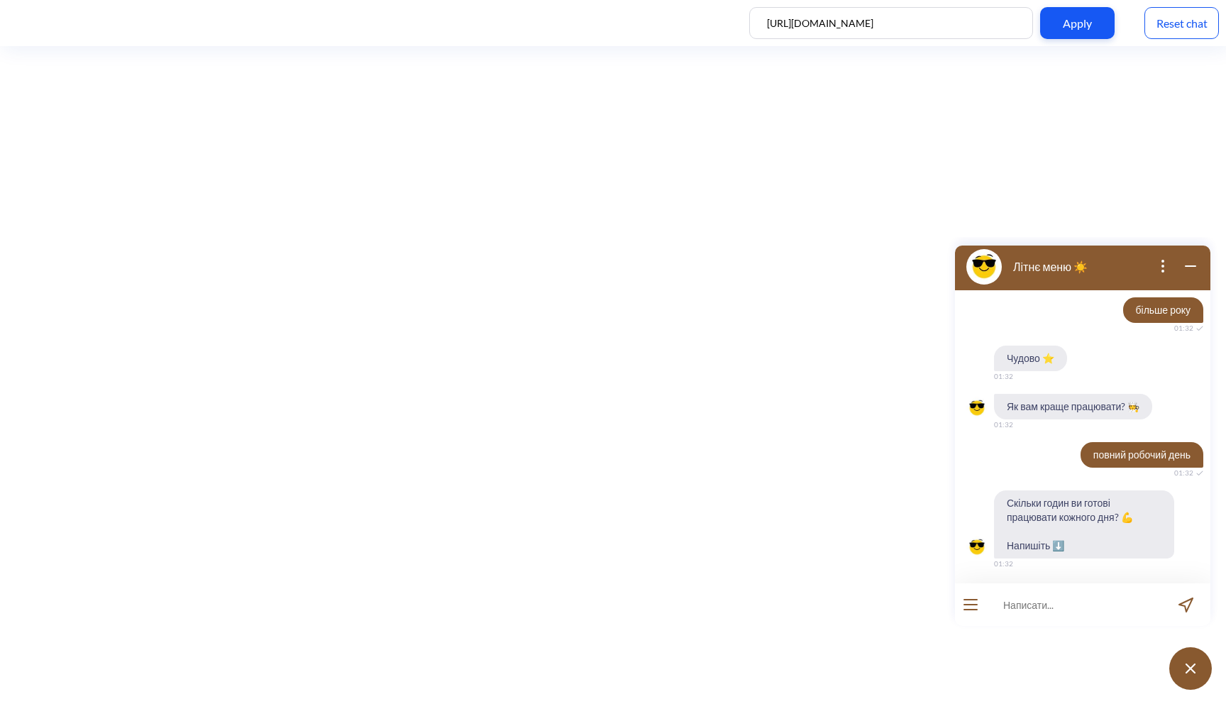
click at [1044, 611] on input at bounding box center [1073, 604] width 175 height 43
type input "7"
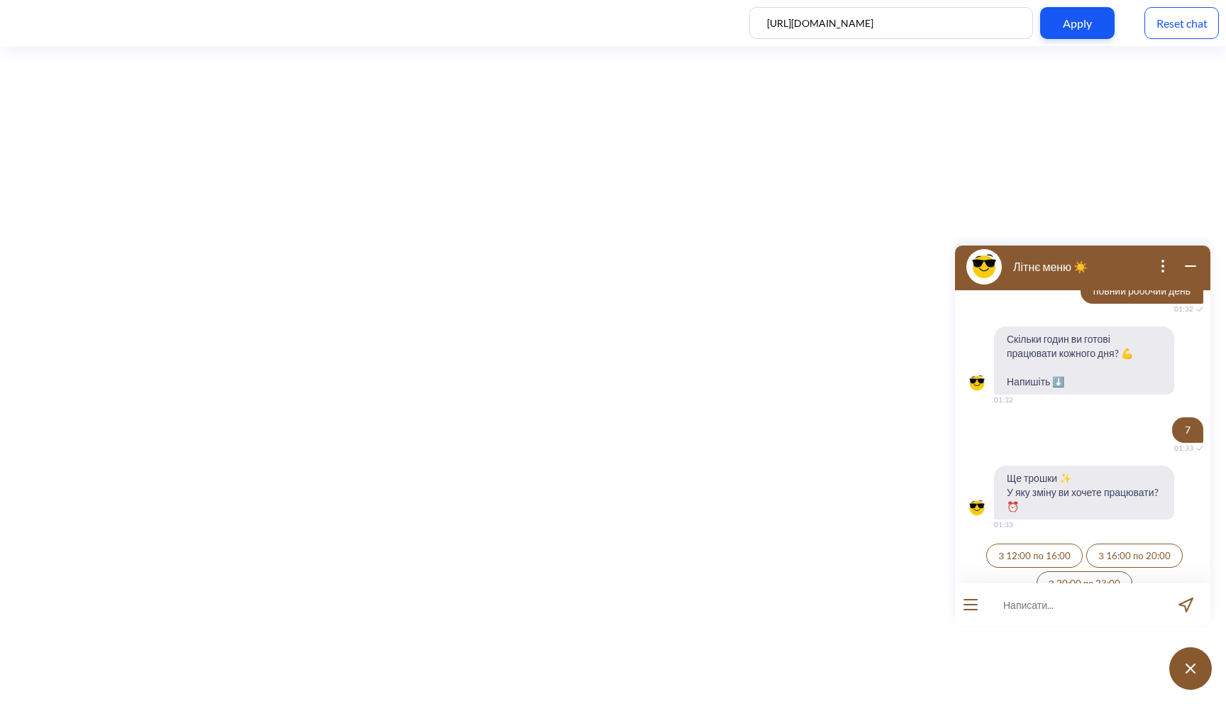
scroll to position [2417, 0]
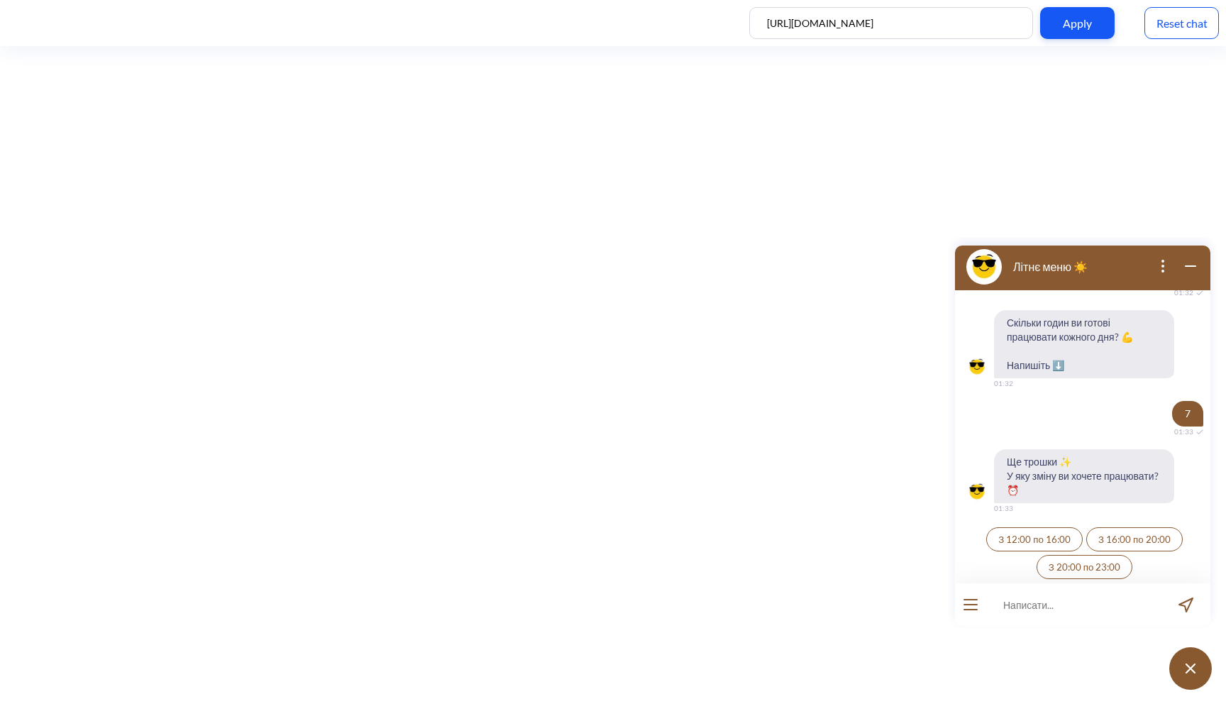
click at [1037, 533] on span "З 12:00 по 16:00" at bounding box center [1034, 538] width 72 height 11
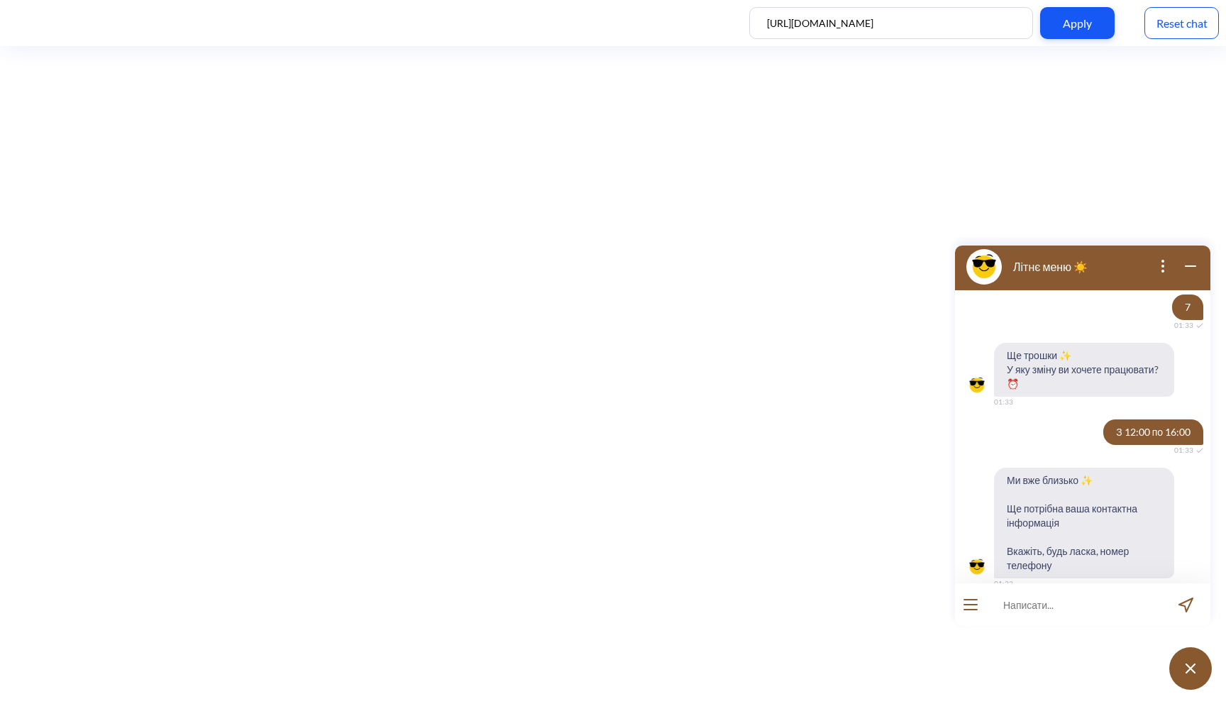
scroll to position [2543, 0]
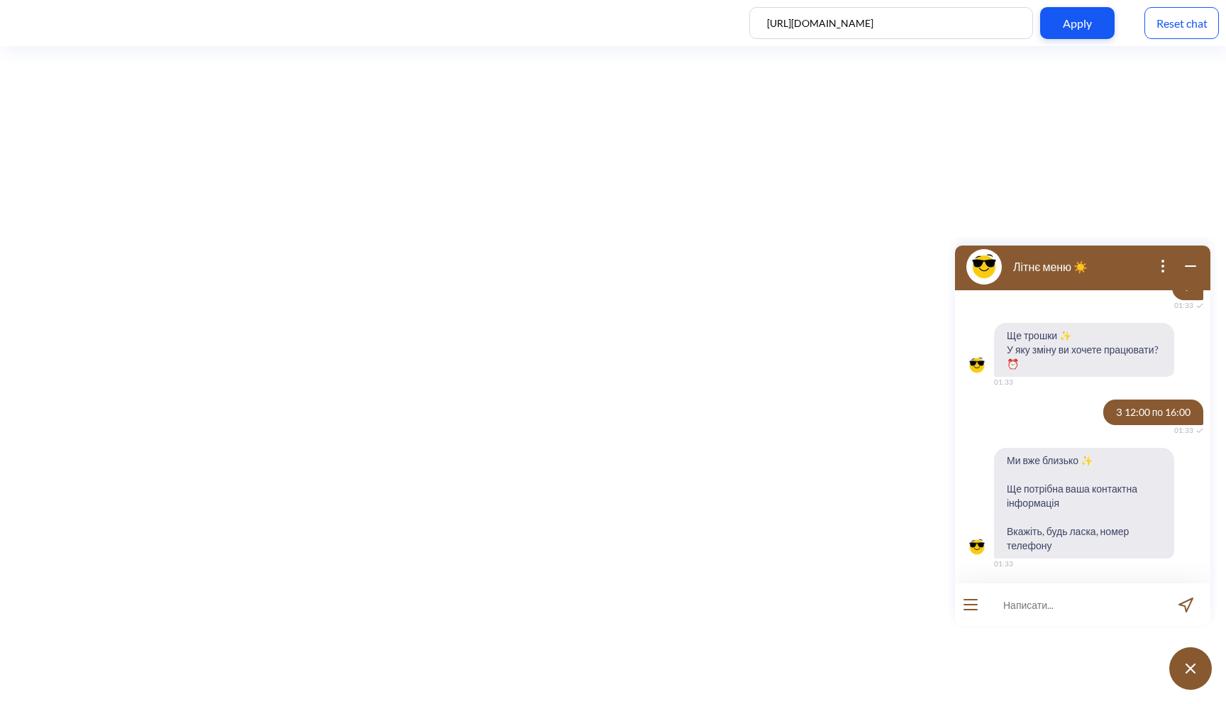
click at [1032, 607] on input at bounding box center [1073, 604] width 175 height 43
type input "1122121212"
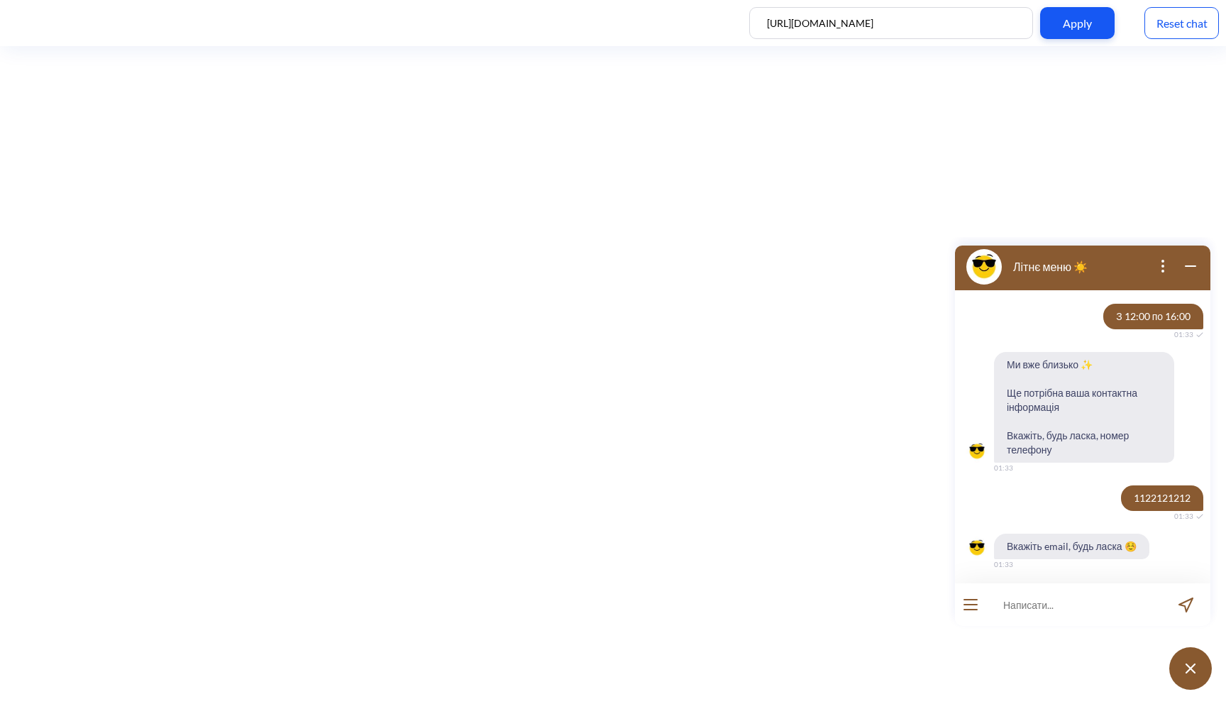
scroll to position [2639, 0]
type input "kkk"
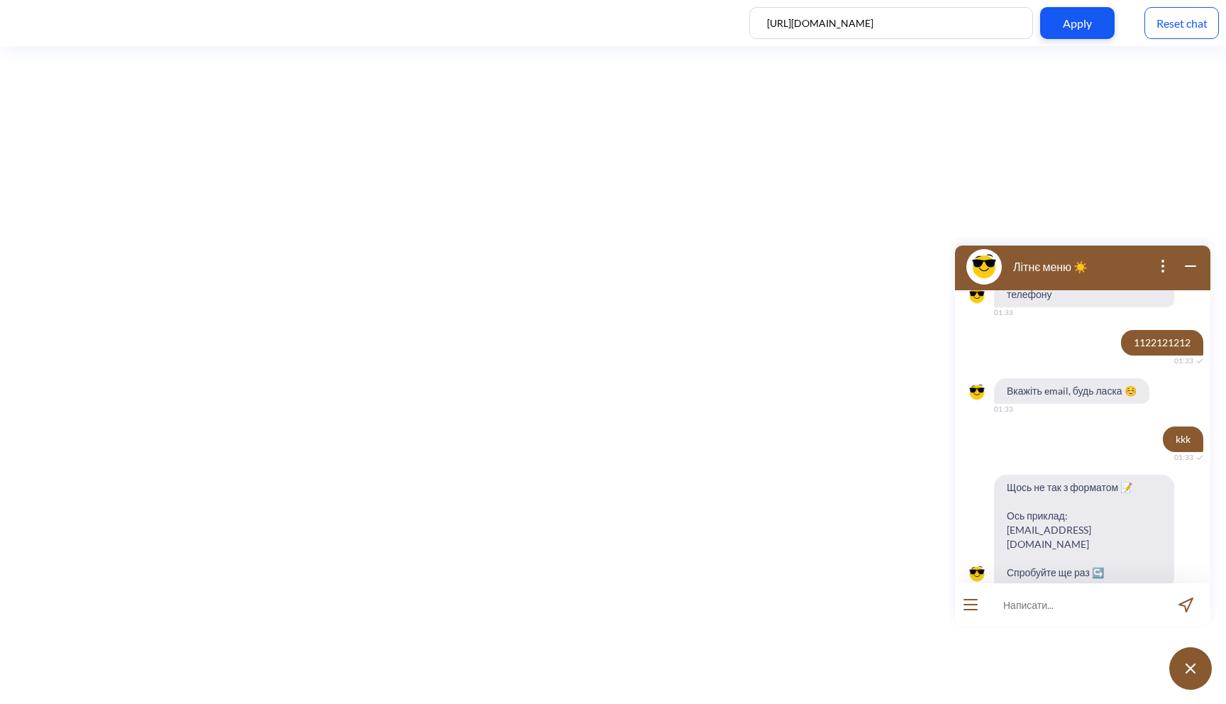
scroll to position [2807, 0]
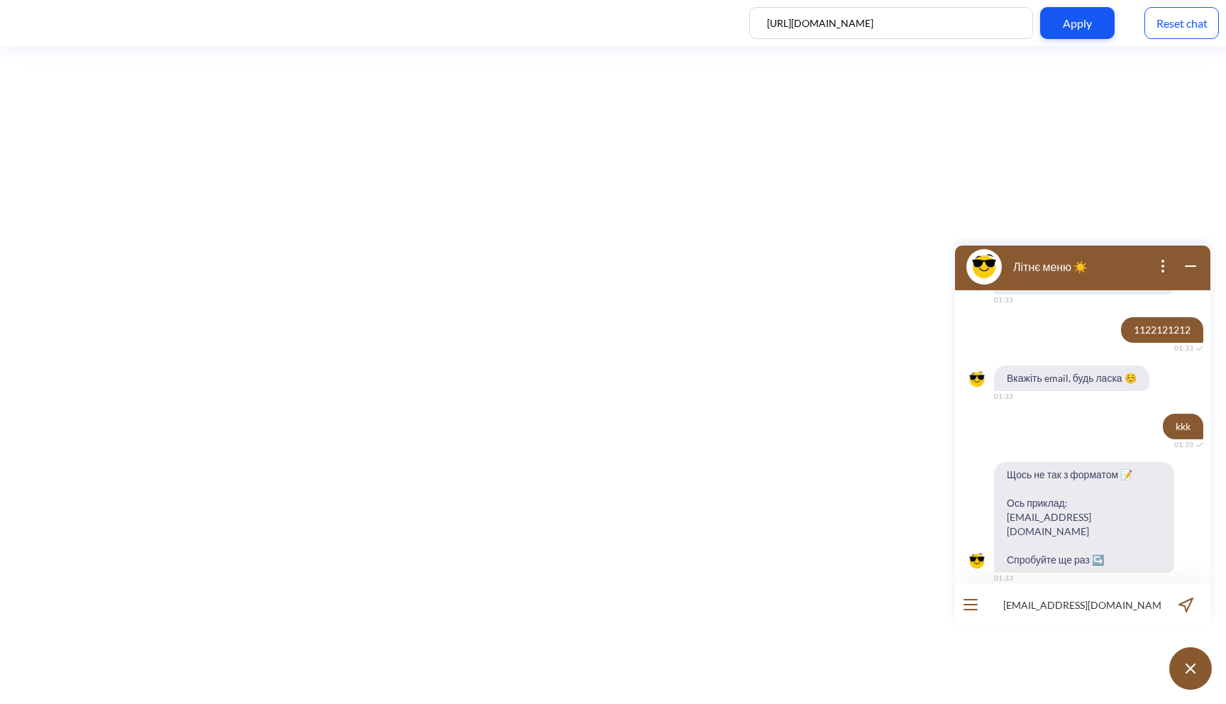
type input "example@mail.com"
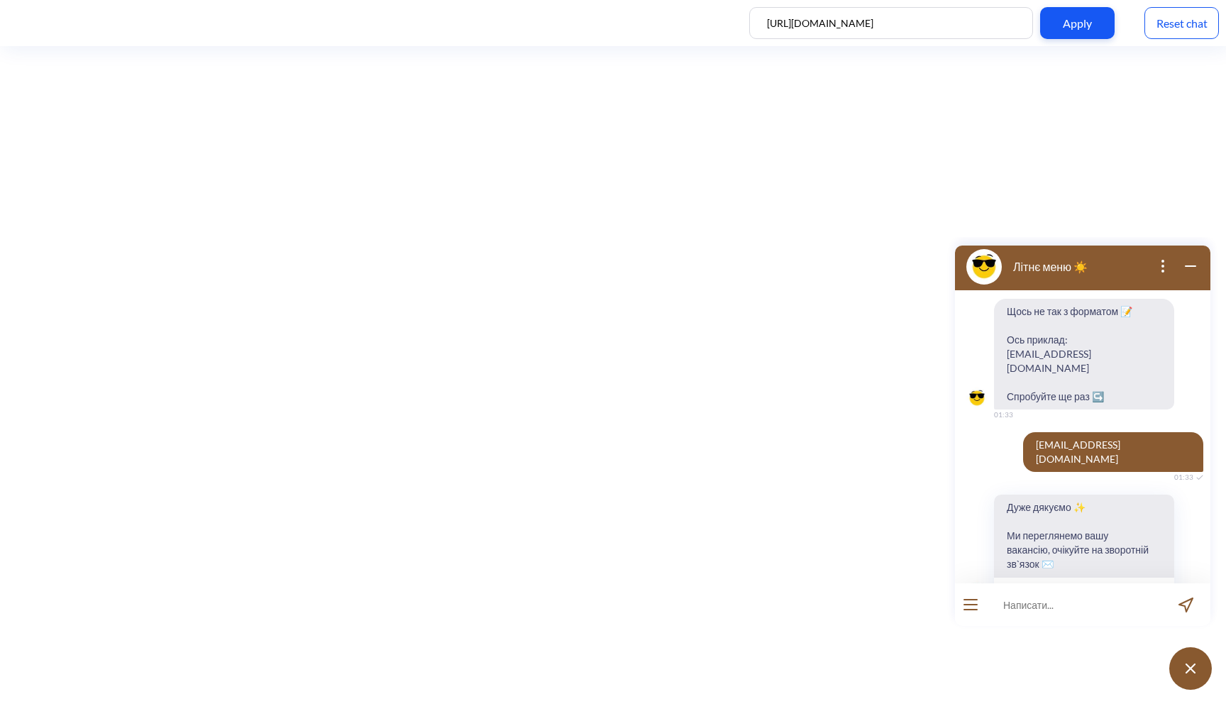
scroll to position [2986, 0]
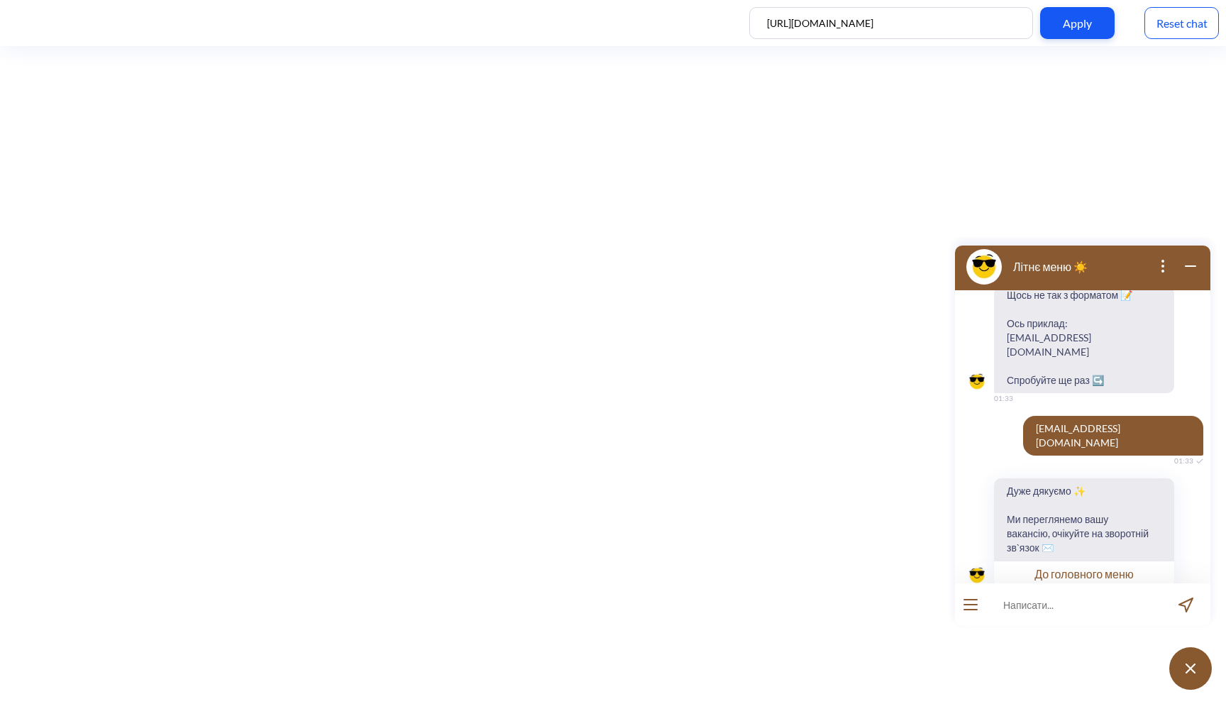
click at [1099, 560] on button "До головного меню" at bounding box center [1084, 573] width 180 height 26
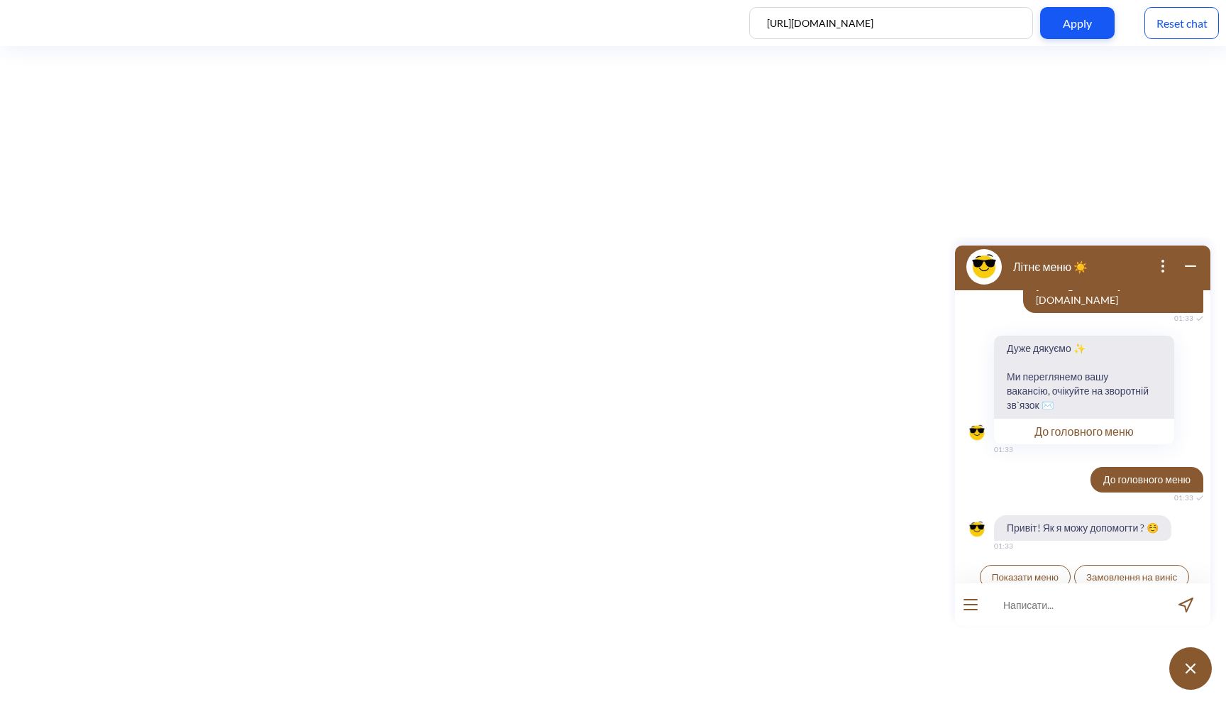
scroll to position [3138, 0]
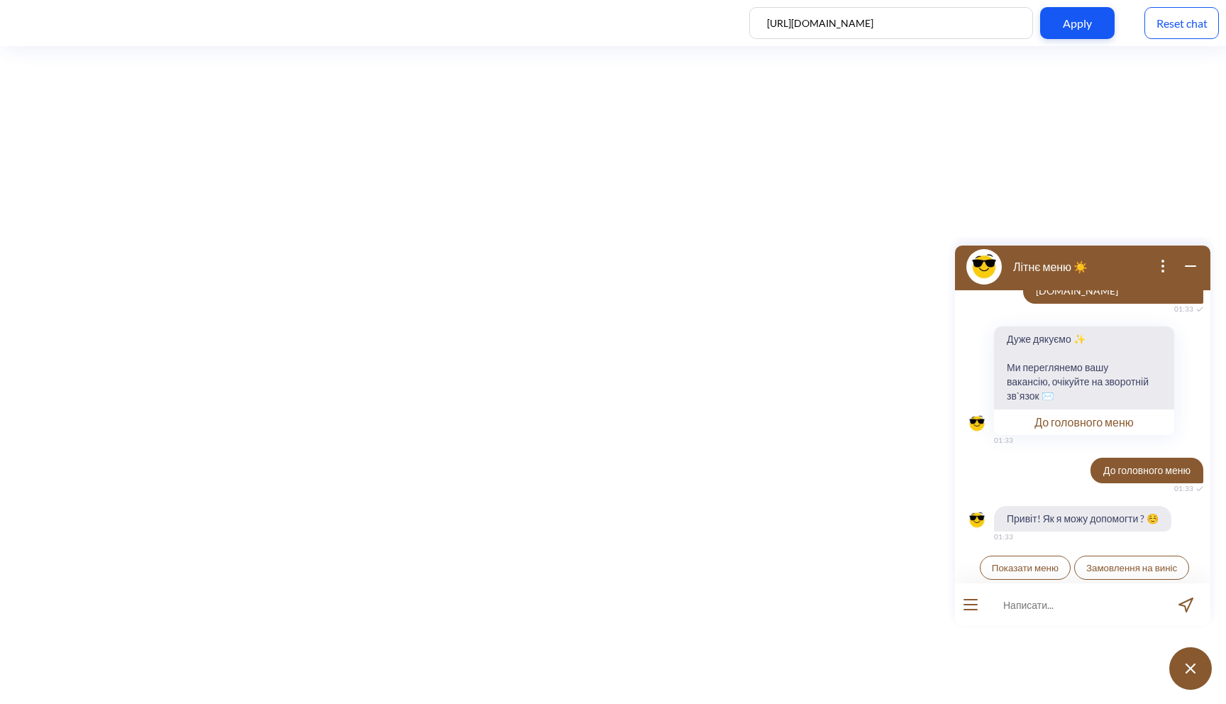
click at [1125, 583] on button "Потрібна допомога" at bounding box center [1133, 595] width 107 height 24
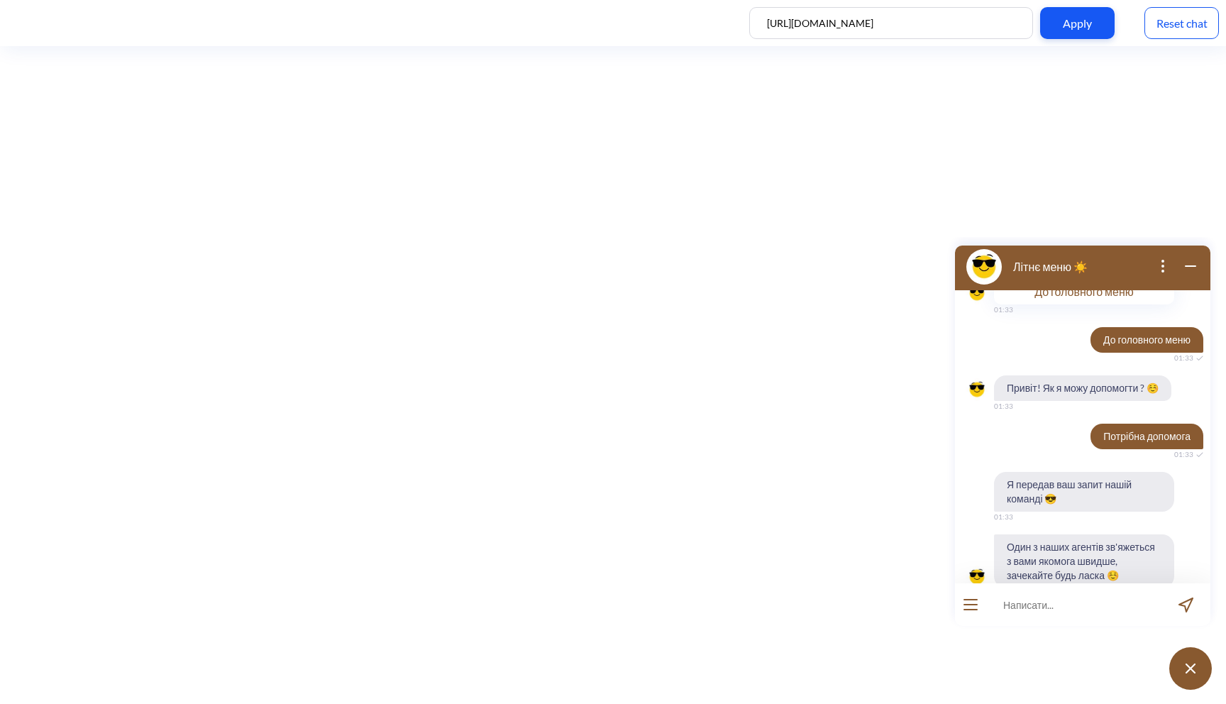
scroll to position [3270, 0]
click at [1087, 547] on span "Один з наших агентів зв'яжеться з вами якомога швидше, зачекайте будь ласка ☺️" at bounding box center [1084, 560] width 180 height 54
click at [1100, 545] on span "Один з наших агентів зв'яжеться з вами якомога швидше, зачекайте будь ласка ☺️" at bounding box center [1084, 560] width 180 height 54
click at [1121, 545] on span "Один з наших агентів зв'яжеться з вами якомога швидше, зачекайте будь ласка ☺️" at bounding box center [1084, 560] width 180 height 54
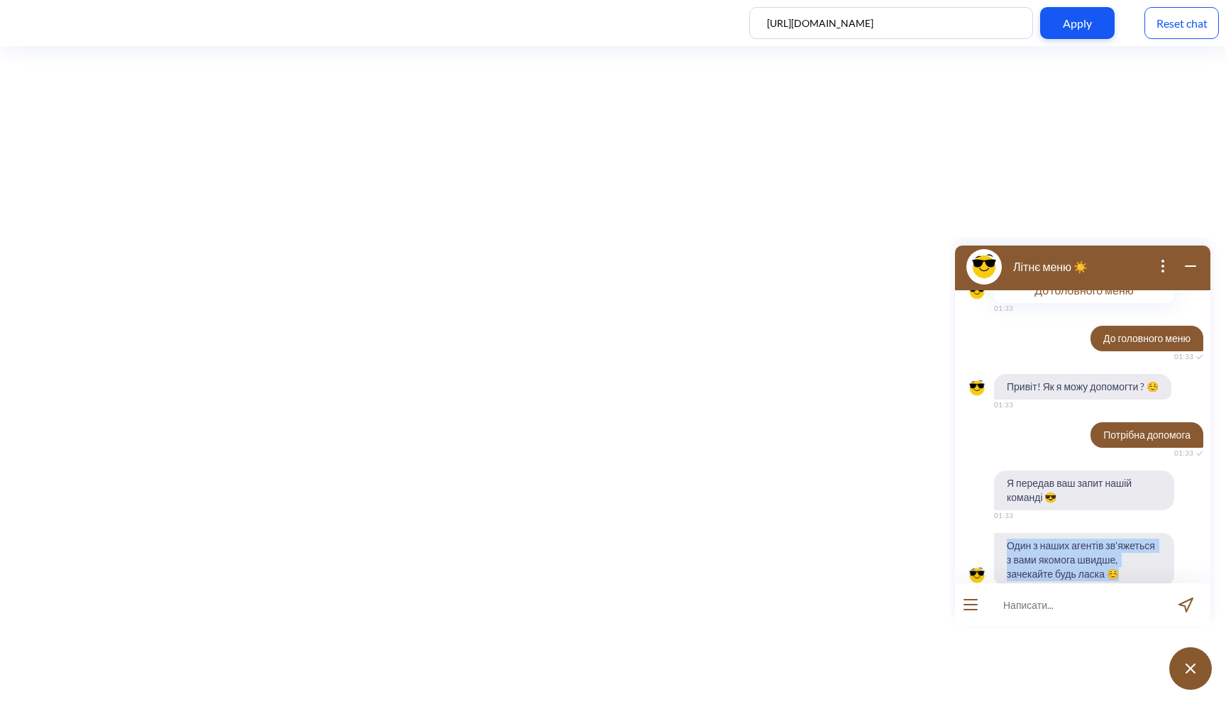
drag, startPoint x: 1007, startPoint y: 517, endPoint x: 1123, endPoint y: 544, distance: 118.7
click at [1124, 544] on span "Один з наших агентів зв'яжеться з вами якомога швидше, зачекайте будь ласка ☺️" at bounding box center [1084, 560] width 180 height 54
click at [1107, 545] on span "Один з наших агентів зв'яжеться з вами якомога швидше, зачекайте будь ласка ☺️" at bounding box center [1084, 560] width 180 height 54
click at [1188, 269] on icon "wrap widget" at bounding box center [1190, 265] width 17 height 17
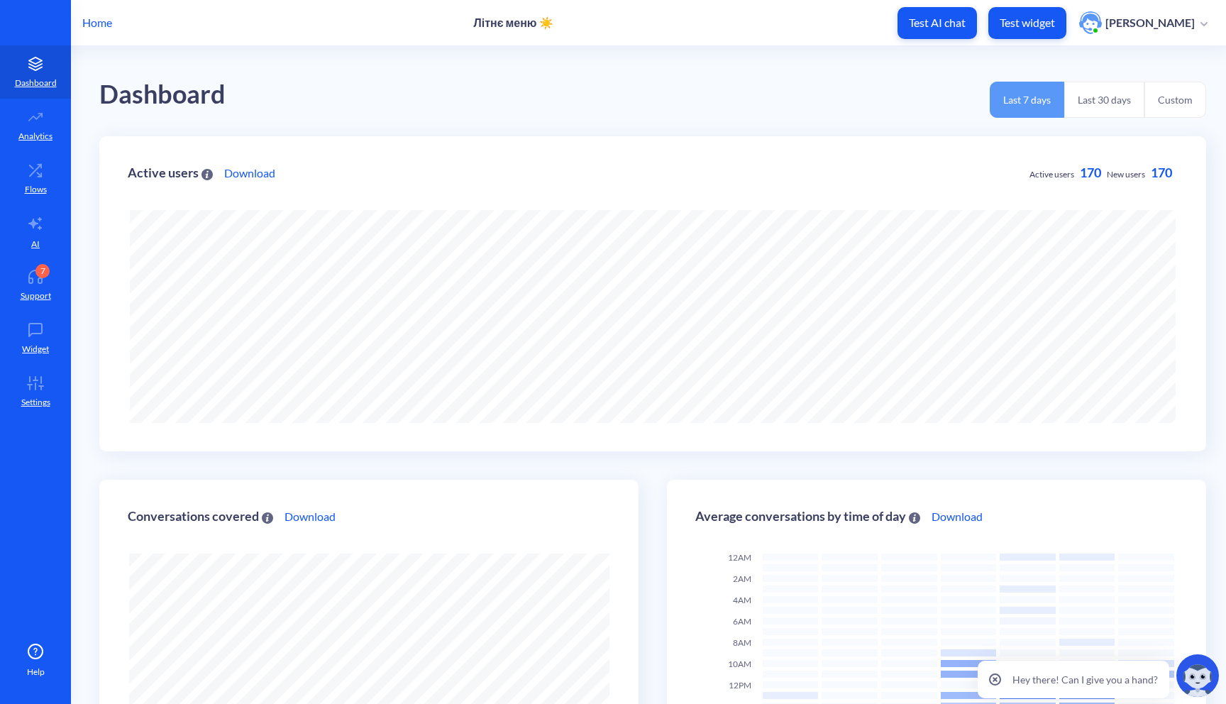
scroll to position [704, 1226]
click at [1021, 23] on p "Test widget" at bounding box center [1026, 23] width 55 height 14
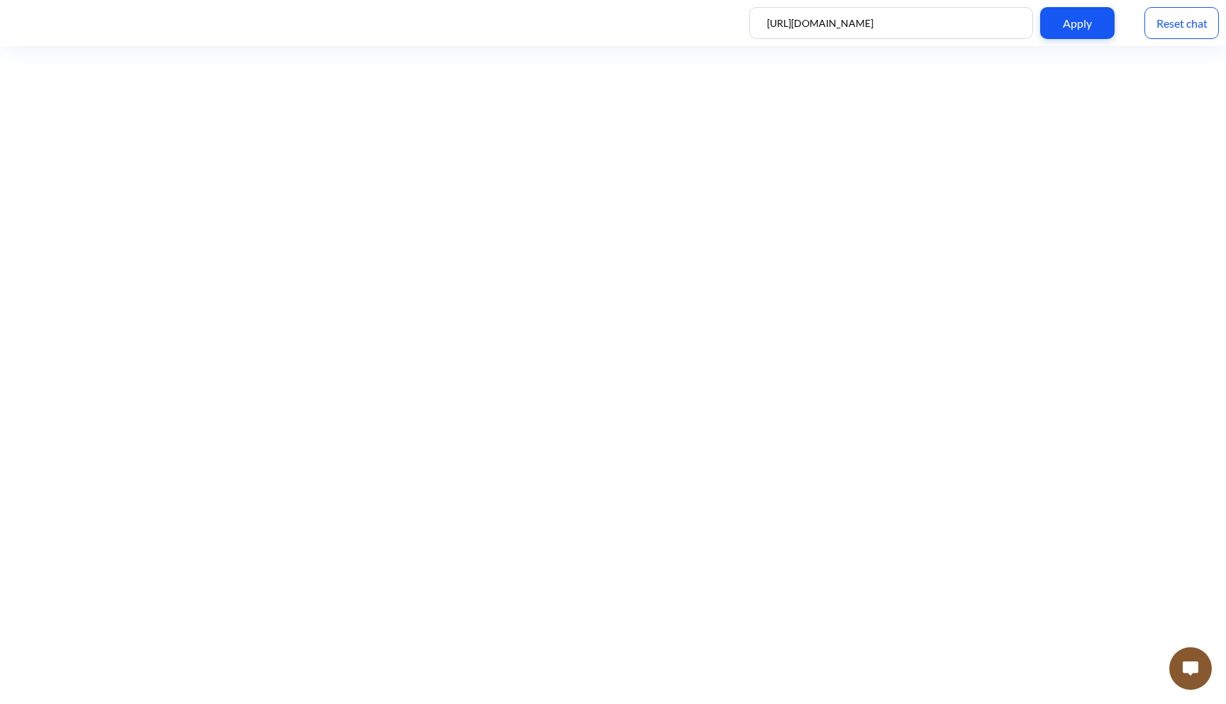
click at [1197, 664] on img at bounding box center [1190, 668] width 16 height 14
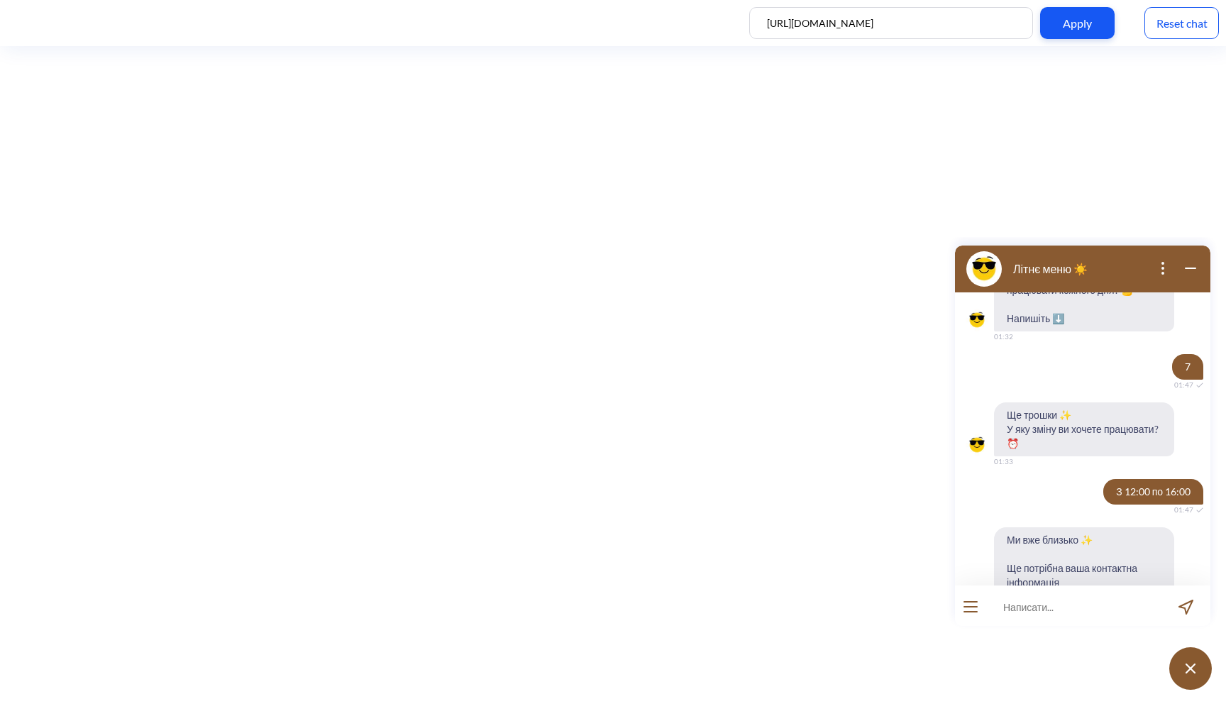
scroll to position [2, 0]
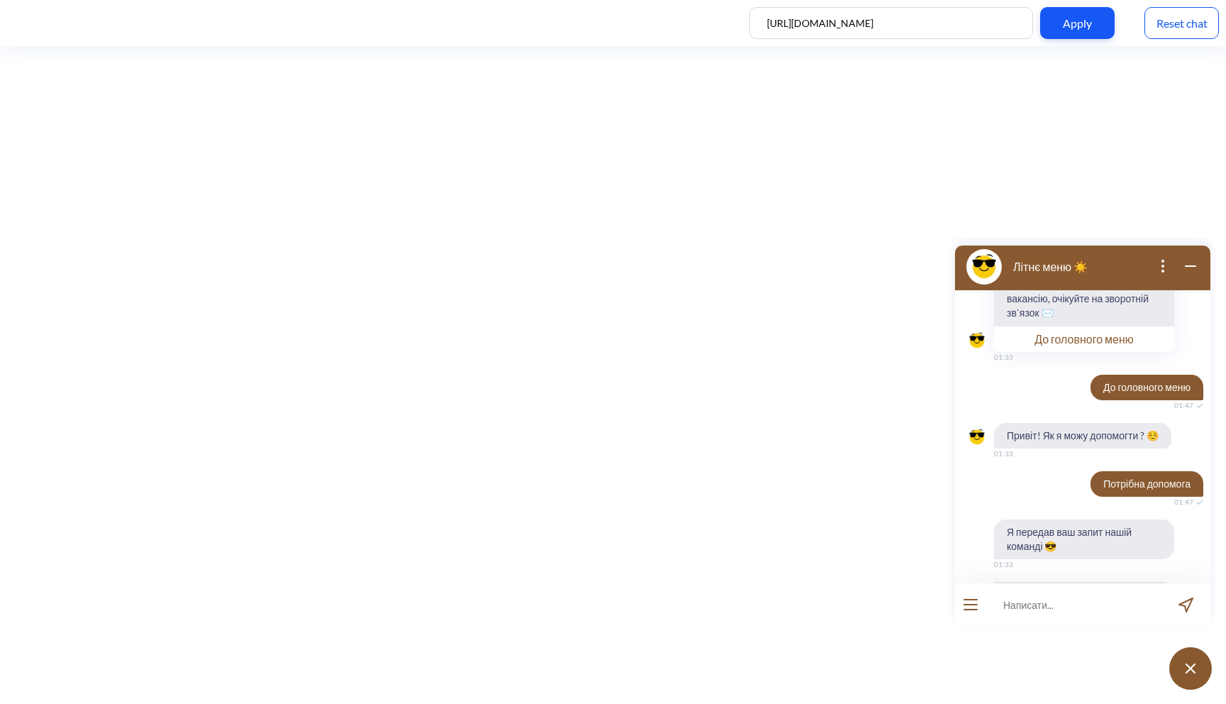
click at [1026, 602] on input at bounding box center [1073, 604] width 175 height 43
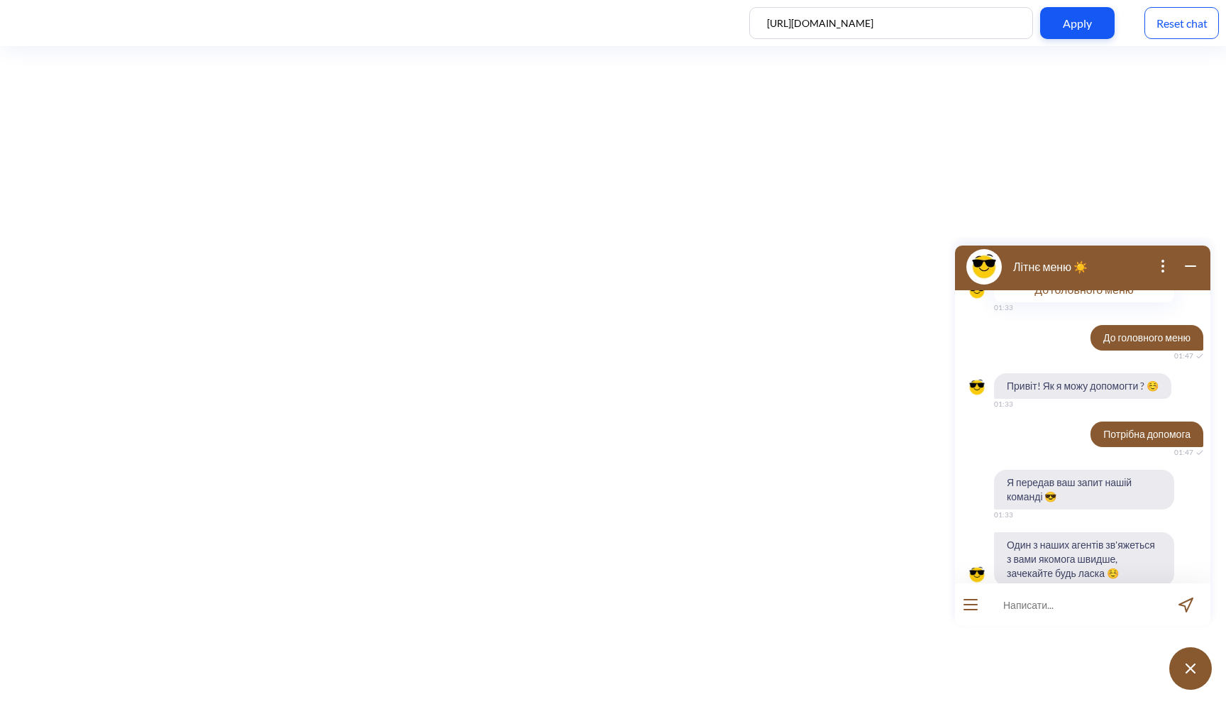
scroll to position [1031, 0]
type input "адреса"
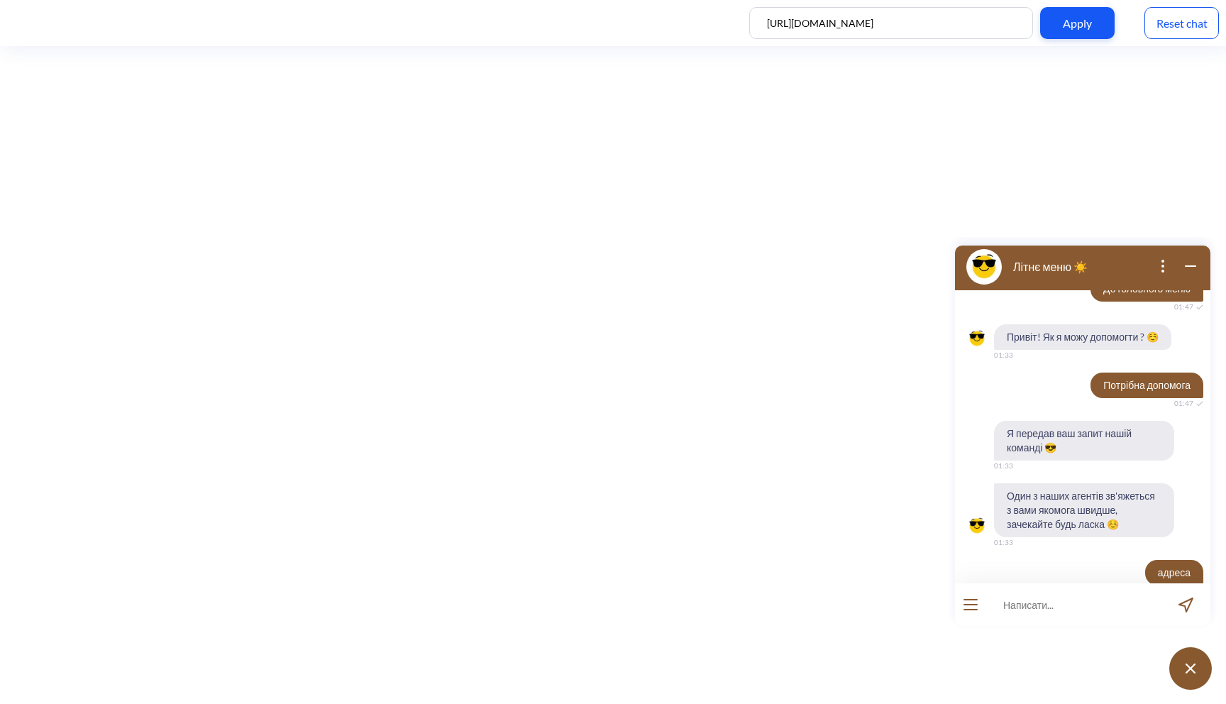
scroll to position [1079, 0]
click at [1193, 16] on div "Reset chat" at bounding box center [1181, 23] width 74 height 32
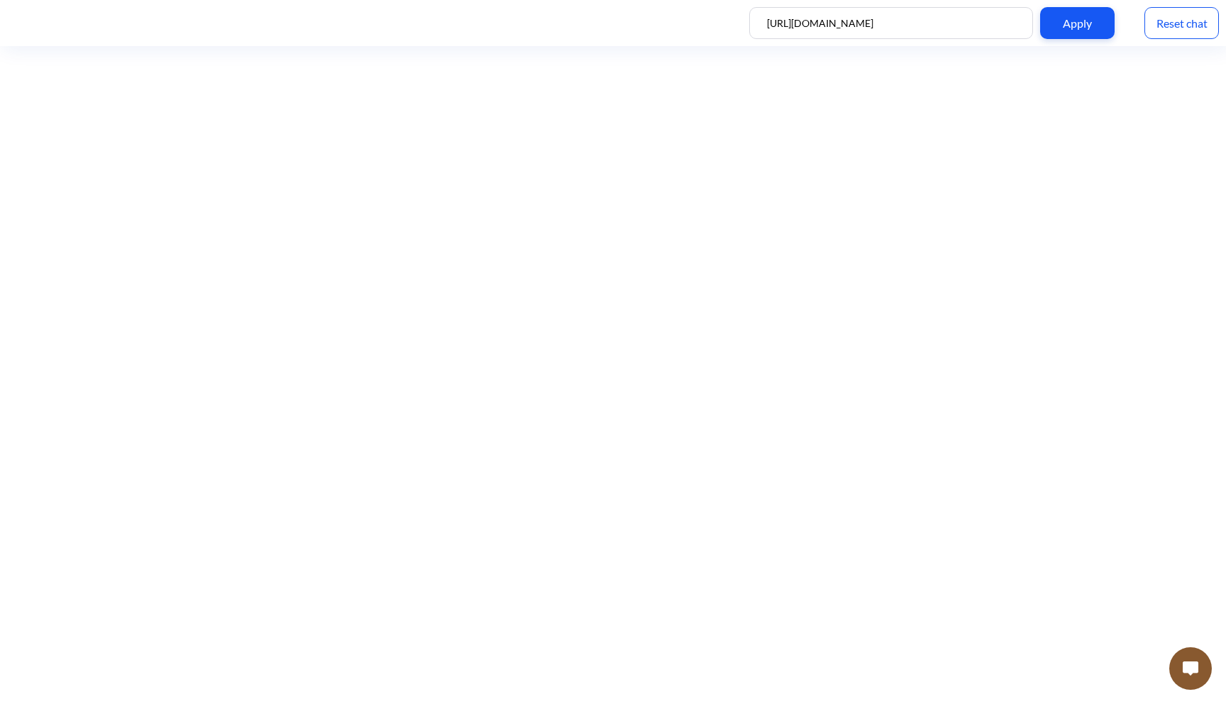
click at [1183, 659] on button at bounding box center [1190, 668] width 43 height 43
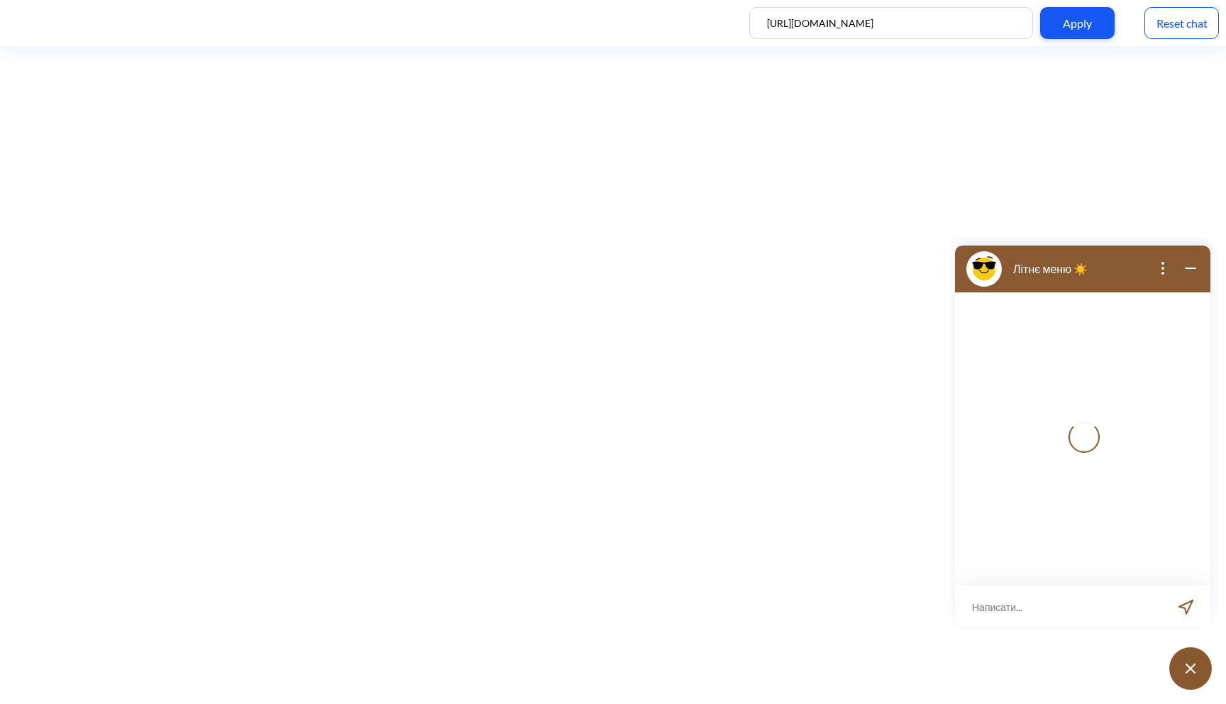
scroll to position [2, 0]
click at [1038, 596] on input at bounding box center [1073, 604] width 175 height 43
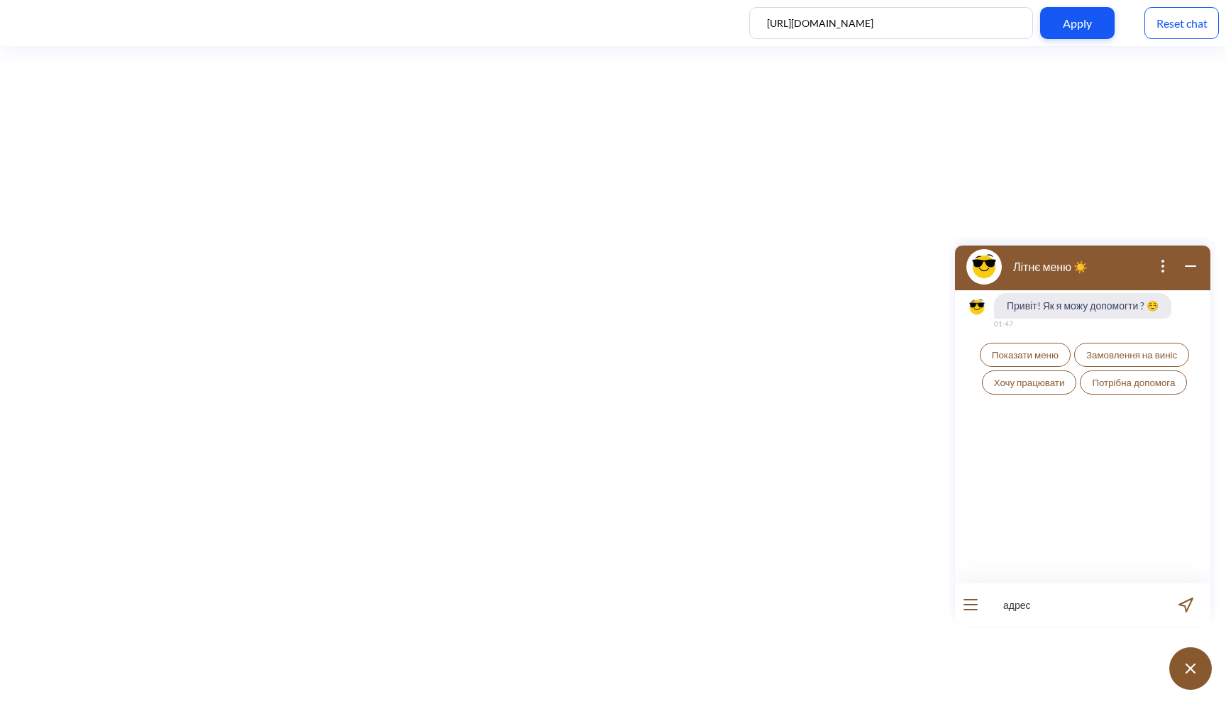
type input "адреса"
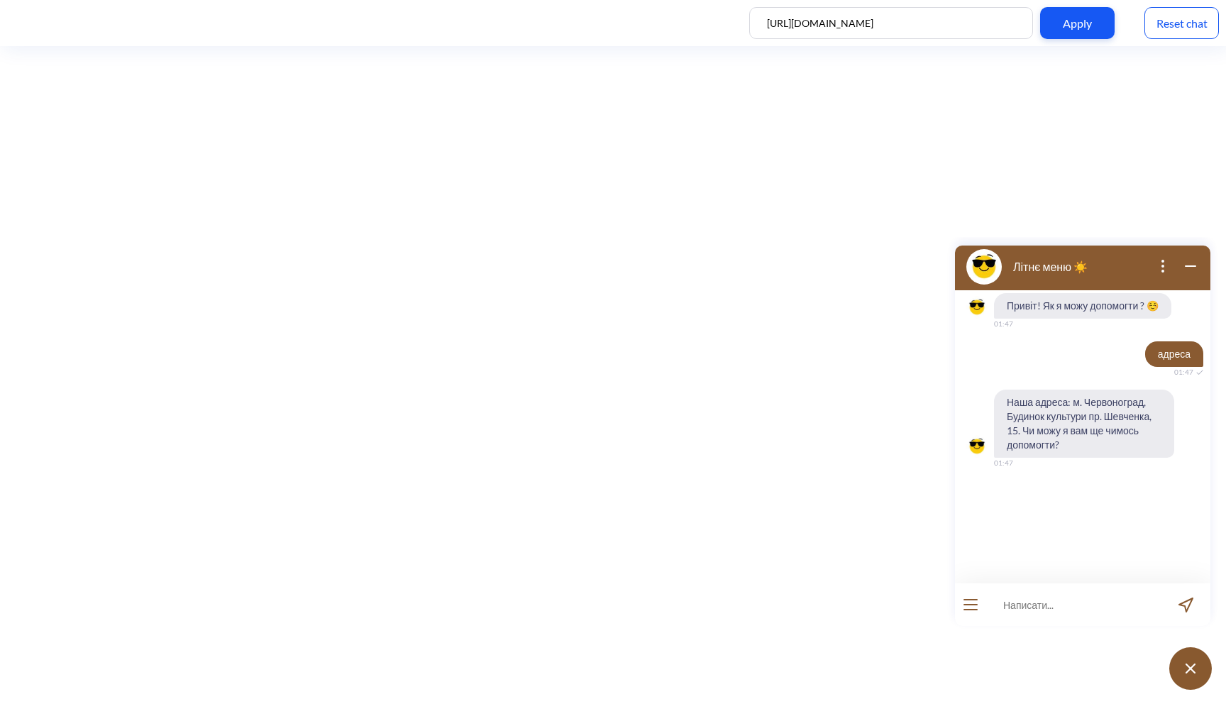
click at [1065, 607] on input at bounding box center [1073, 604] width 175 height 43
type input "робочі години"
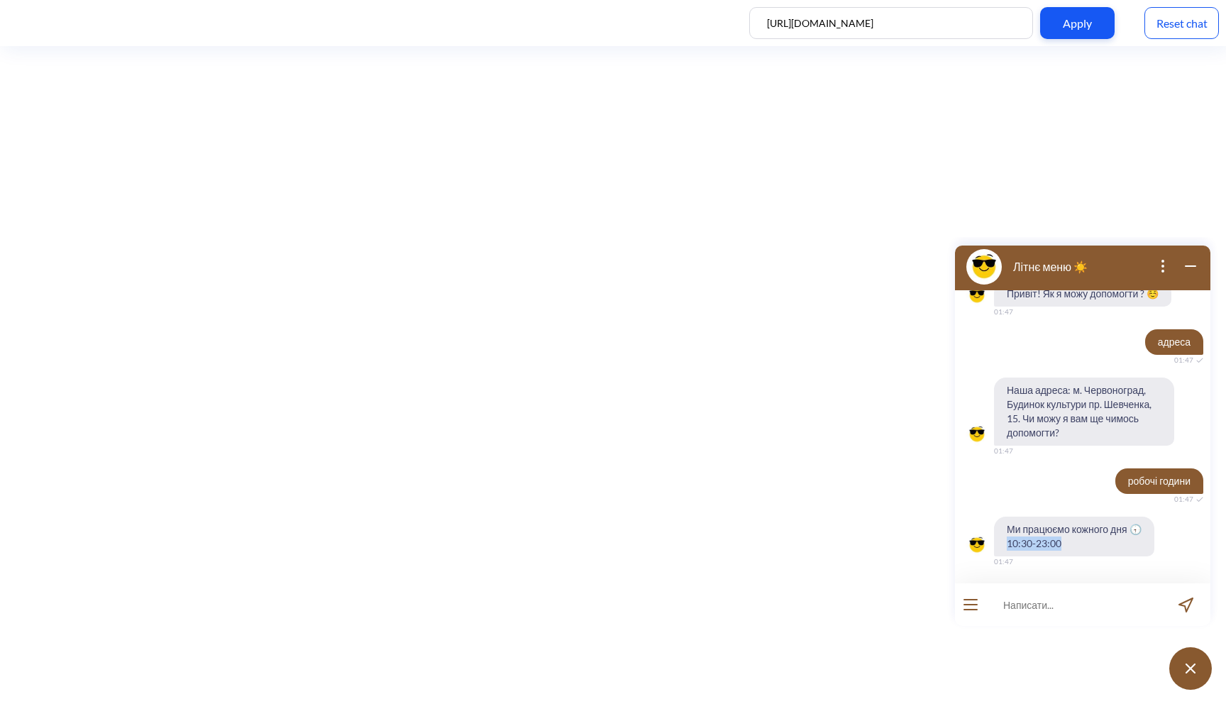
drag, startPoint x: 1083, startPoint y: 543, endPoint x: 1007, endPoint y: 538, distance: 76.7
click at [1007, 538] on span "Ми працюємо кожного дня 🕣 10:30-23:00" at bounding box center [1074, 536] width 160 height 40
click at [1019, 532] on span "Ми працюємо кожного дня 🕣 10:30-23:00" at bounding box center [1074, 536] width 160 height 40
click at [1181, 21] on div "Reset chat" at bounding box center [1181, 23] width 74 height 32
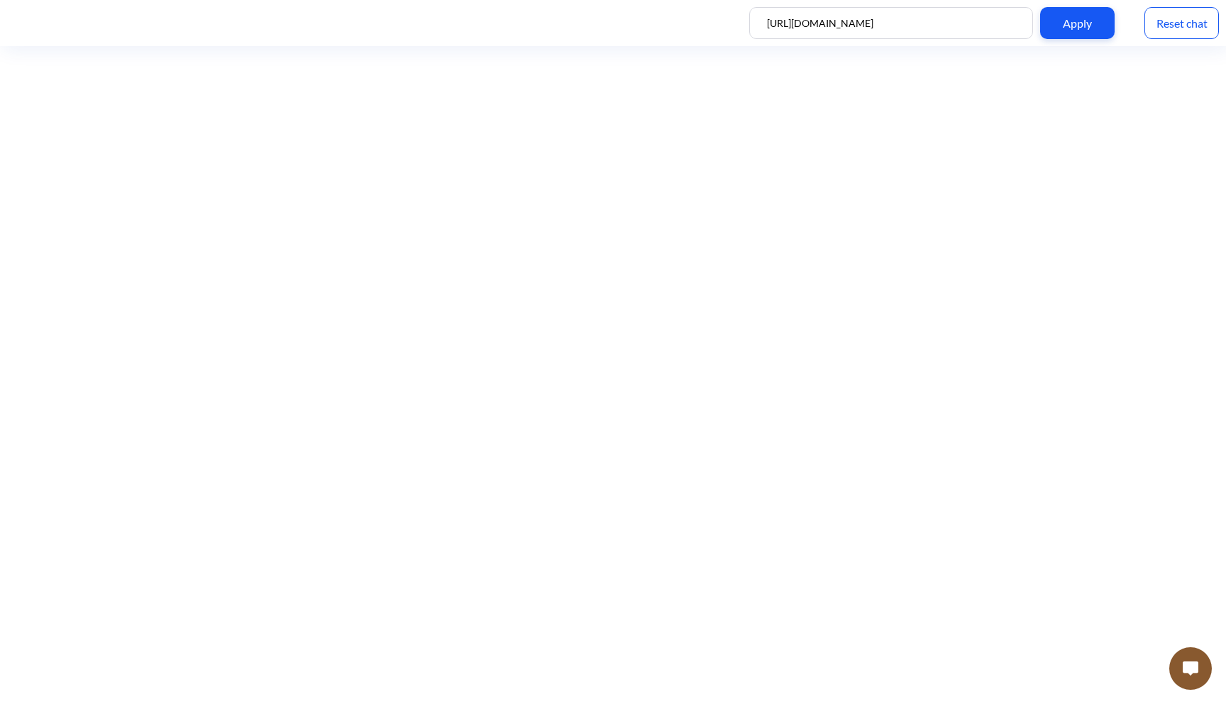
click at [1190, 673] on img at bounding box center [1190, 668] width 16 height 14
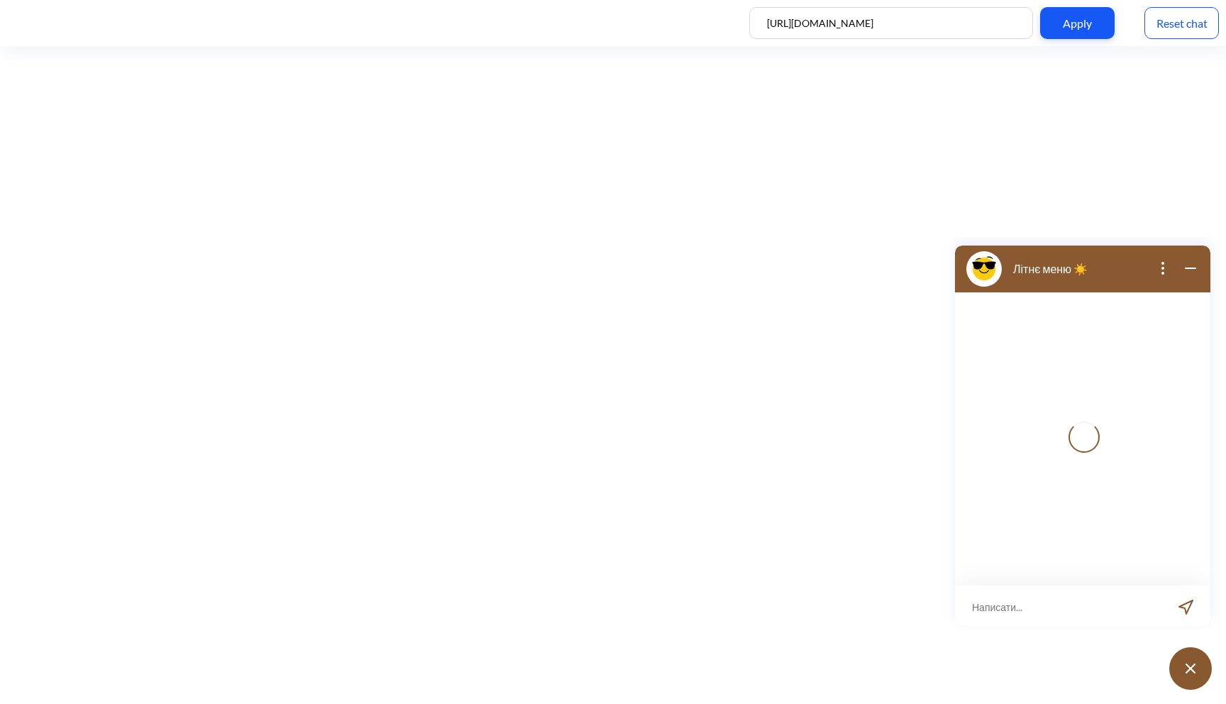
scroll to position [2, 0]
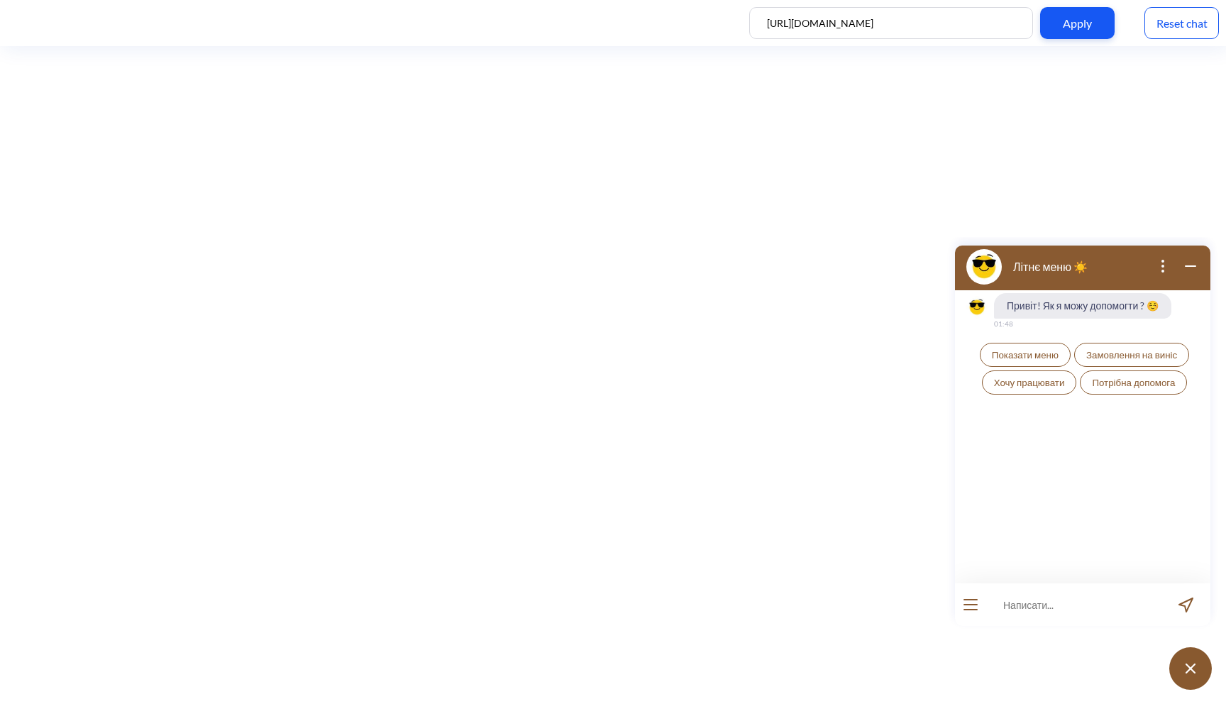
click at [1189, 31] on div "Reset chat" at bounding box center [1181, 23] width 74 height 32
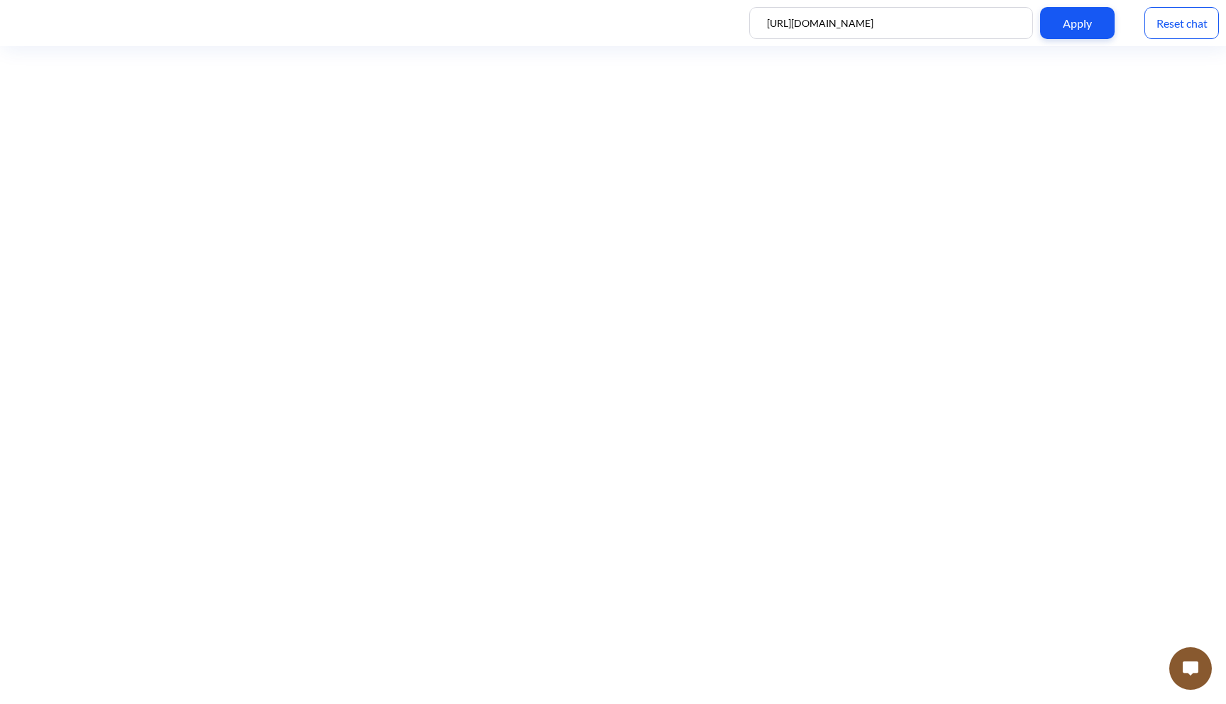
click at [1187, 669] on img at bounding box center [1190, 668] width 16 height 14
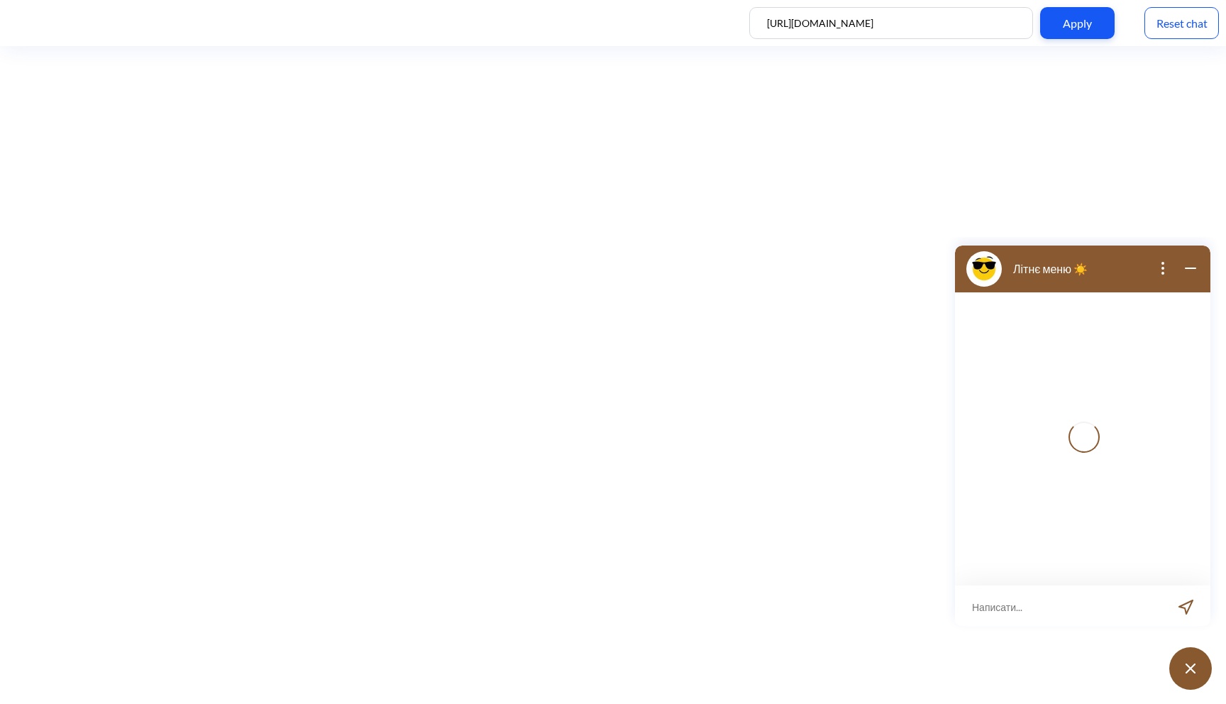
scroll to position [2, 0]
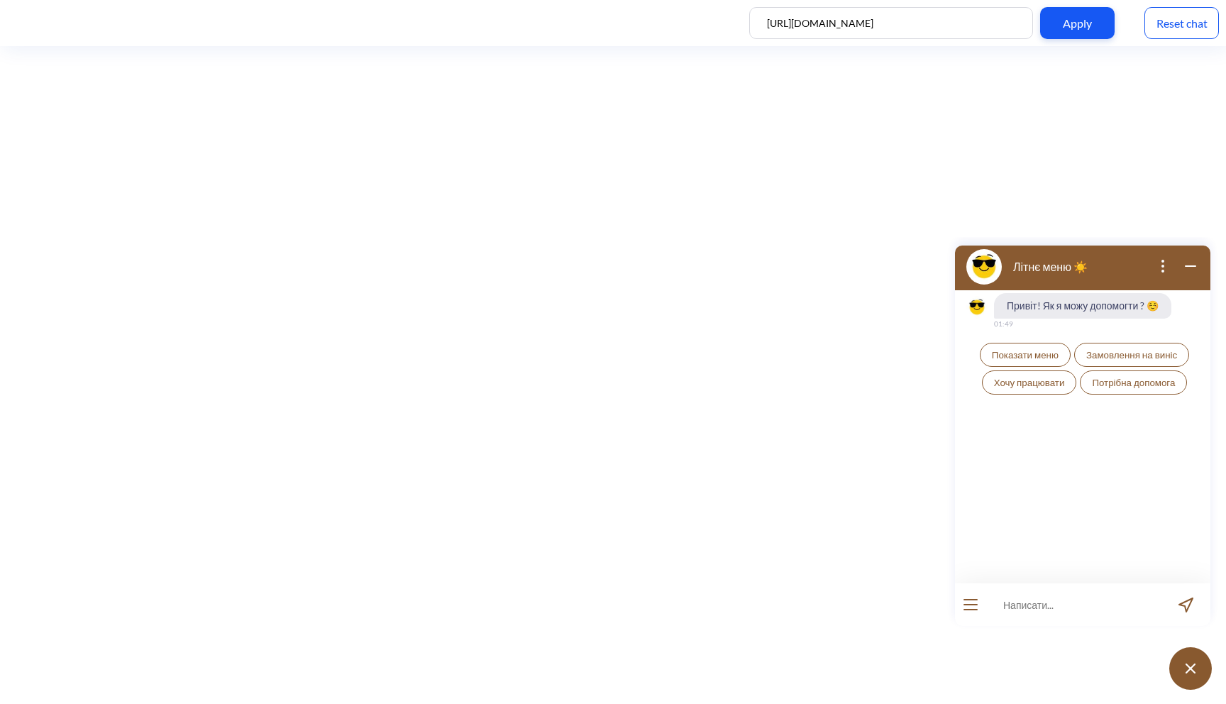
click at [1026, 358] on span "Показати меню" at bounding box center [1025, 354] width 67 height 11
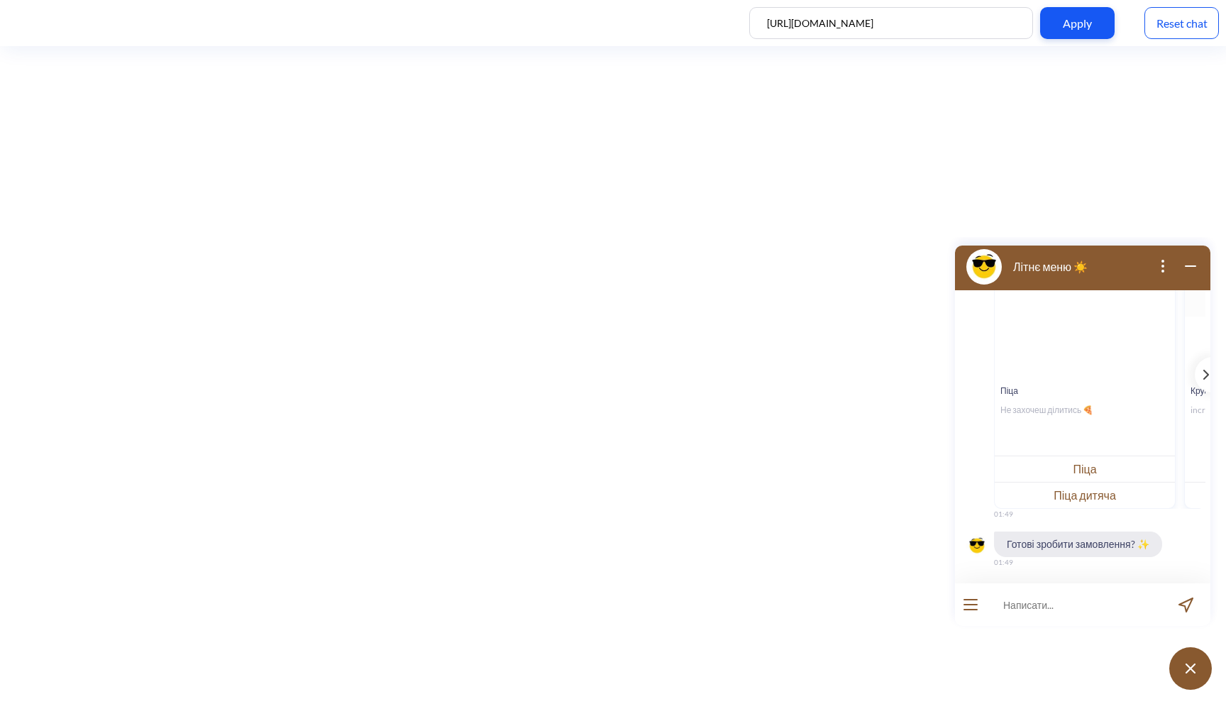
scroll to position [167, 0]
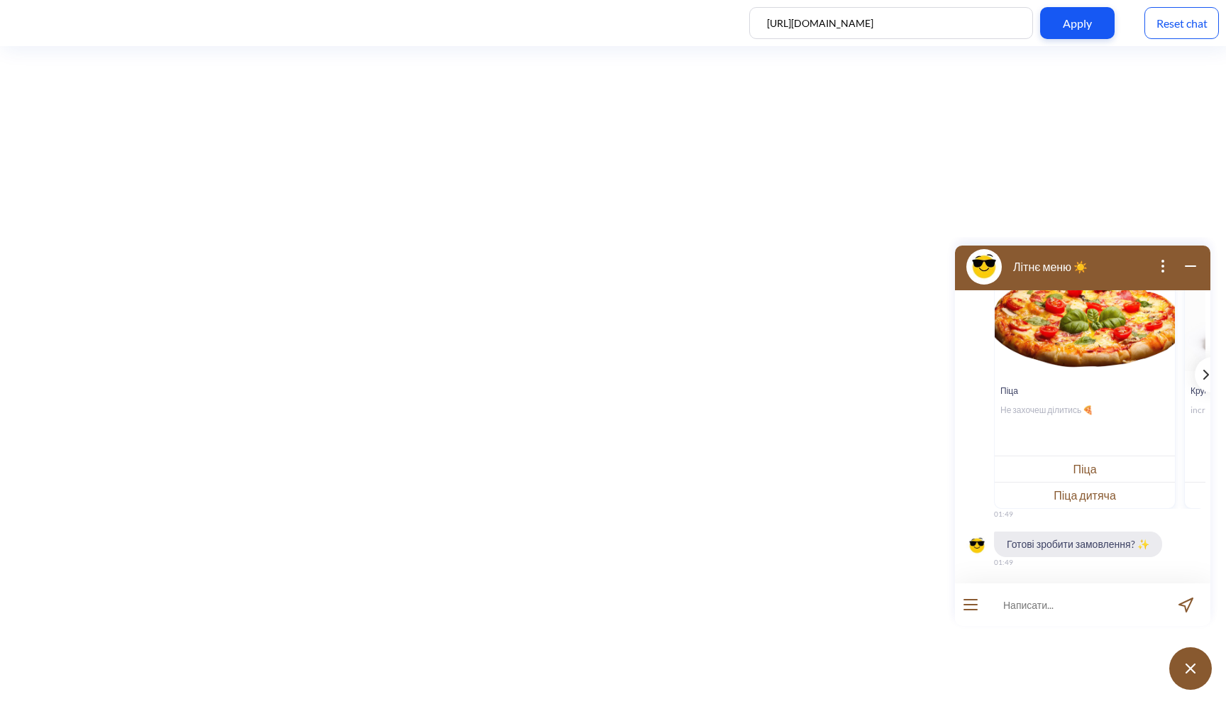
click at [1204, 371] on icon "template message" at bounding box center [1206, 374] width 4 height 9
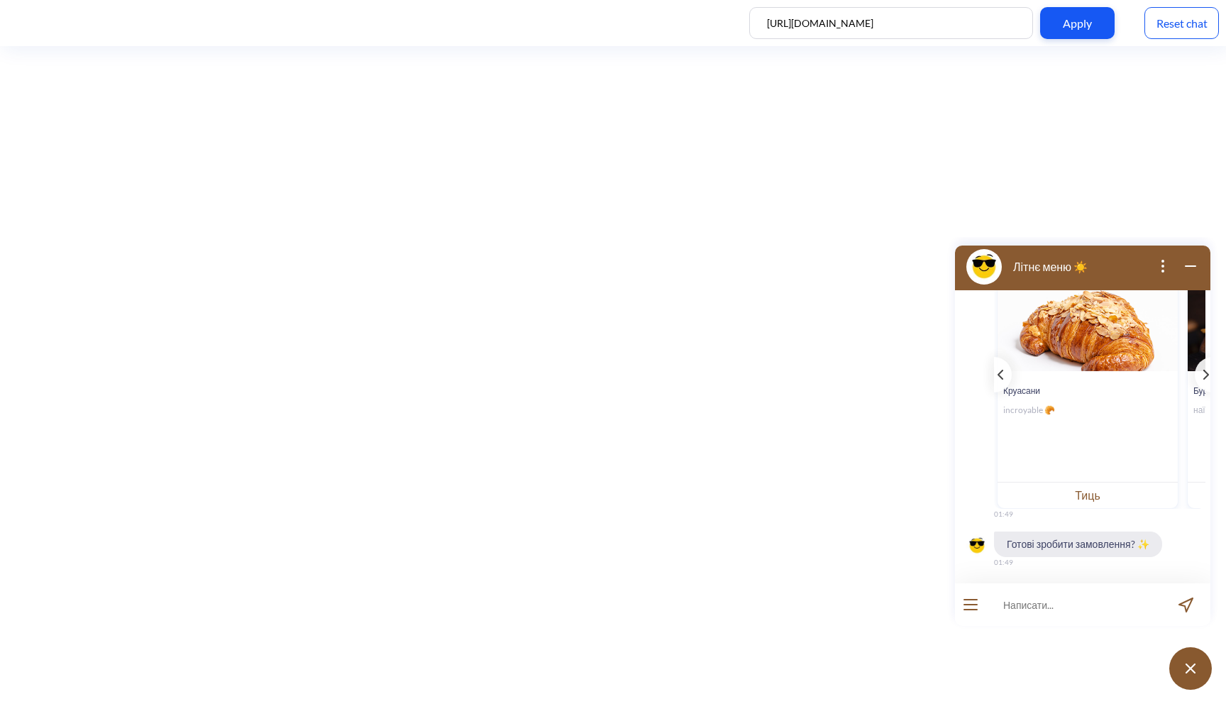
scroll to position [0, 189]
click at [1097, 495] on button "Тиць" at bounding box center [1086, 495] width 180 height 26
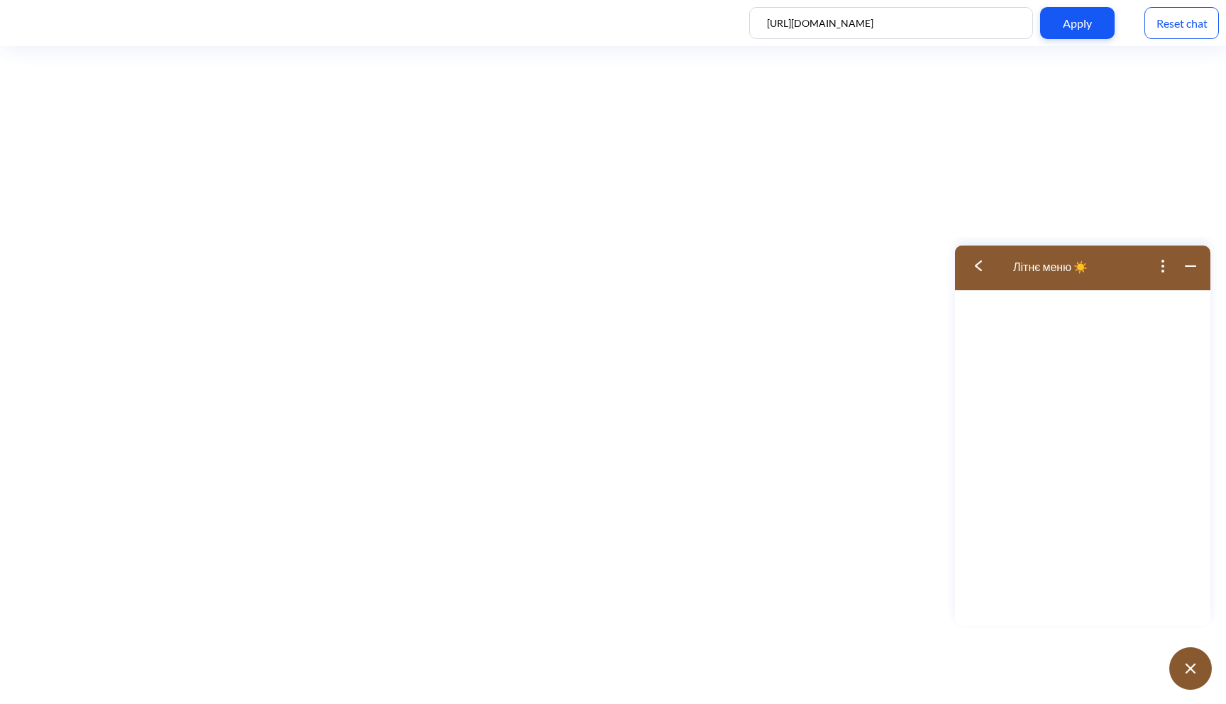
click at [972, 253] on button at bounding box center [983, 266] width 57 height 46
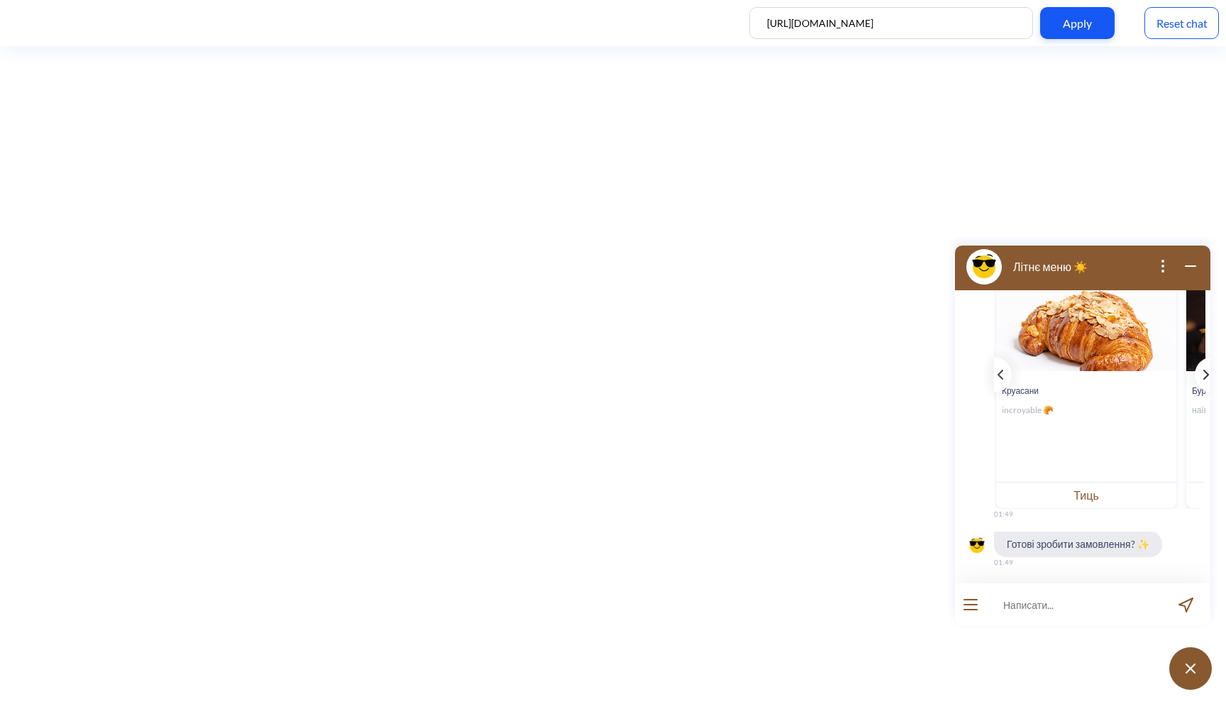
click at [1203, 377] on icon "template message" at bounding box center [1206, 375] width 6 height 10
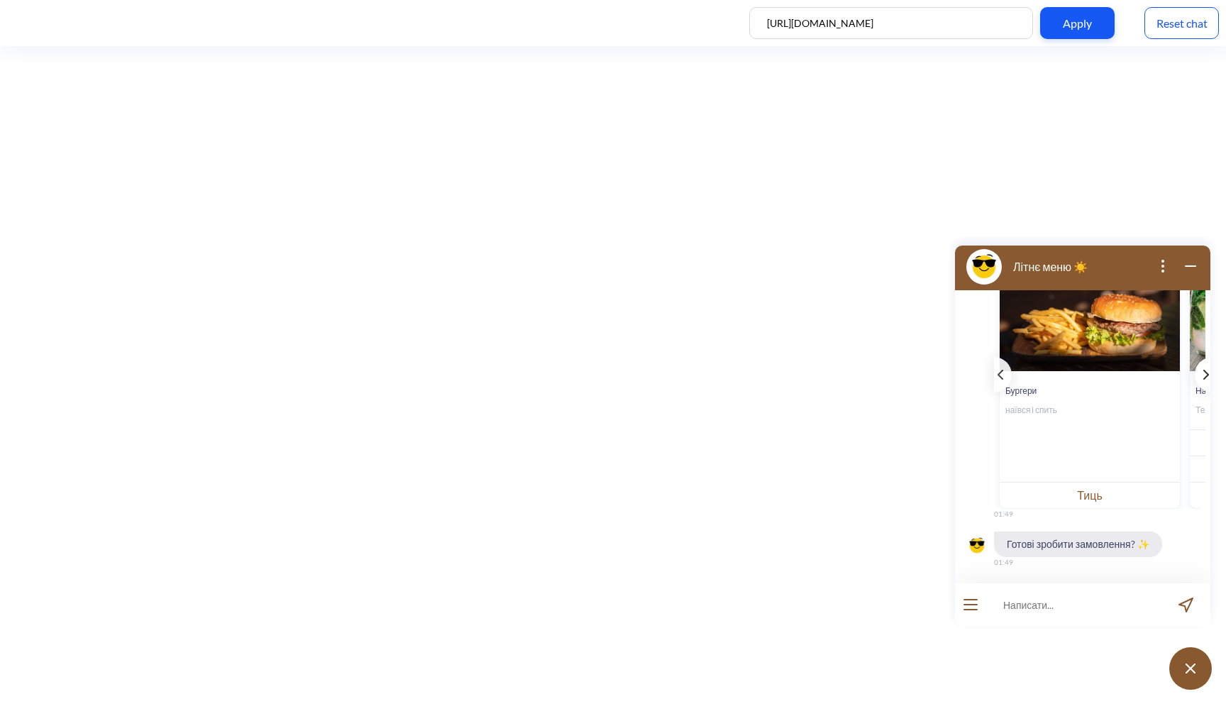
click at [1203, 377] on icon "template message" at bounding box center [1206, 375] width 6 height 10
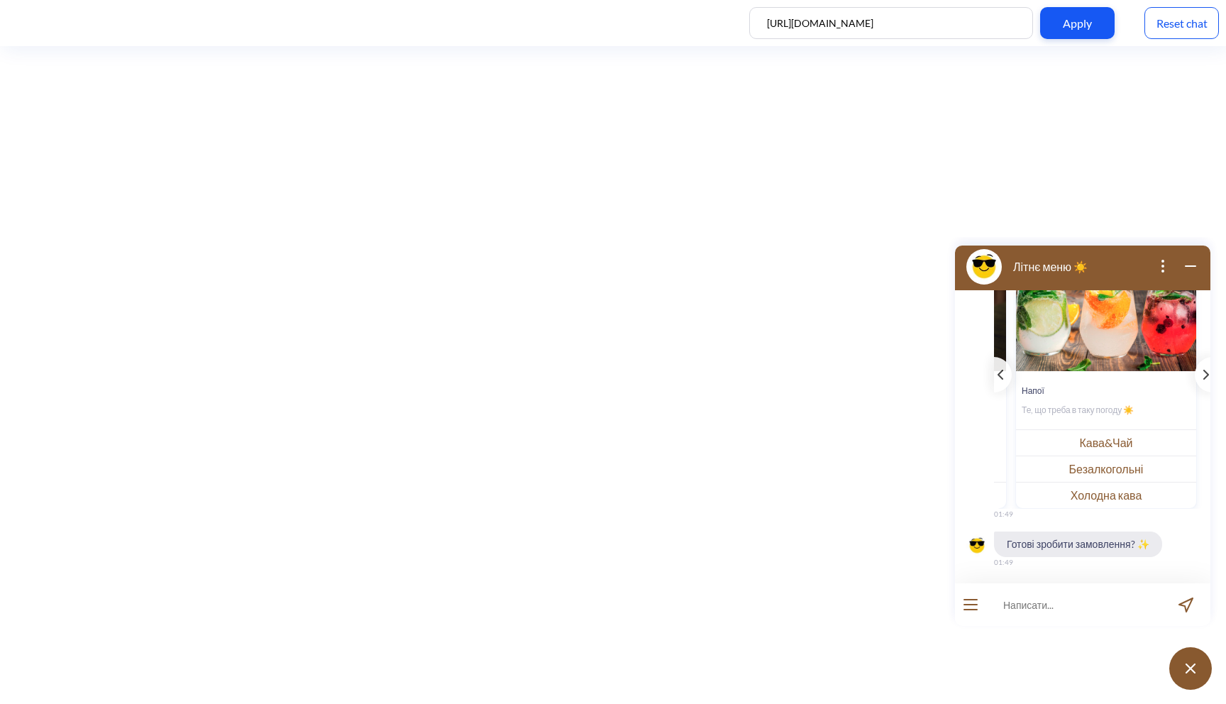
scroll to position [0, 558]
click at [1082, 467] on button "Безалкогольні" at bounding box center [1106, 468] width 180 height 26
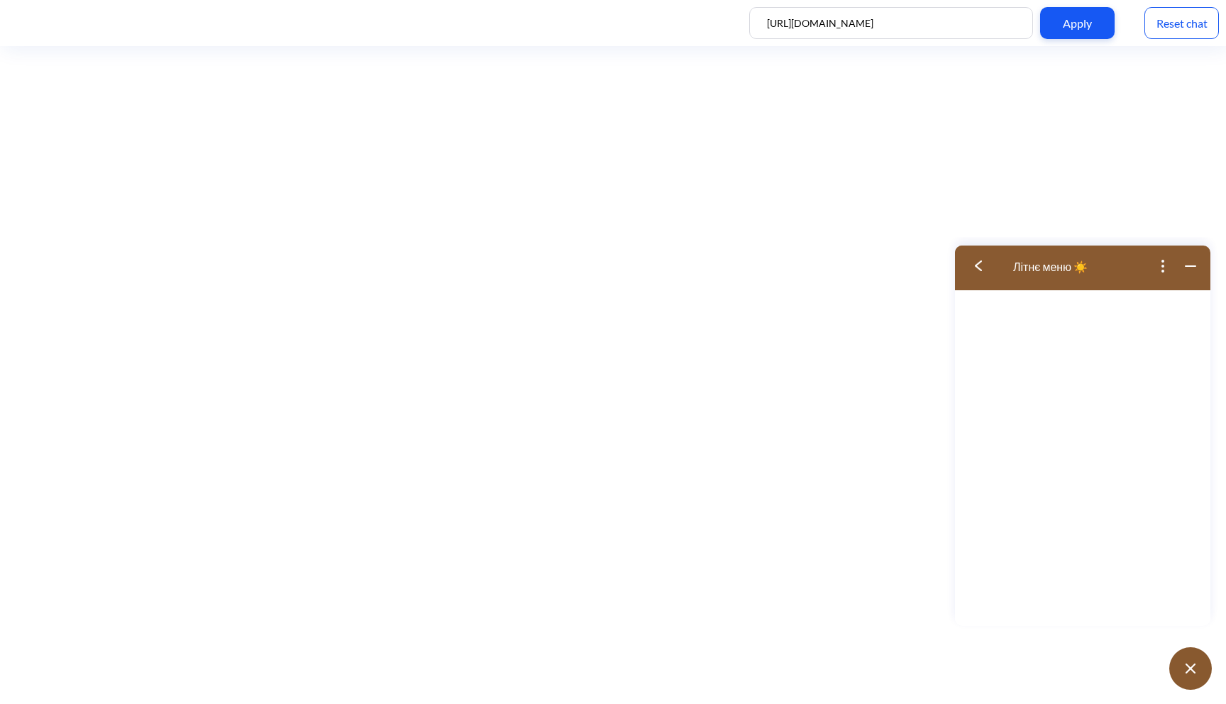
click at [982, 265] on button at bounding box center [983, 266] width 57 height 46
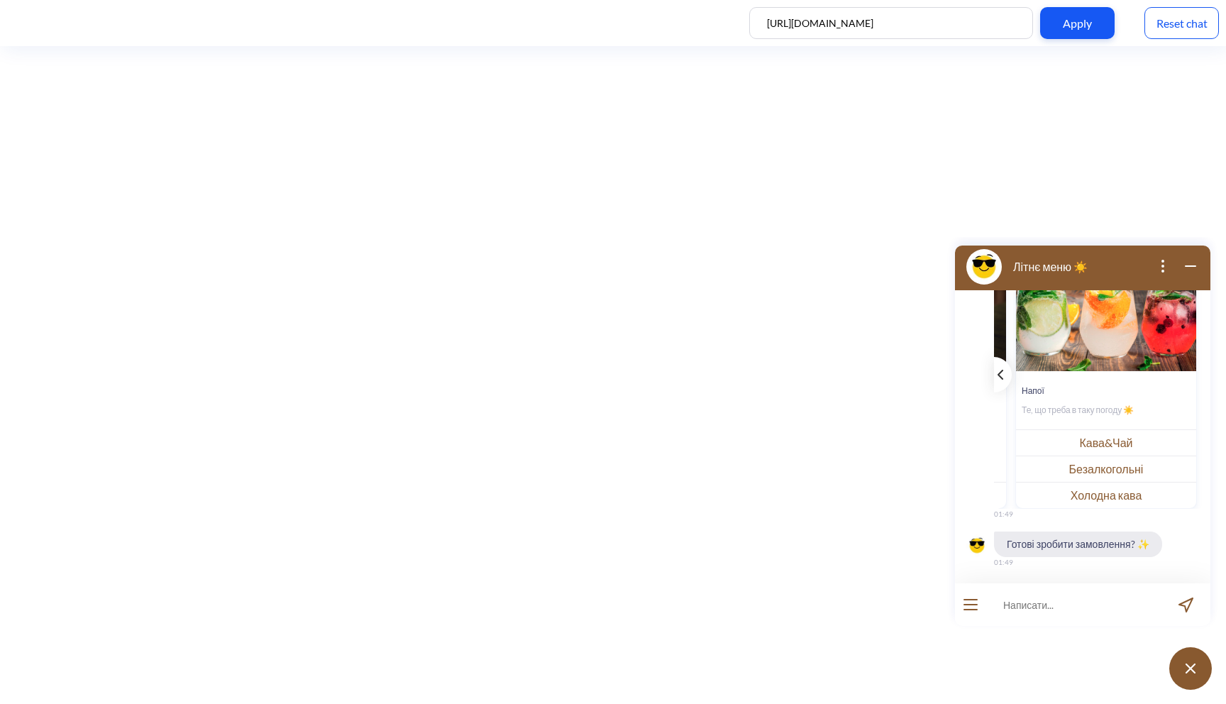
click at [1002, 381] on div "template message" at bounding box center [1003, 374] width 18 height 35
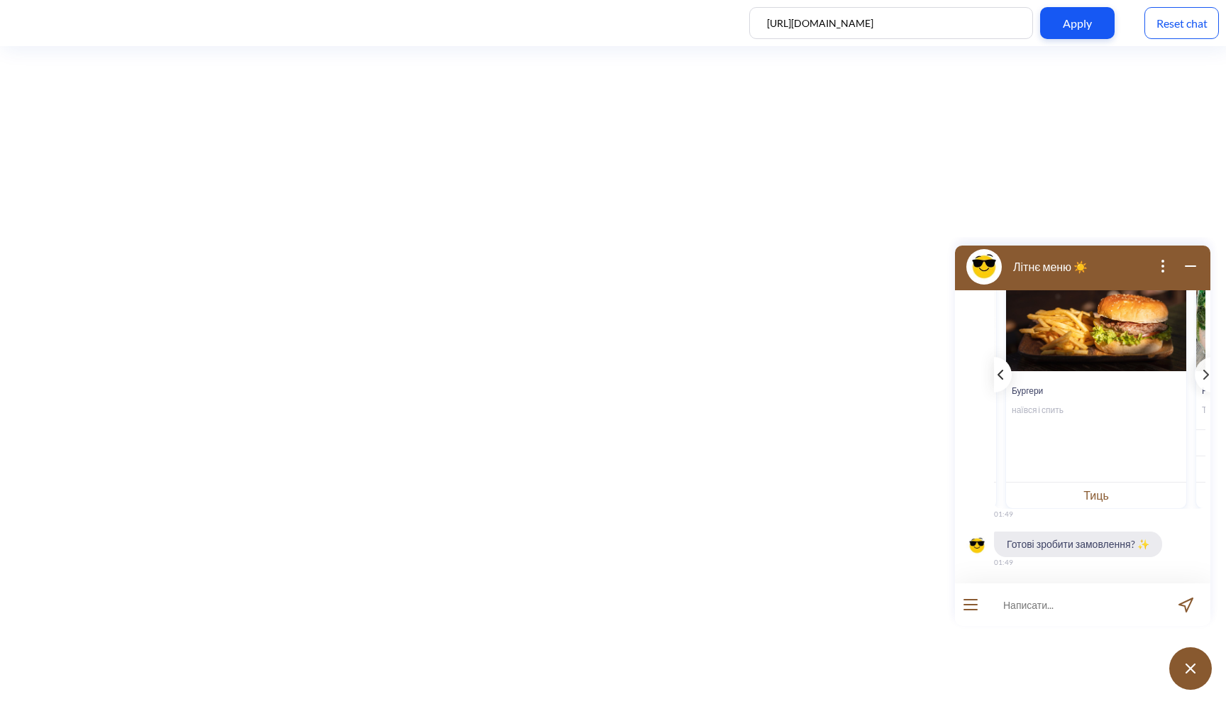
click at [1002, 381] on div "template message" at bounding box center [1003, 374] width 18 height 35
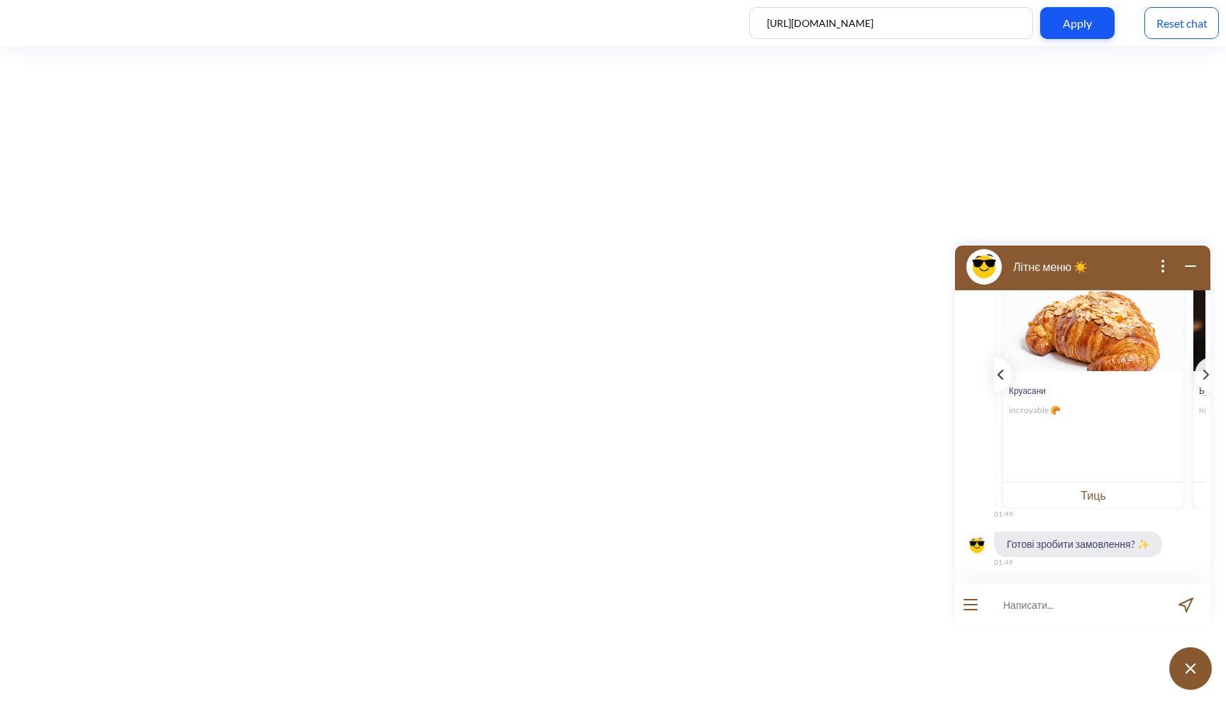
click at [1002, 381] on div "template message" at bounding box center [1003, 374] width 18 height 35
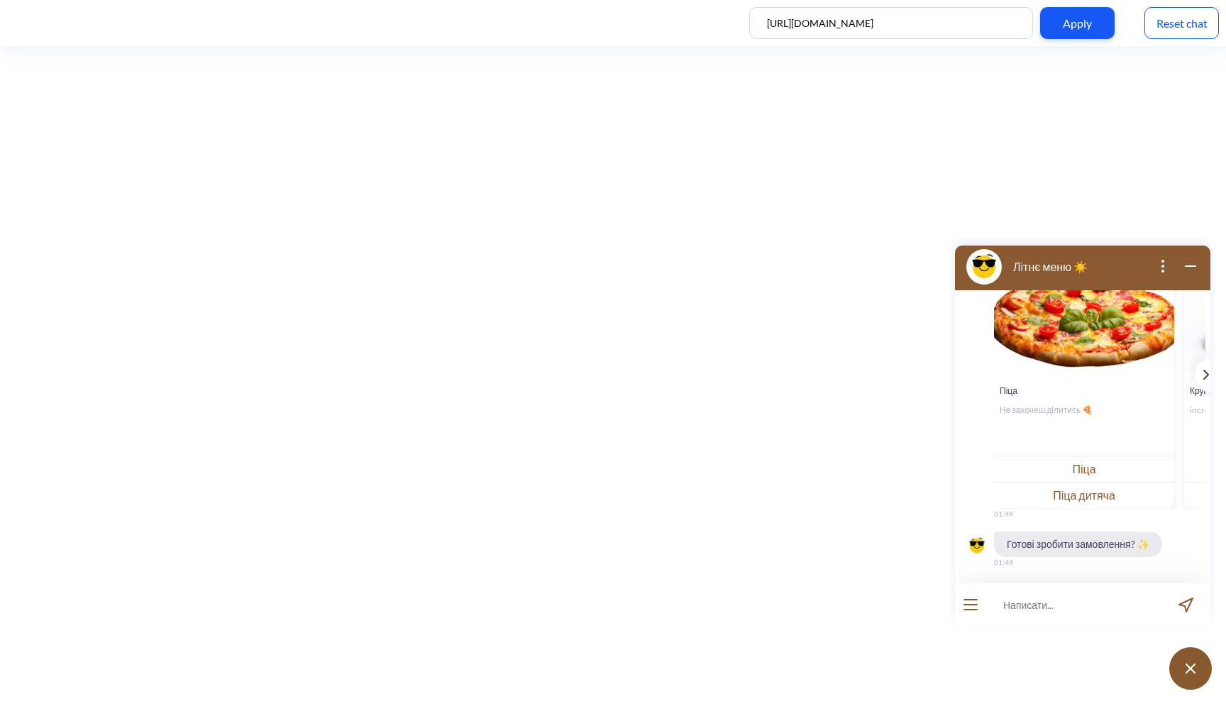
scroll to position [0, 0]
click at [1002, 381] on div "Піца Не захочеш ділитись 🍕" at bounding box center [1085, 400] width 180 height 58
click at [1091, 475] on button "Піца" at bounding box center [1085, 468] width 180 height 26
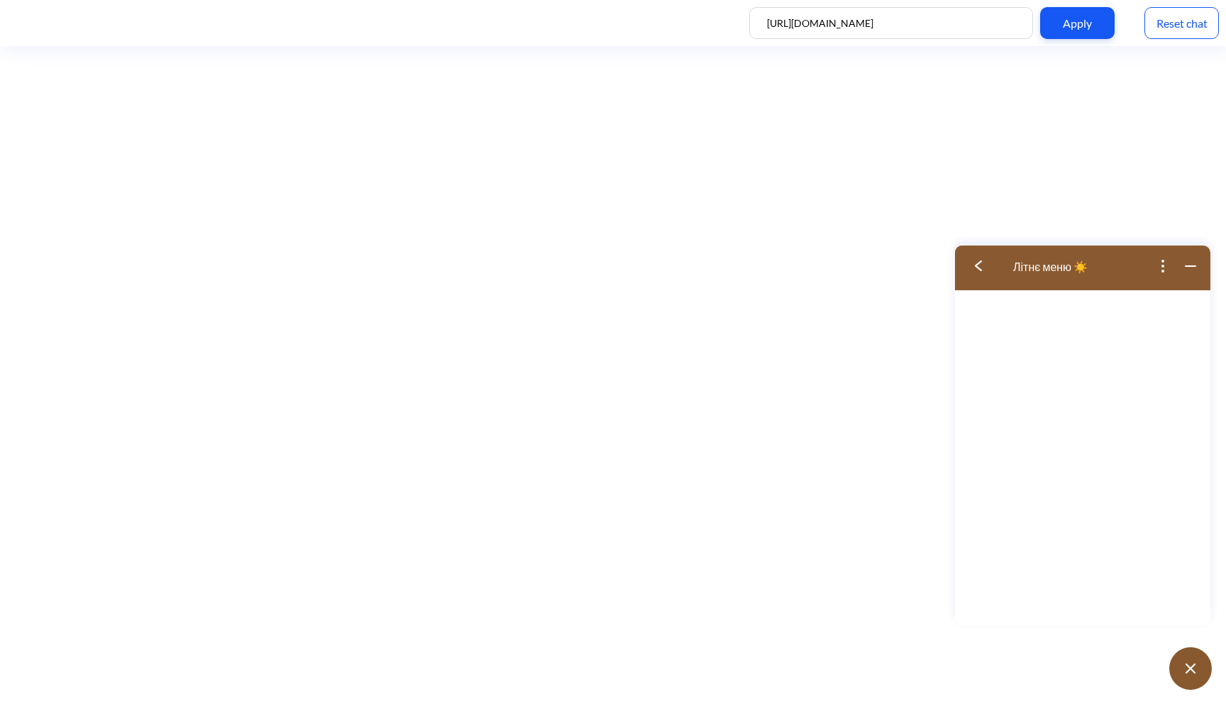
click at [978, 267] on img at bounding box center [978, 265] width 7 height 11
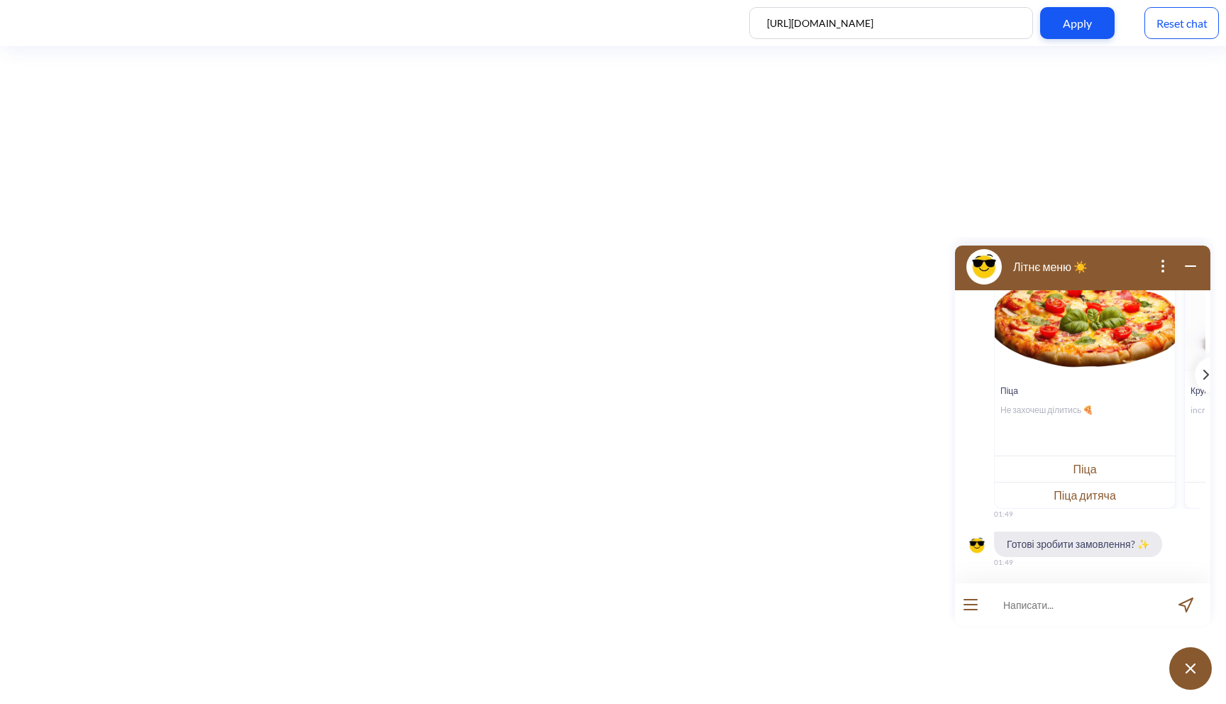
click at [1060, 613] on input at bounding box center [1073, 604] width 175 height 43
type input "["
type input "хочу замовити піцу цезар"
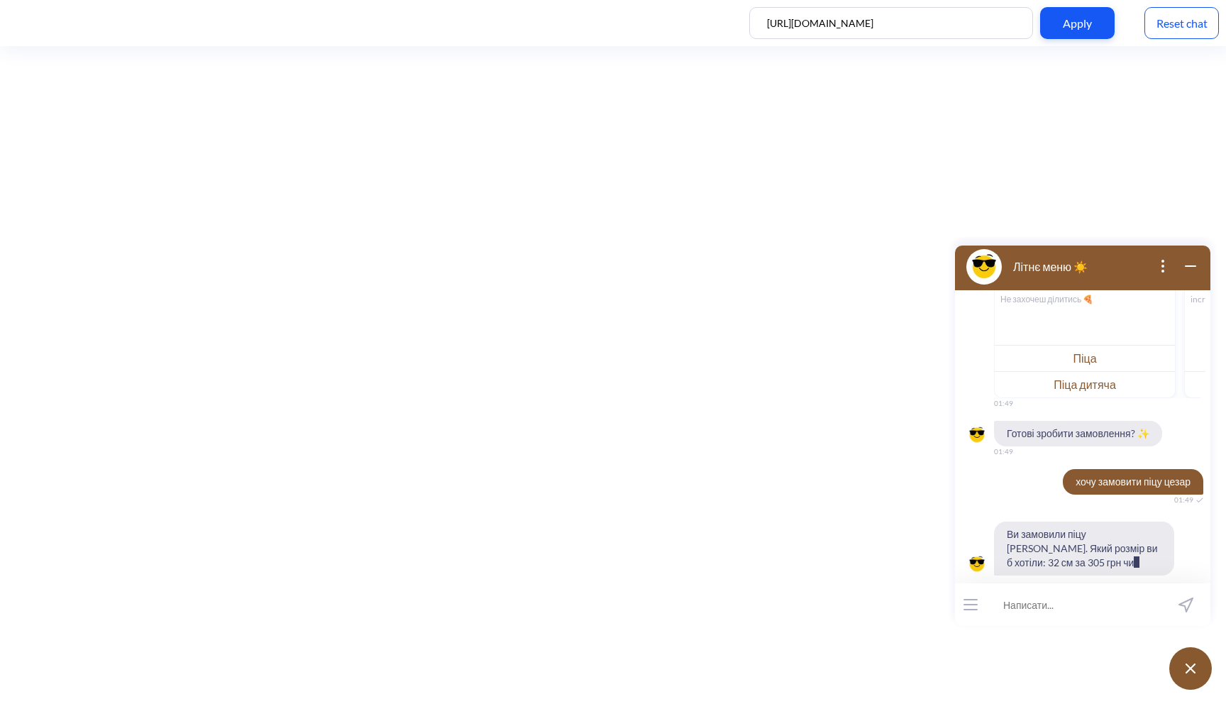
scroll to position [292, 0]
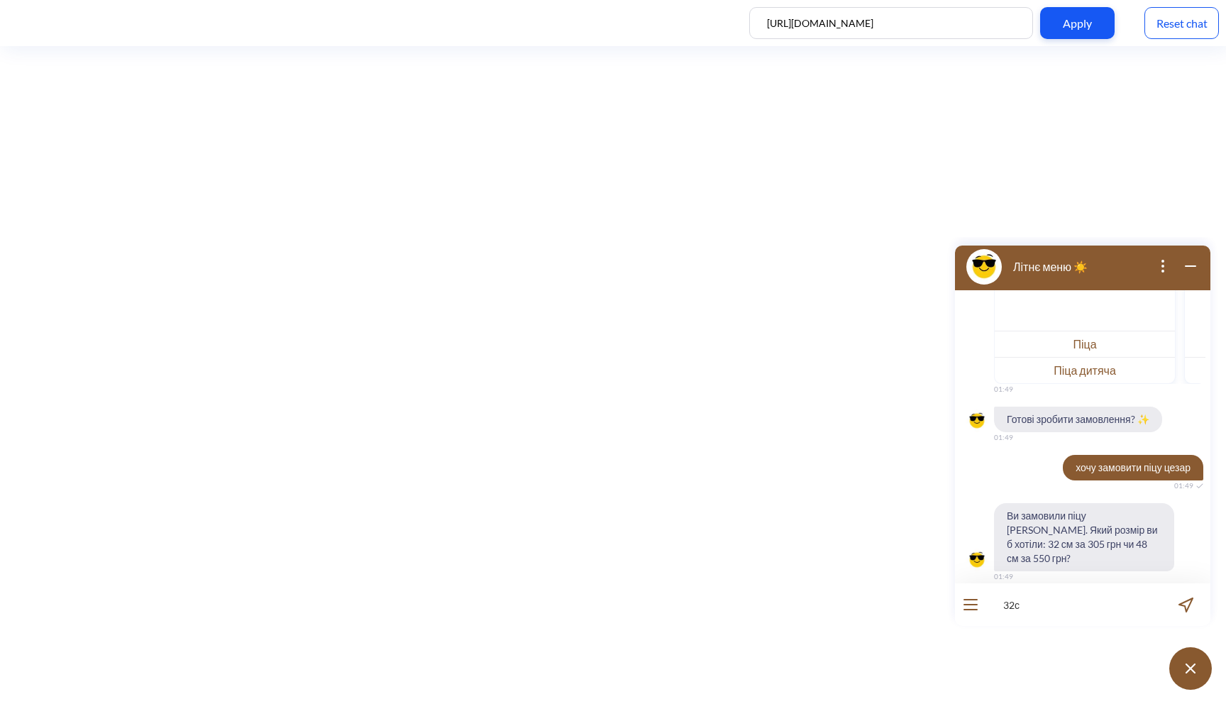
type input "32см"
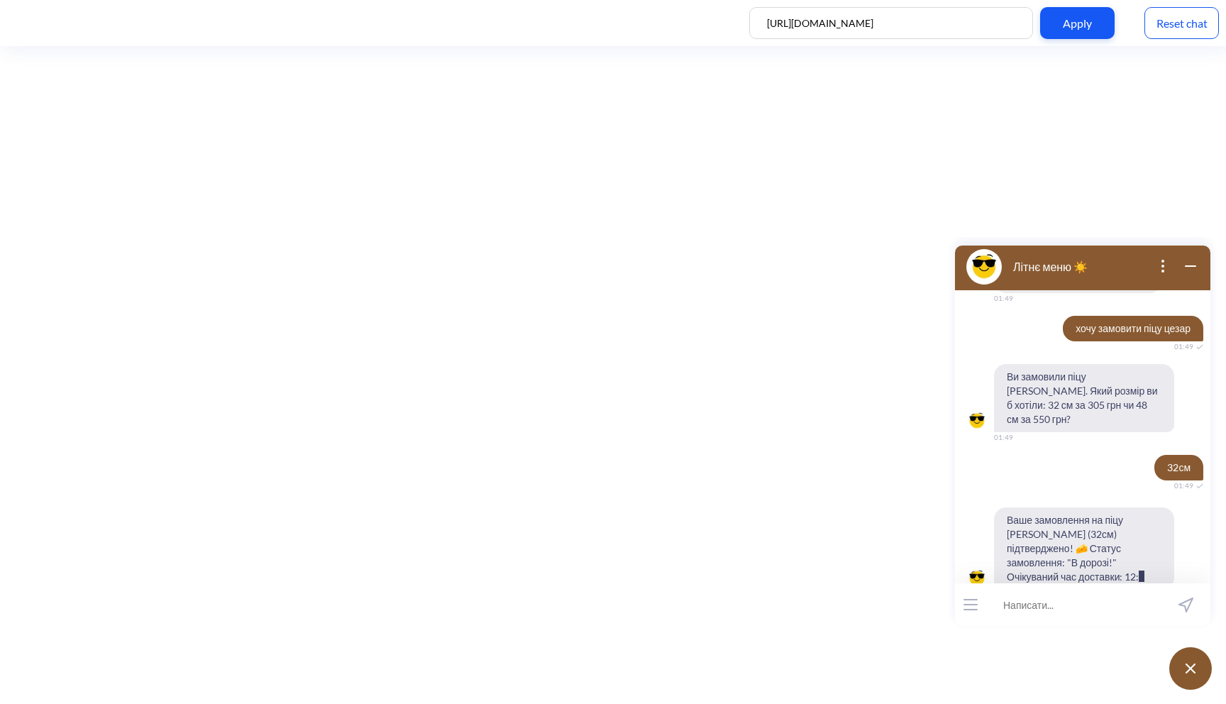
scroll to position [445, 0]
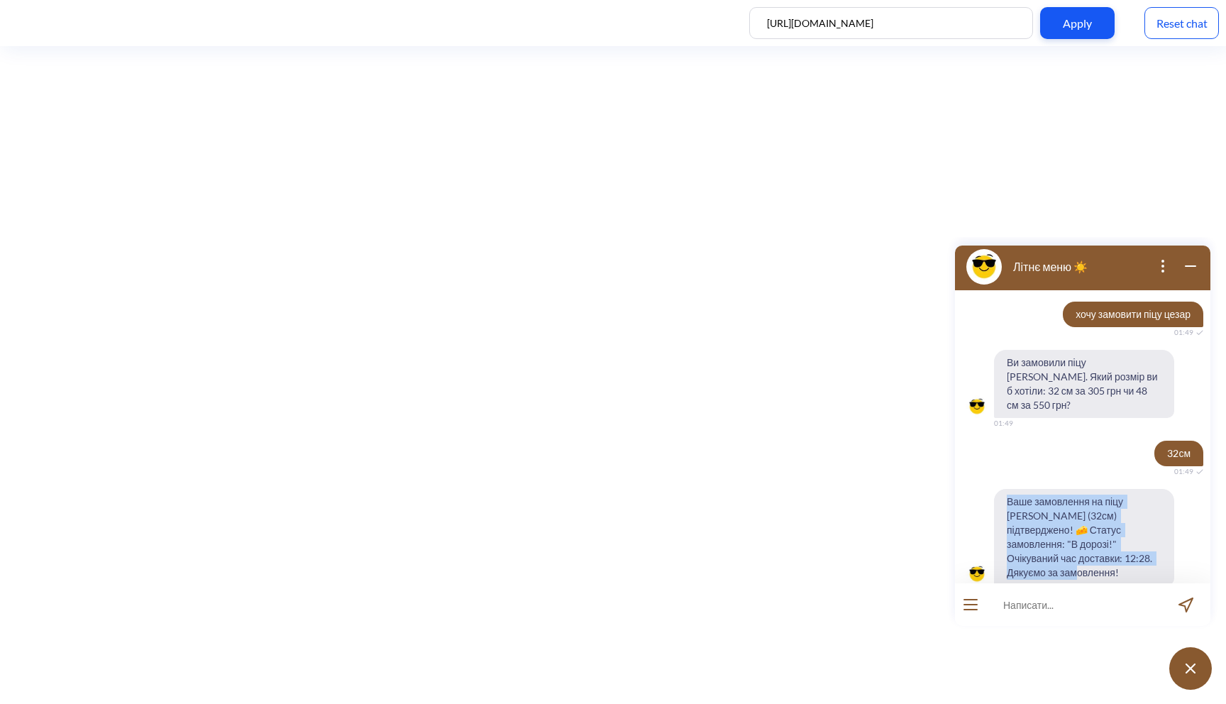
drag, startPoint x: 1136, startPoint y: 543, endPoint x: 992, endPoint y: 494, distance: 151.4
click at [990, 494] on div "Ваше замовлення на піцу Цезар (32см) підтверджено! 🧀 Статус замовлення: "В доро…" at bounding box center [1082, 537] width 255 height 96
click at [1029, 494] on span "Ваше замовлення на піцу Цезар (32см) підтверджено! 🧀 Статус замовлення: "В доро…" at bounding box center [1084, 537] width 180 height 96
drag, startPoint x: 1009, startPoint y: 488, endPoint x: 1124, endPoint y: 544, distance: 127.8
click at [1124, 544] on span "Ваше замовлення на піцу Цезар (32см) підтверджено! 🧀 Статус замовлення: "В доро…" at bounding box center [1084, 537] width 180 height 96
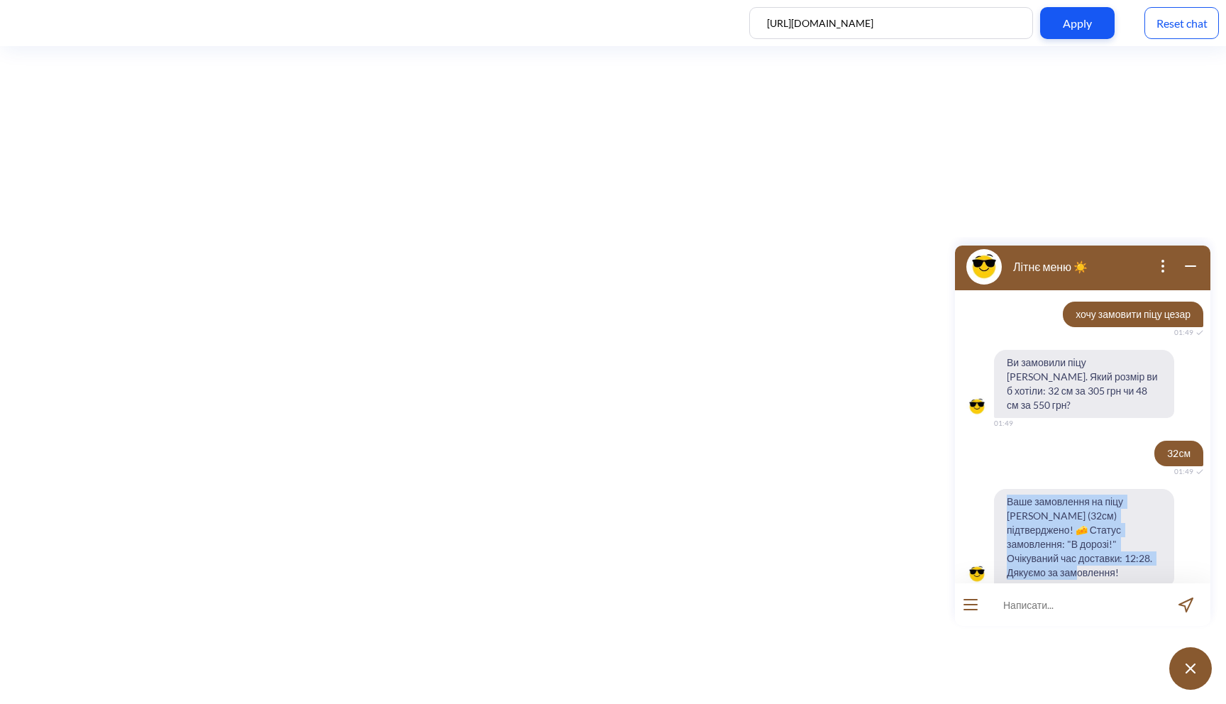
click at [1105, 539] on span "Ваше замовлення на піцу Цезар (32см) підтверджено! 🧀 Статус замовлення: "В доро…" at bounding box center [1084, 537] width 180 height 96
drag, startPoint x: 1124, startPoint y: 541, endPoint x: 1007, endPoint y: 484, distance: 130.1
click at [1007, 489] on span "Ваше замовлення на піцу Цезар (32см) підтверджено! 🧀 Статус замовлення: "В доро…" at bounding box center [1084, 537] width 180 height 96
drag, startPoint x: 1124, startPoint y: 544, endPoint x: 1007, endPoint y: 478, distance: 134.4
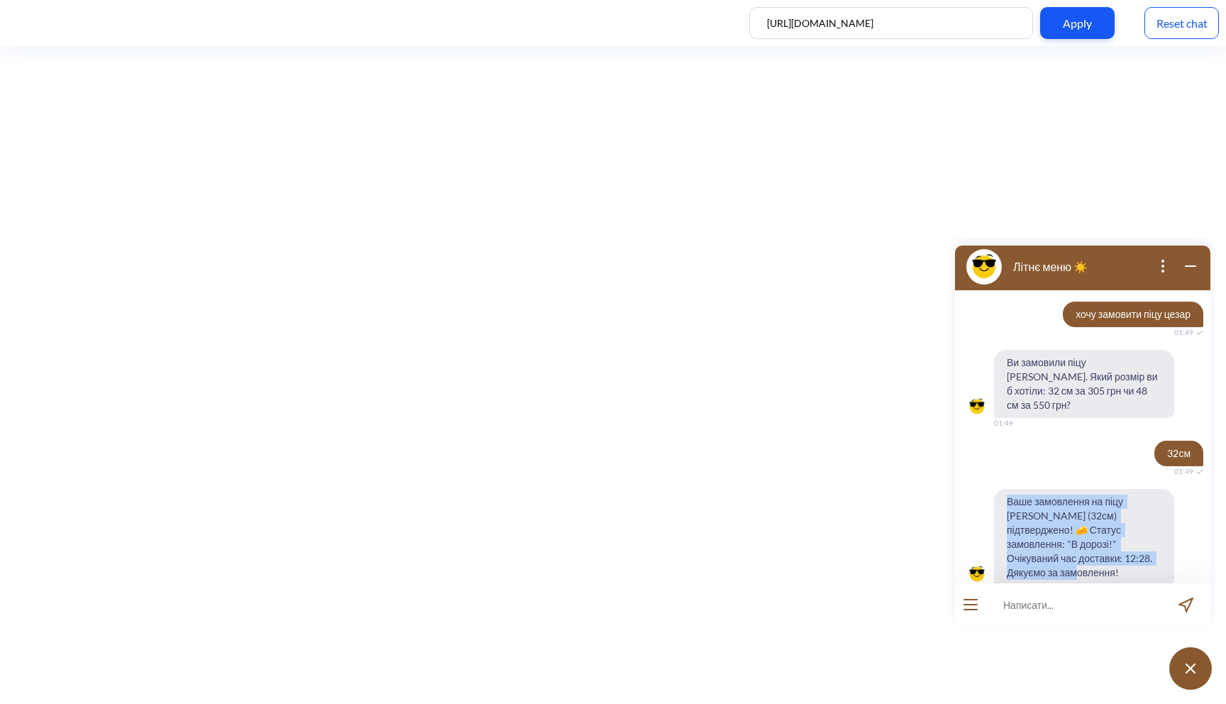
click at [1007, 489] on span "Ваше замовлення на піцу Цезар (32см) підтверджено! 🧀 Статус замовлення: "В доро…" at bounding box center [1084, 537] width 180 height 96
click at [1041, 507] on span "Ваше замовлення на піцу Цезар (32см) підтверджено! 🧀 Статус замовлення: "В доро…" at bounding box center [1084, 537] width 180 height 96
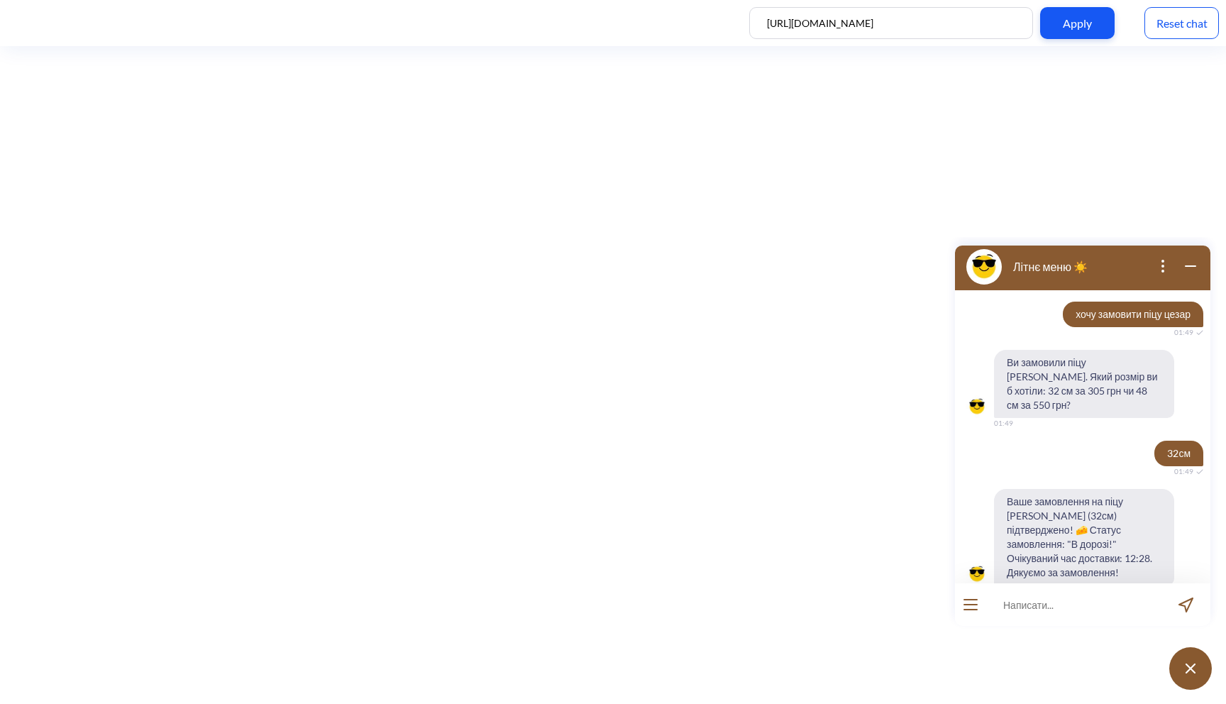
click at [972, 609] on icon "open menu" at bounding box center [970, 609] width 13 height 0
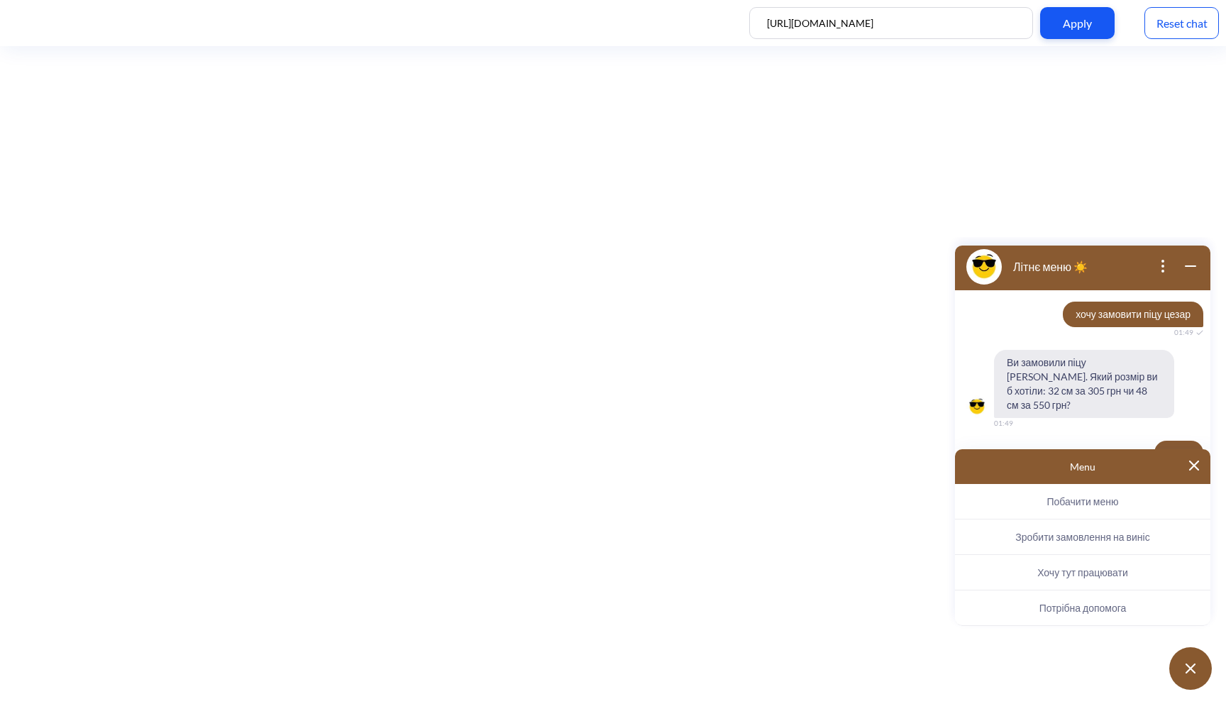
click at [1104, 533] on span "Зробити замовлення на виніс" at bounding box center [1082, 537] width 134 height 12
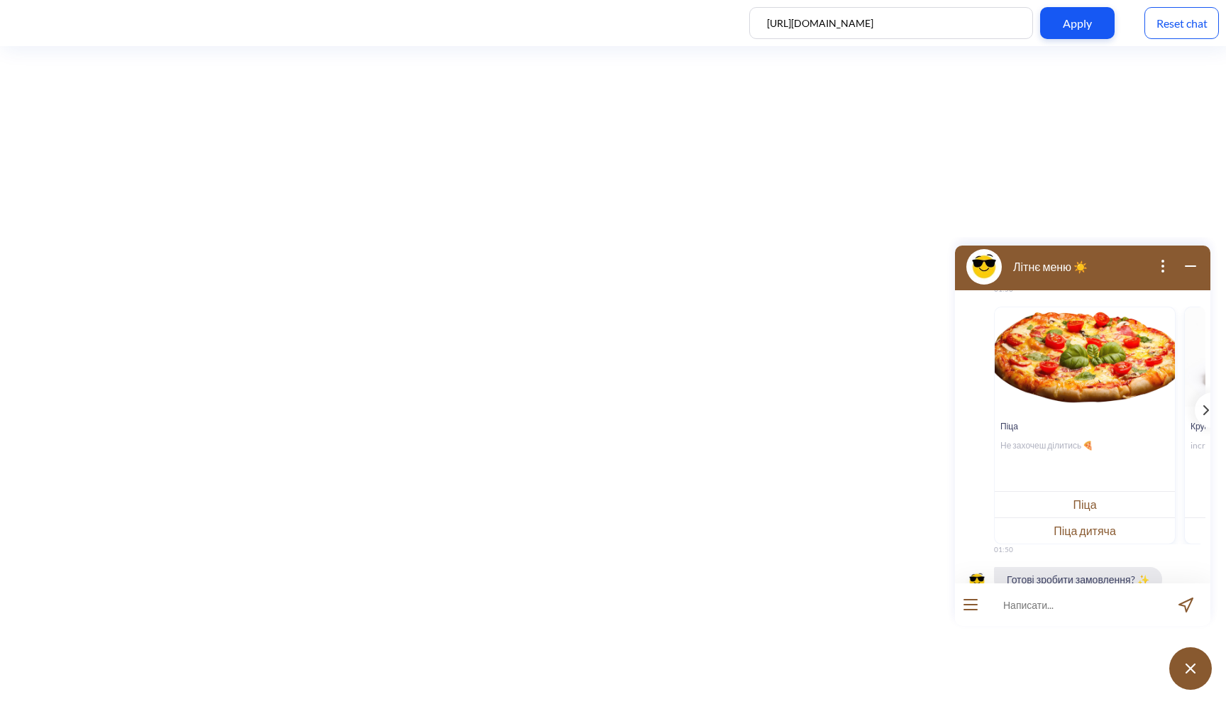
scroll to position [898, 0]
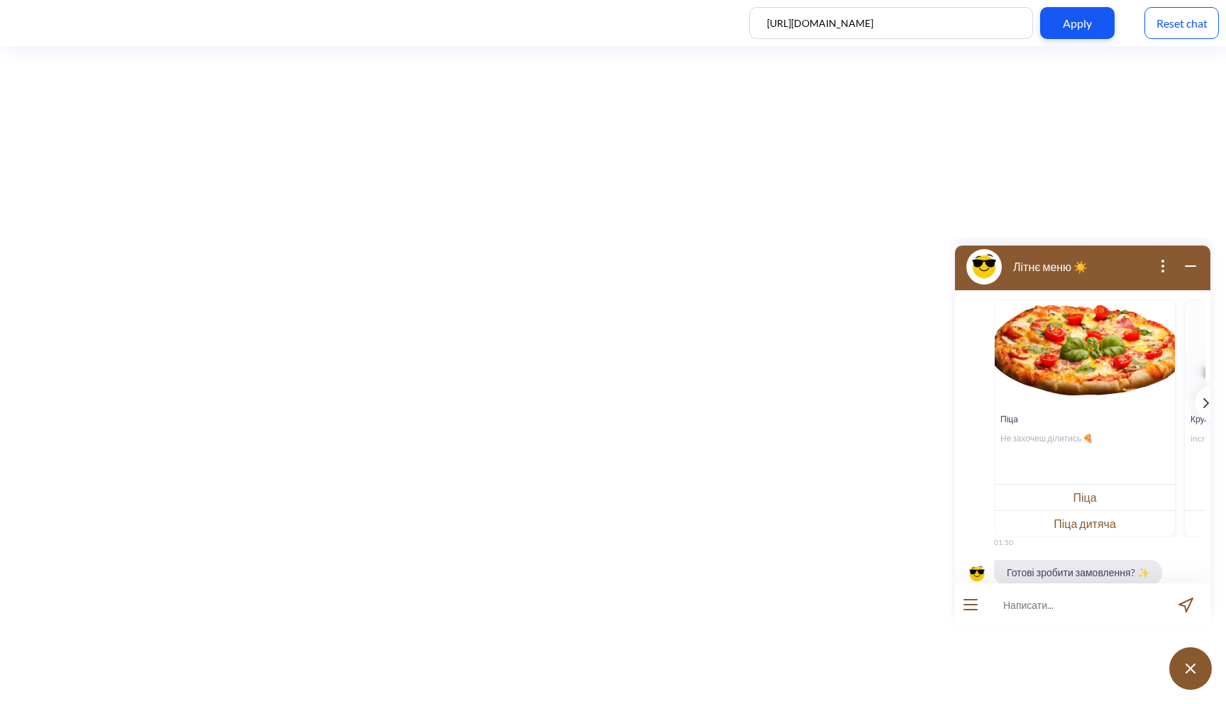
click at [964, 614] on div at bounding box center [970, 604] width 31 height 43
click at [971, 601] on button "open menu" at bounding box center [970, 604] width 14 height 11
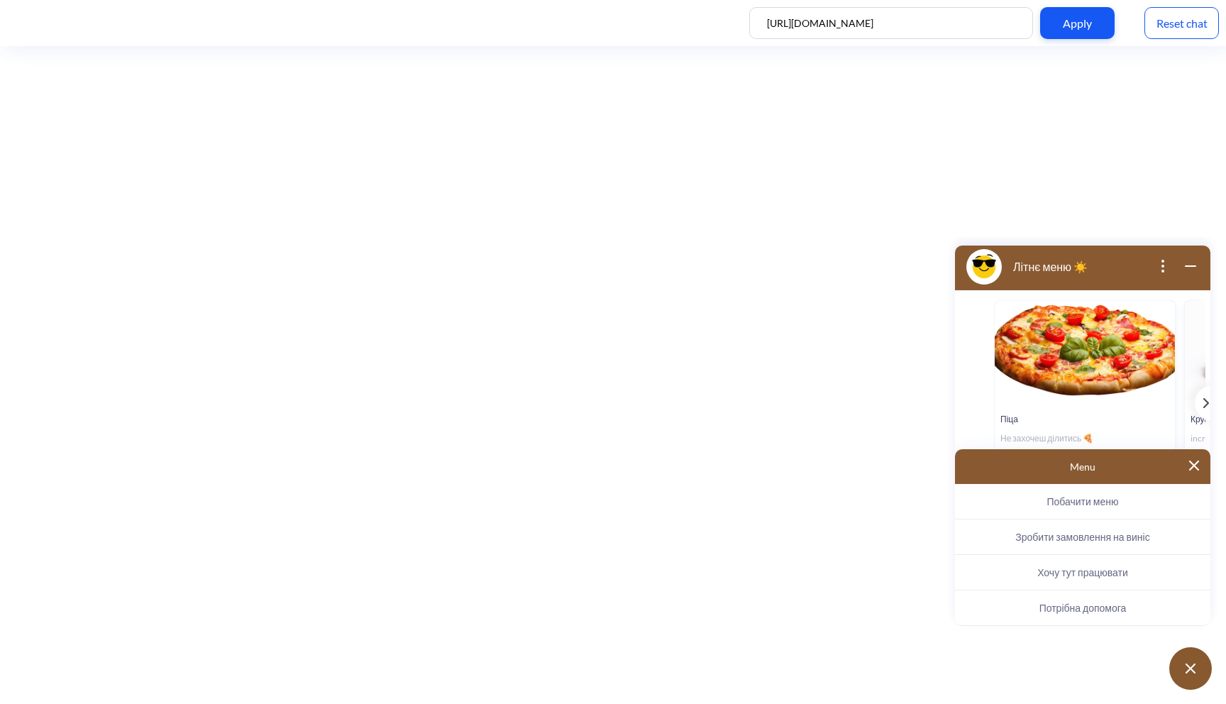
click at [1090, 572] on span "Хочу тут працювати" at bounding box center [1082, 572] width 91 height 12
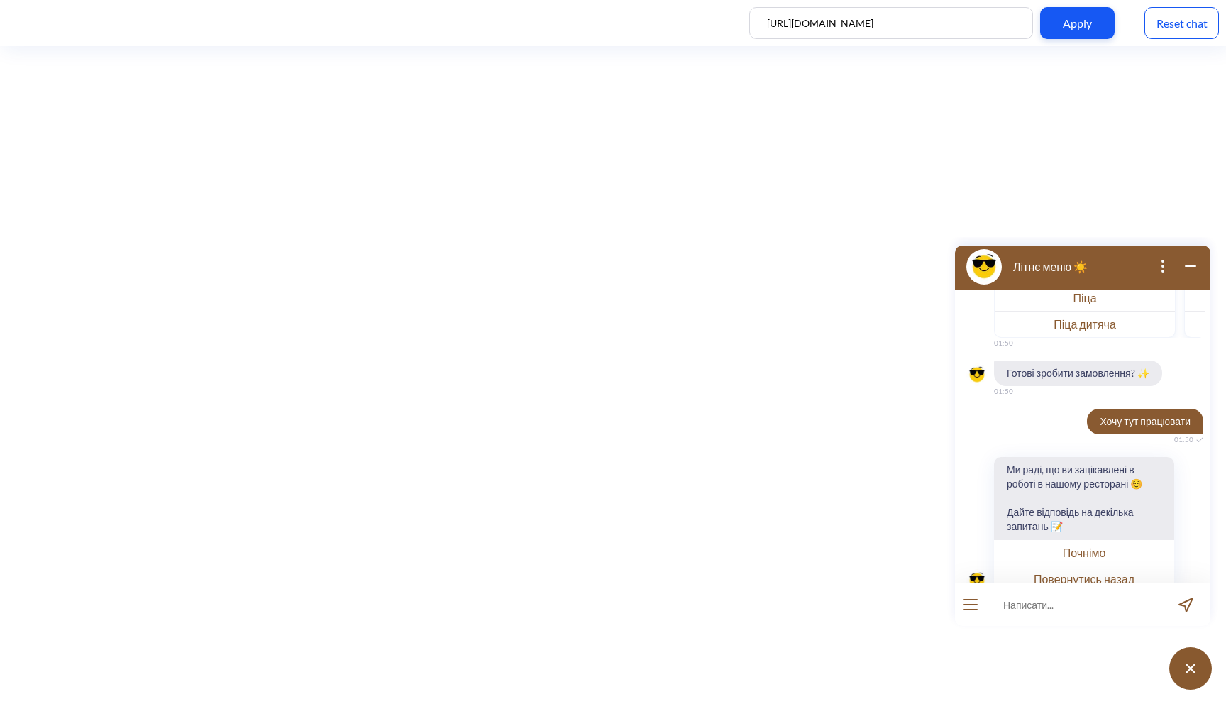
scroll to position [1103, 0]
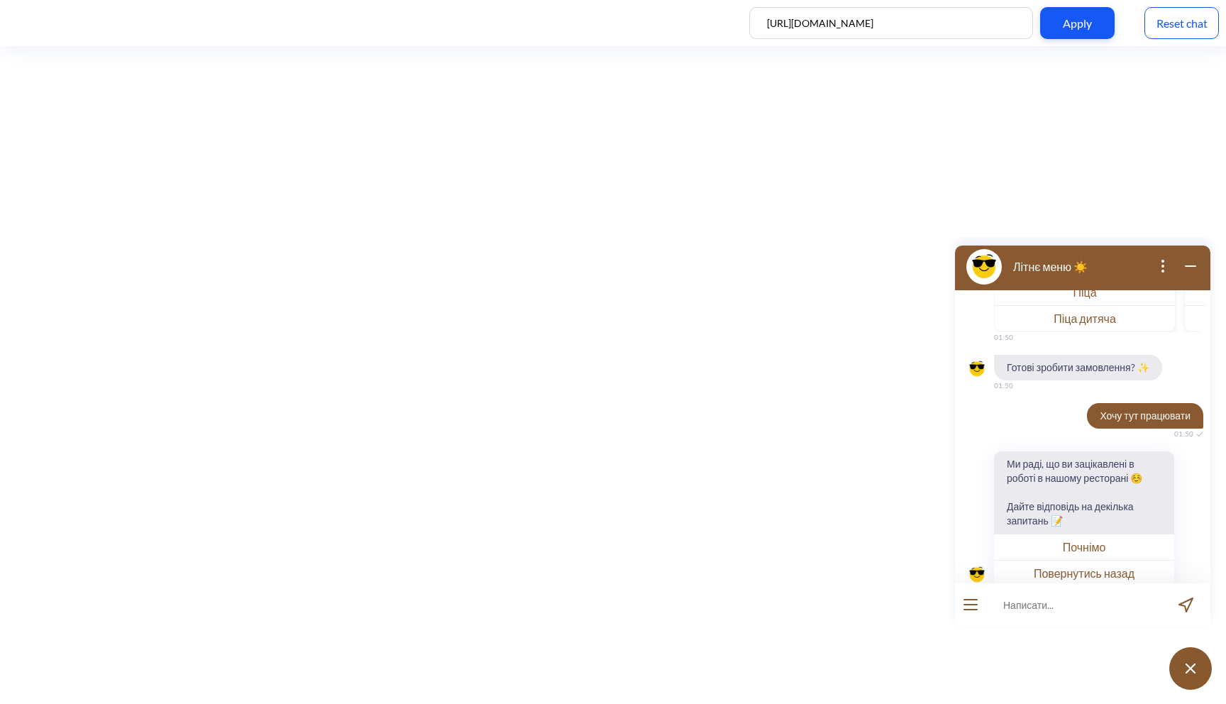
click at [1095, 533] on button "Почнімо" at bounding box center [1084, 546] width 180 height 26
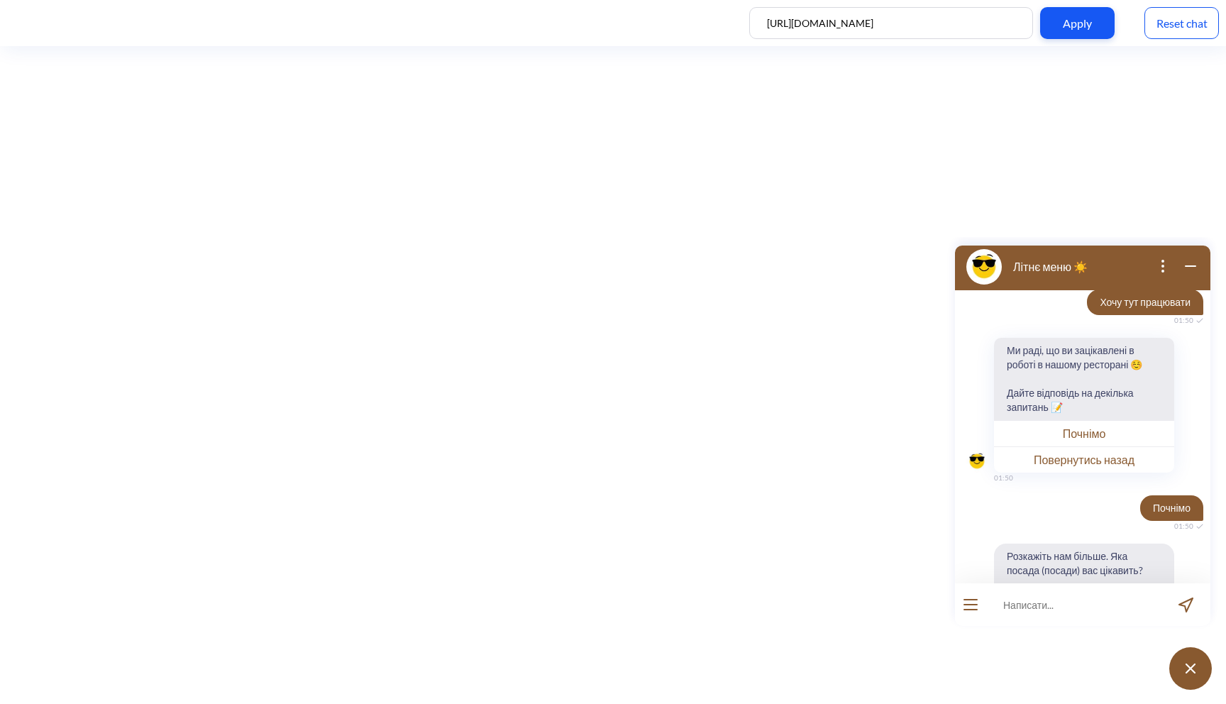
scroll to position [1242, 0]
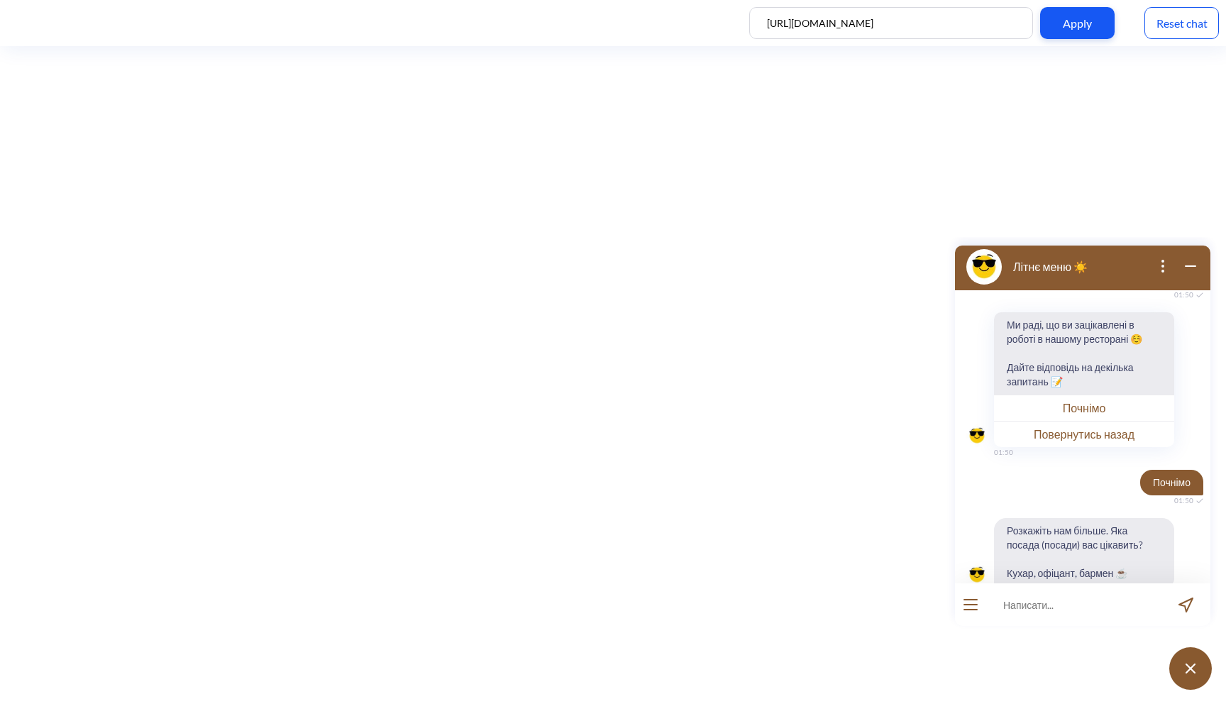
click at [964, 610] on div at bounding box center [970, 604] width 31 height 43
click at [974, 606] on button "open menu" at bounding box center [970, 604] width 14 height 11
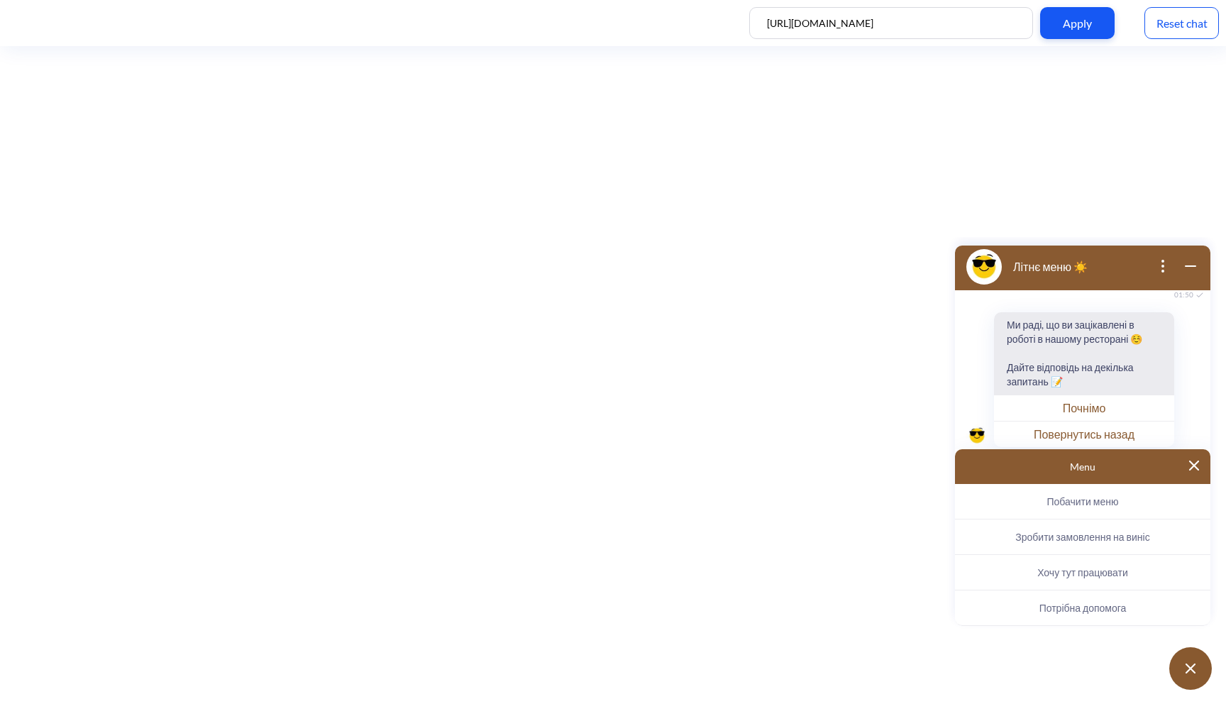
click at [1025, 606] on button "Потрібна допомога" at bounding box center [1082, 607] width 255 height 35
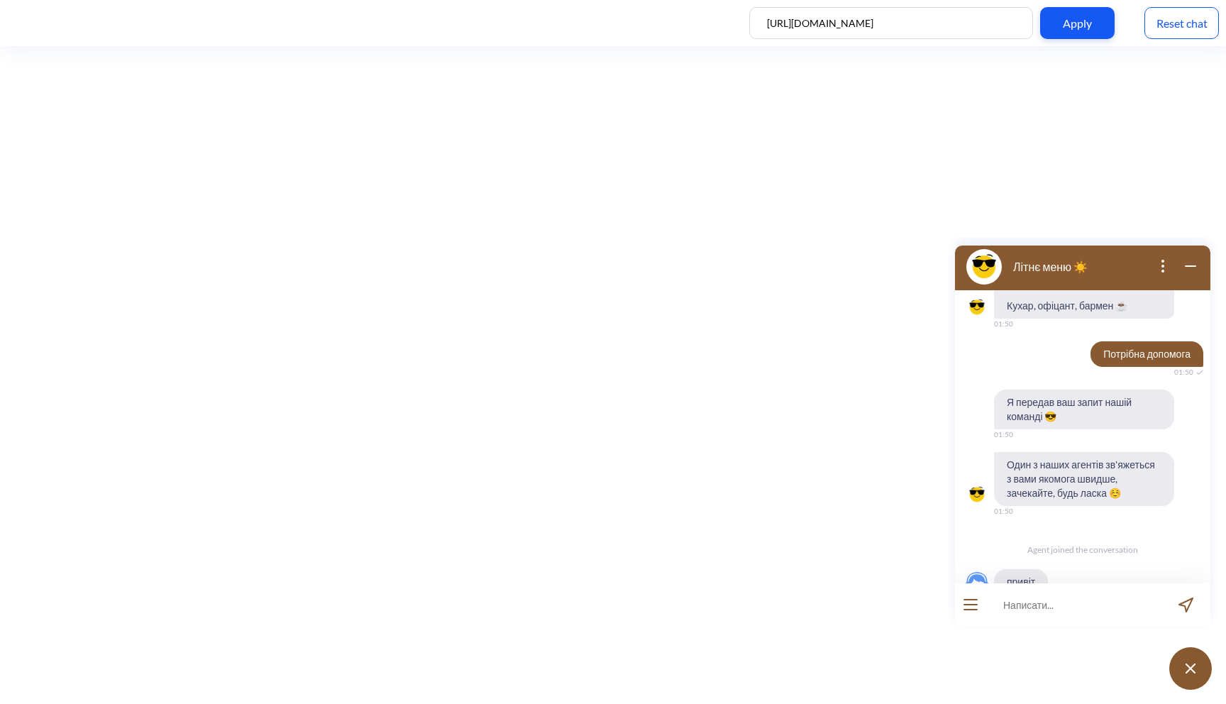
scroll to position [1517, 0]
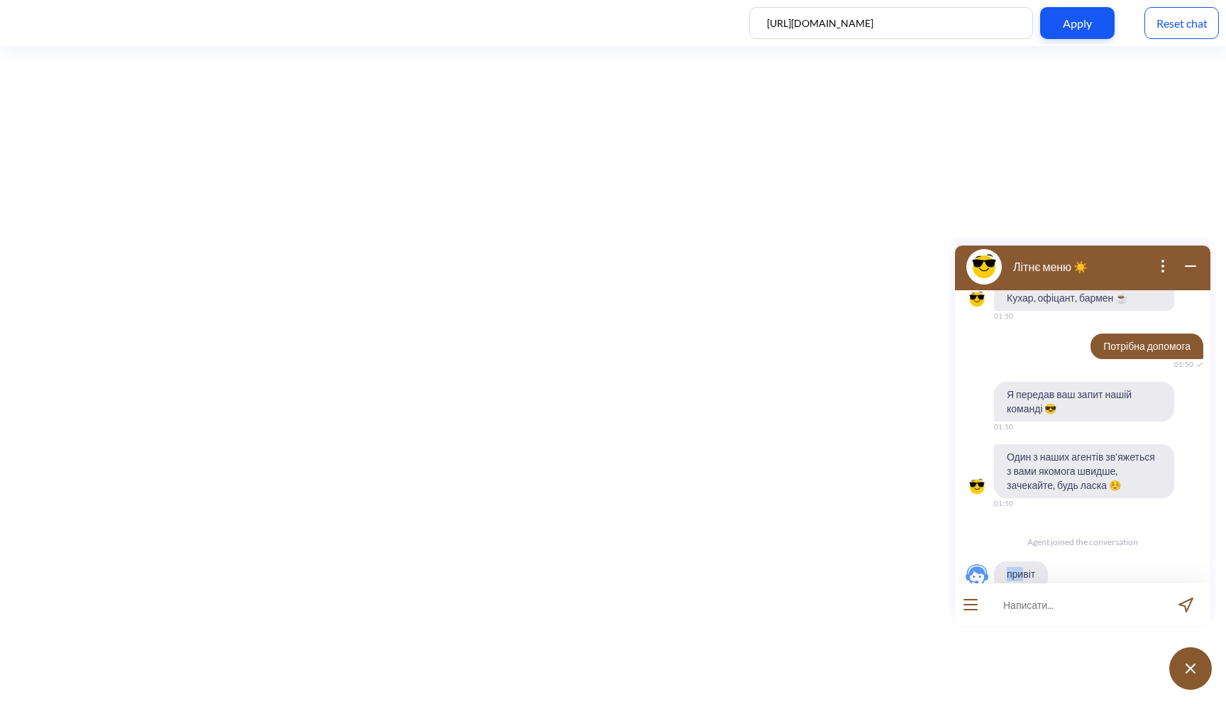
drag, startPoint x: 1004, startPoint y: 544, endPoint x: 1025, endPoint y: 544, distance: 20.6
click at [1025, 561] on span "привіт" at bounding box center [1021, 574] width 54 height 26
click at [1031, 561] on span "привіт" at bounding box center [1021, 574] width 54 height 26
click at [1184, 32] on div "Reset chat" at bounding box center [1181, 23] width 74 height 32
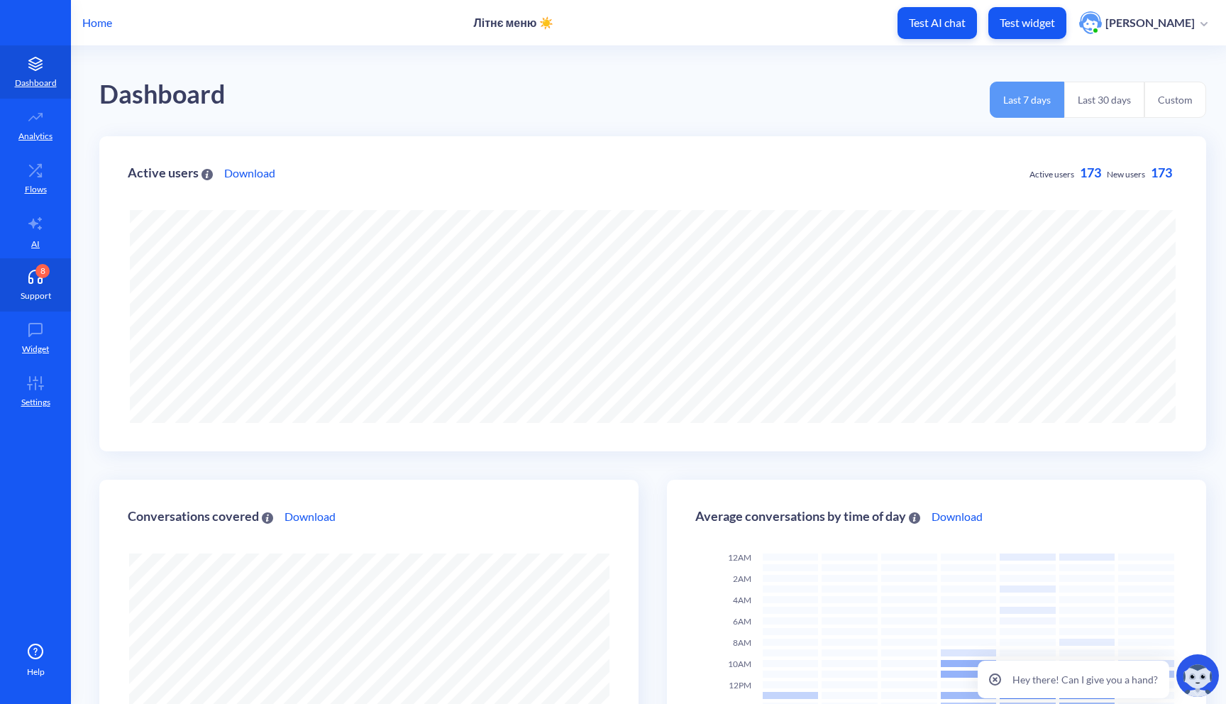
scroll to position [704, 1226]
click at [20, 281] on link "8 Support" at bounding box center [35, 284] width 71 height 53
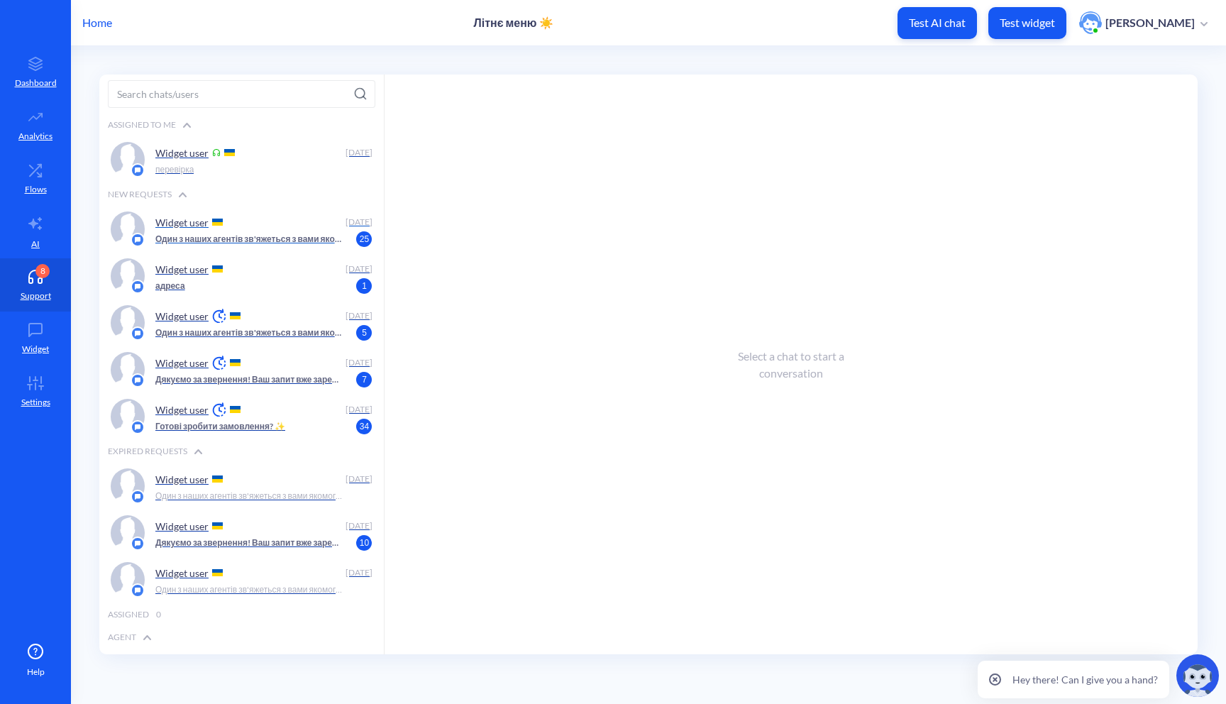
click at [262, 244] on p "Один з наших агентів зв'яжеться з вами якомога швидше, зачекайте, будь ласка ☺️" at bounding box center [249, 239] width 188 height 13
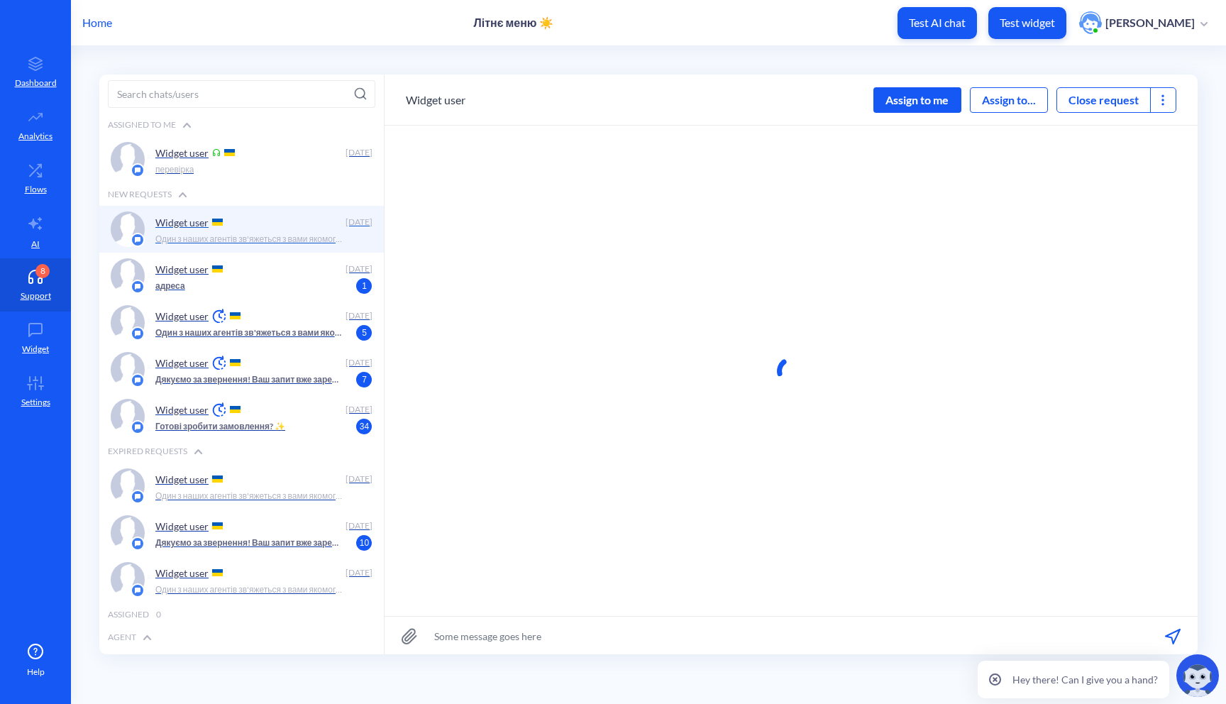
scroll to position [1, 0]
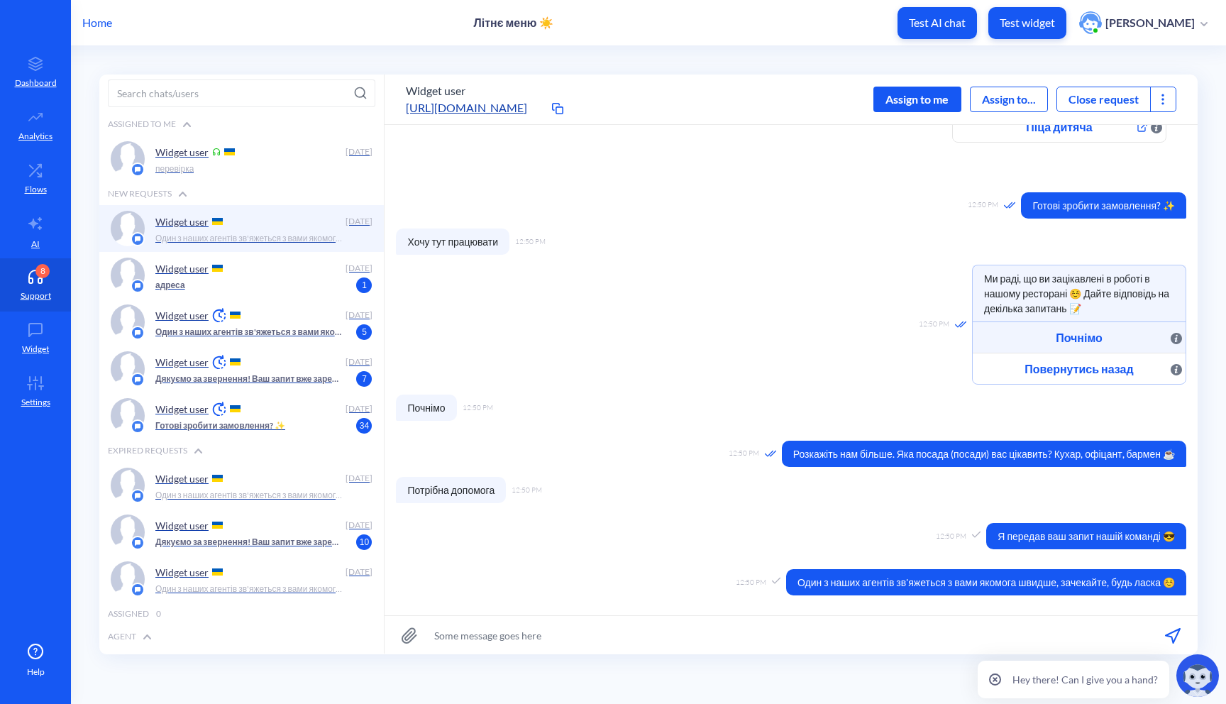
click at [708, 639] on input at bounding box center [790, 635] width 813 height 38
type input "привіт"
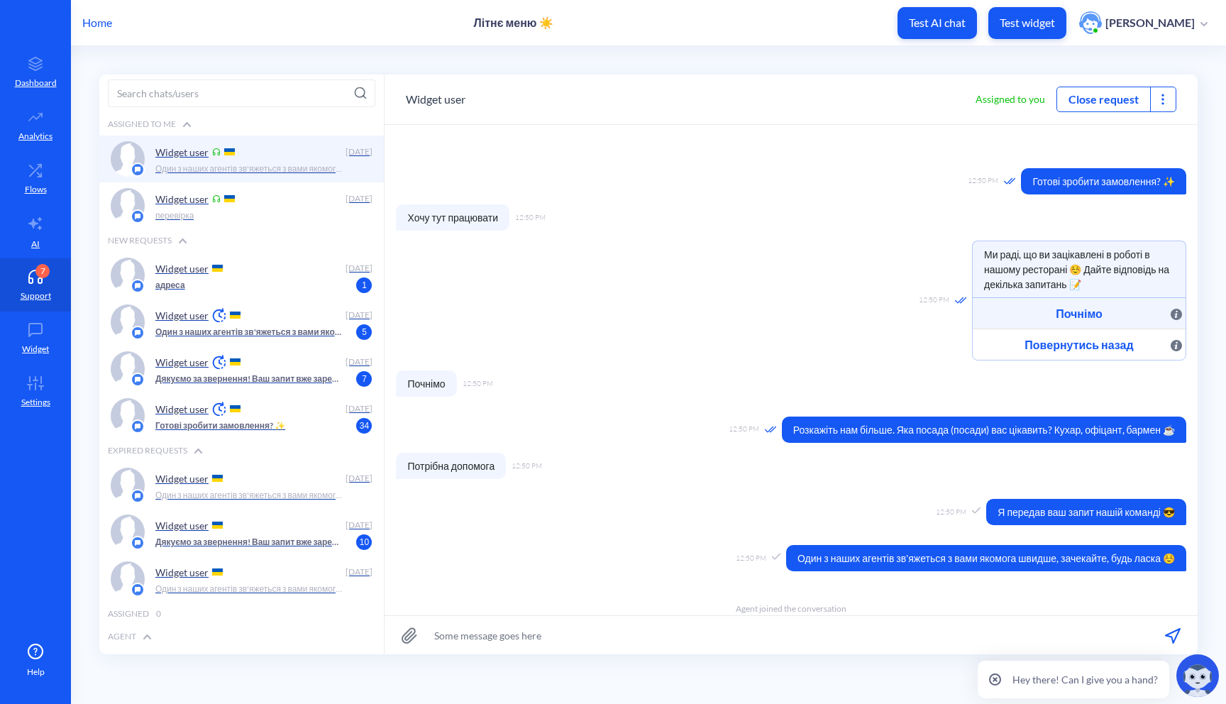
scroll to position [618, 0]
